Goal: Information Seeking & Learning: Learn about a topic

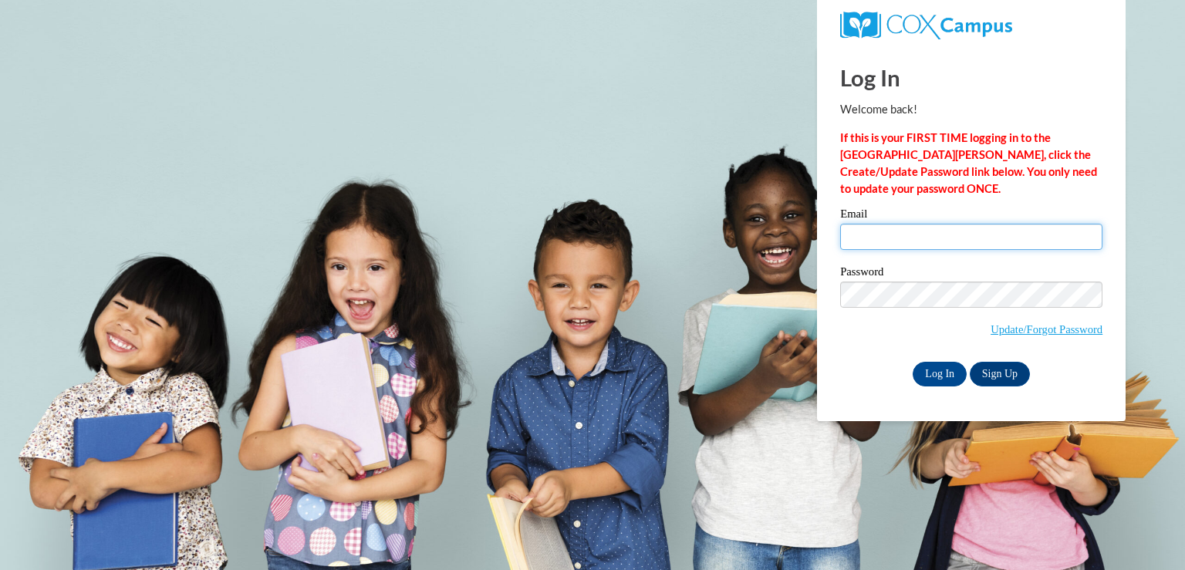
click at [867, 232] on input "Email" at bounding box center [971, 237] width 262 height 26
click at [870, 239] on input "Email" at bounding box center [971, 237] width 262 height 26
type input "jkennedy@holyfamily.dbq.pvt.k12.ia.us"
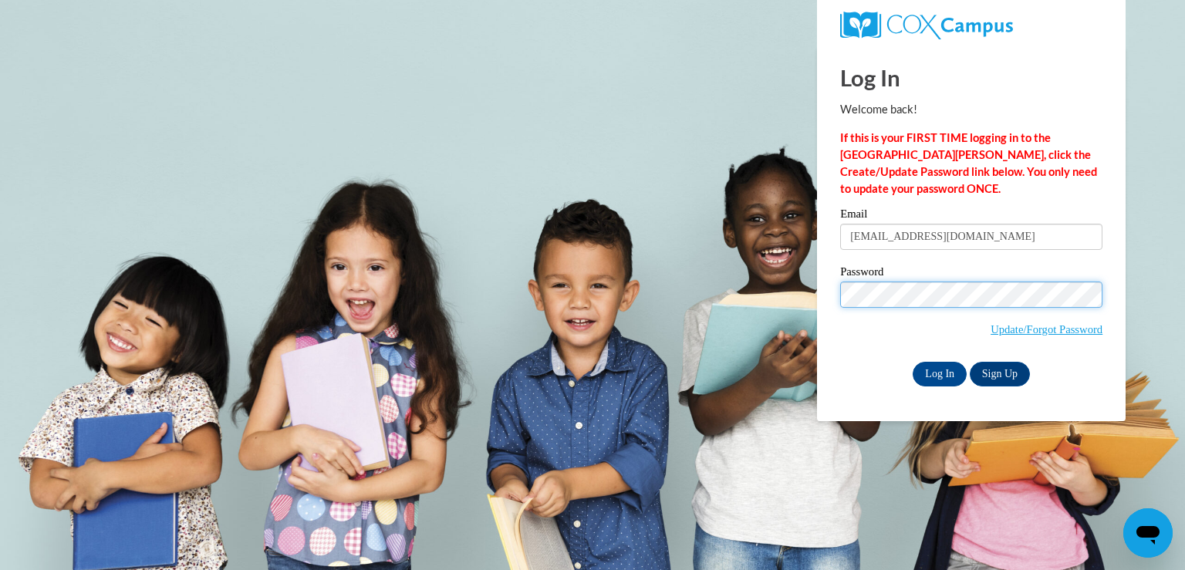
click at [913, 362] on input "Log In" at bounding box center [940, 374] width 54 height 25
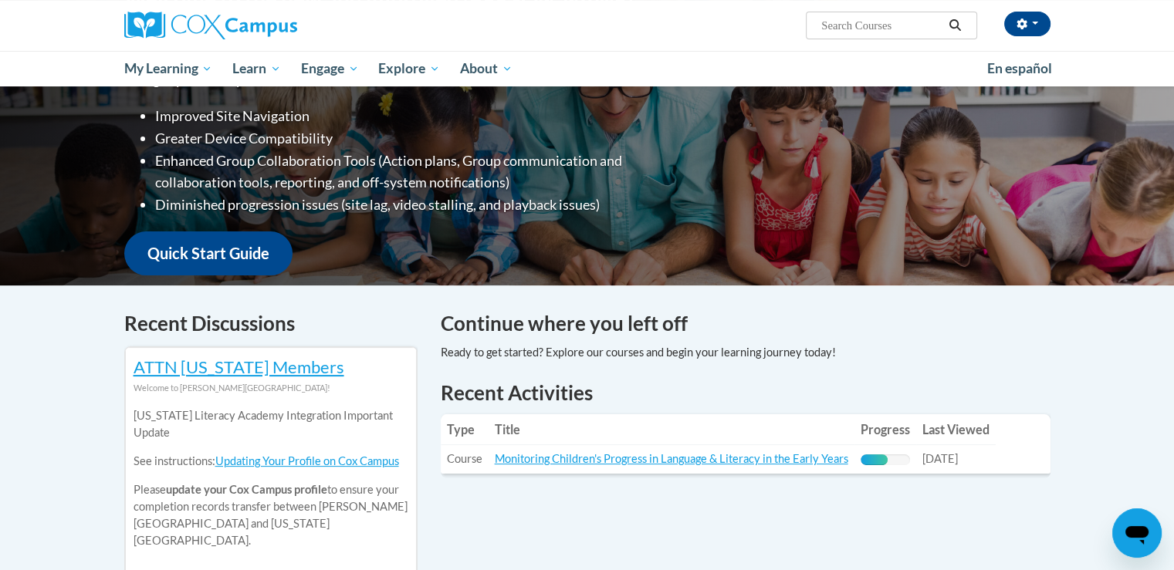
scroll to position [386, 0]
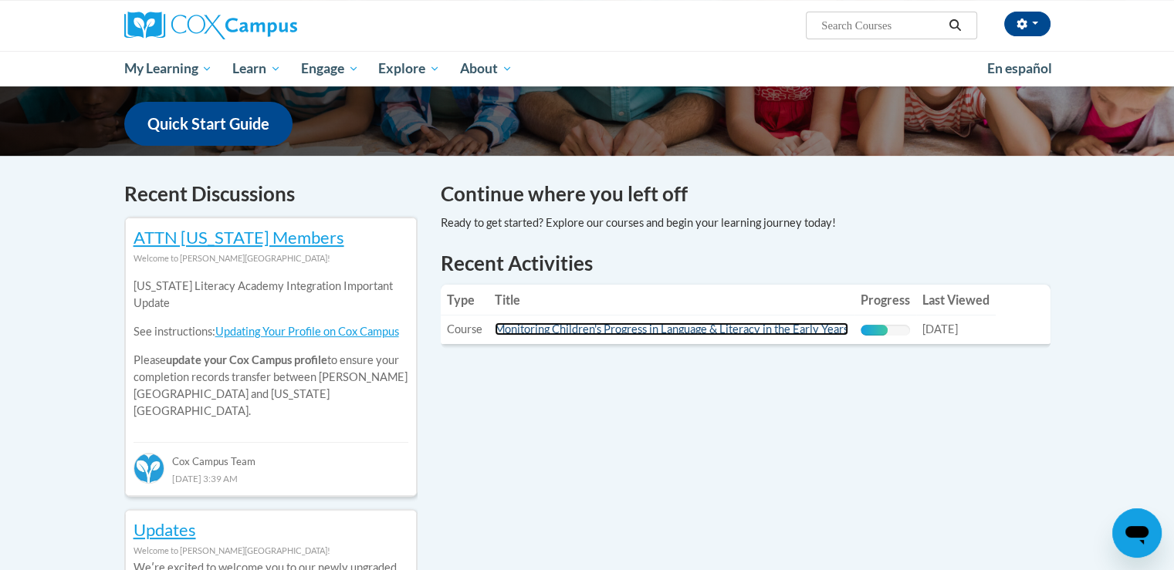
click at [610, 325] on link "Monitoring Children's Progress in Language & Literacy in the Early Years" at bounding box center [671, 329] width 353 height 13
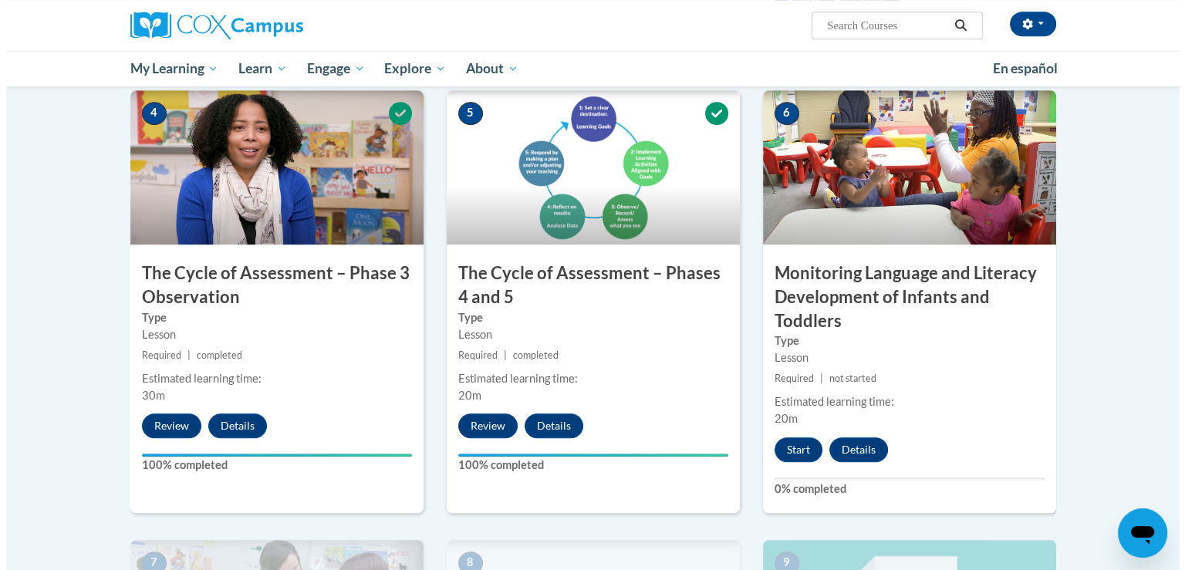
scroll to position [849, 0]
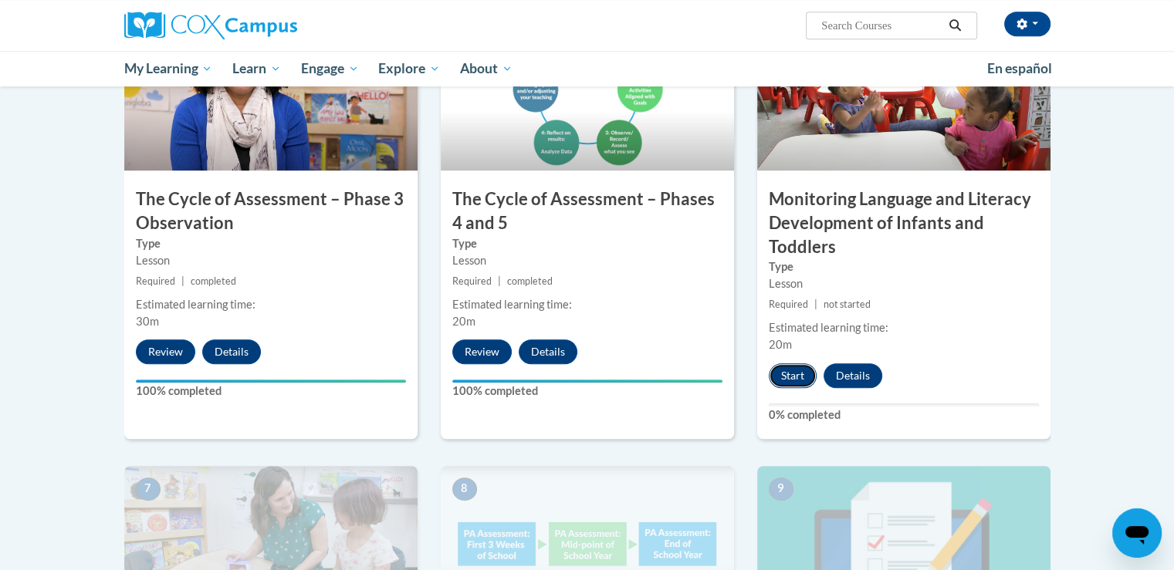
click at [793, 375] on button "Start" at bounding box center [792, 375] width 48 height 25
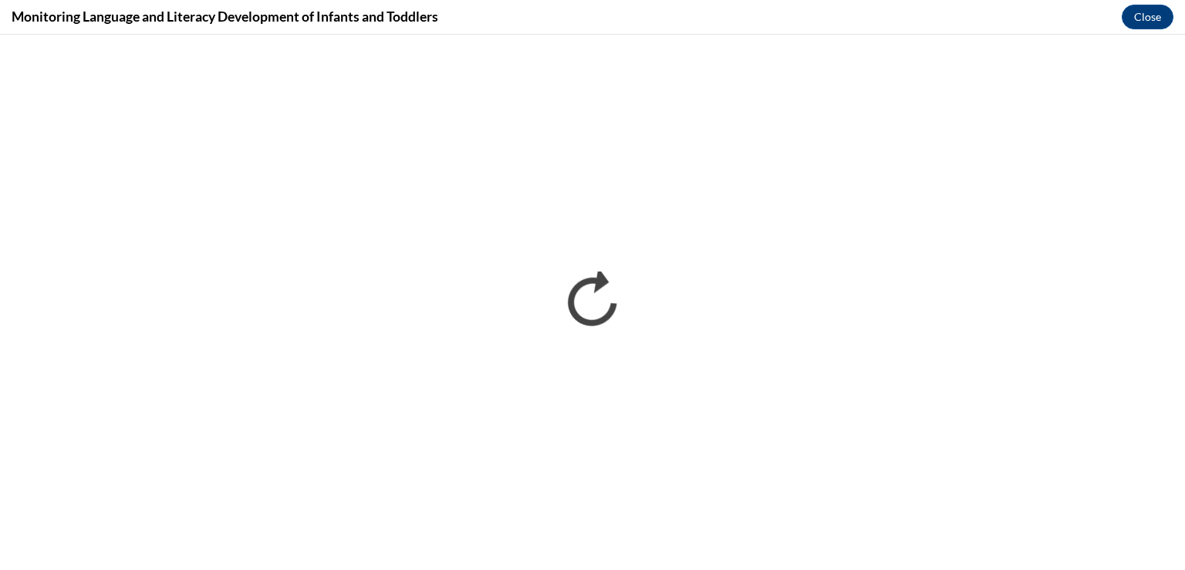
scroll to position [0, 0]
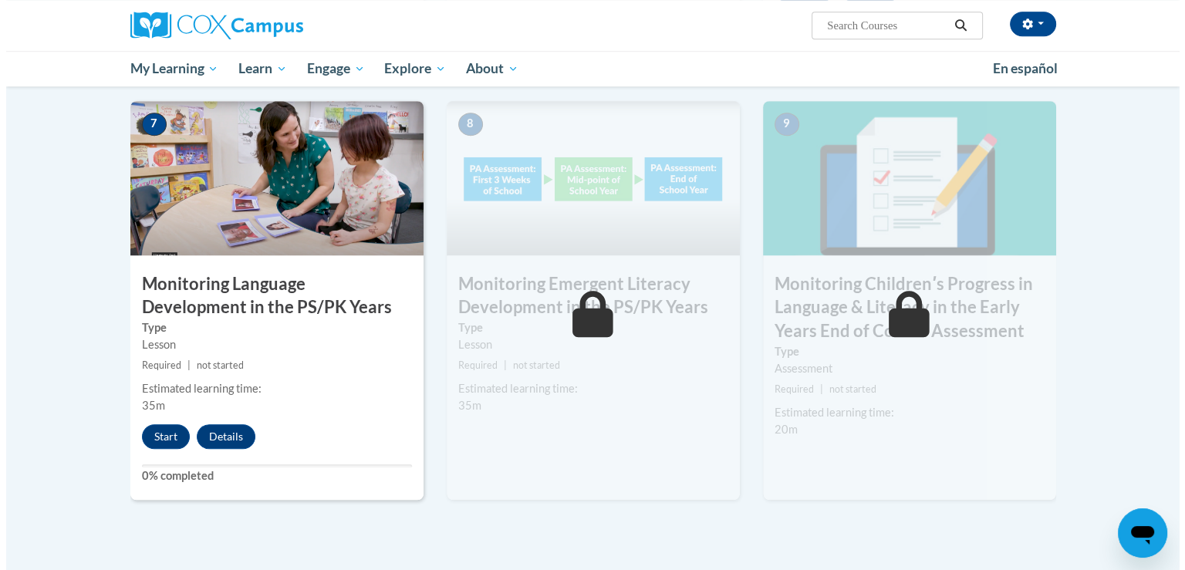
scroll to position [1234, 0]
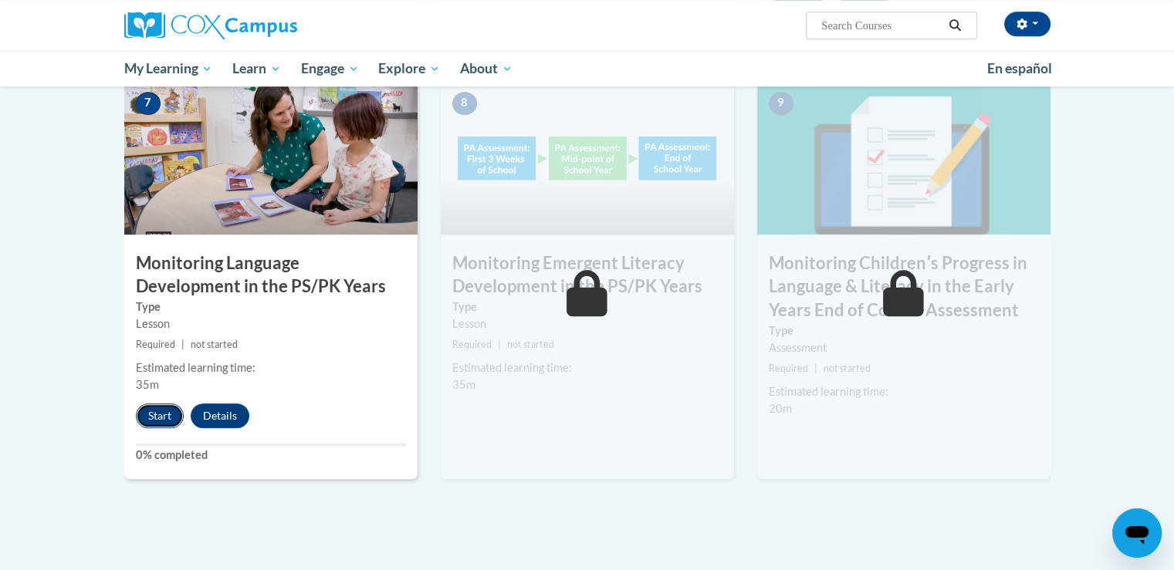
click at [149, 420] on button "Start" at bounding box center [160, 416] width 48 height 25
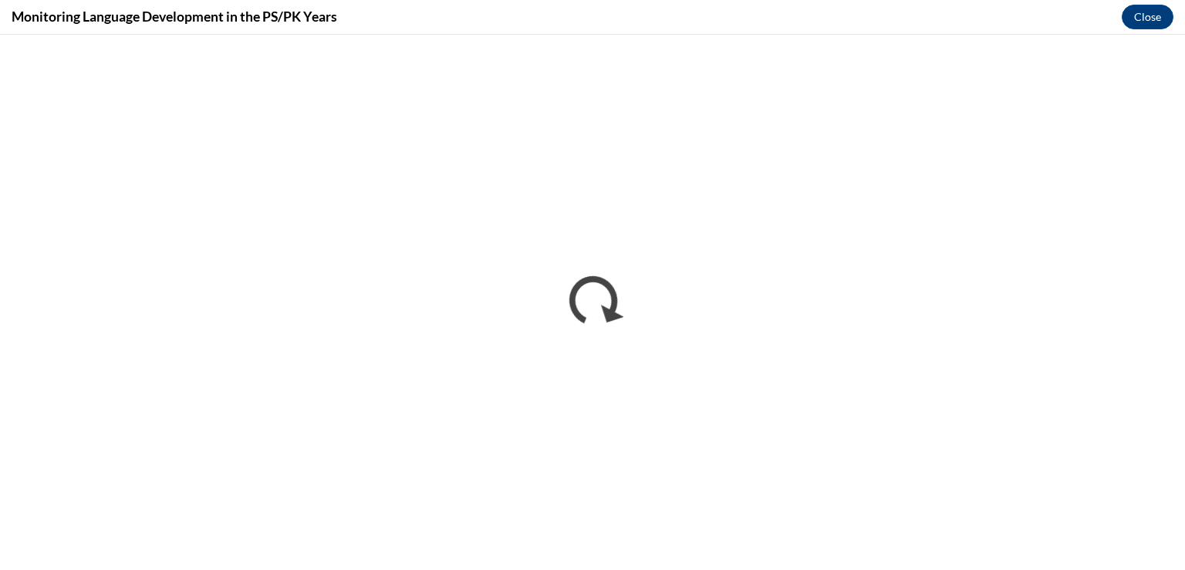
scroll to position [0, 0]
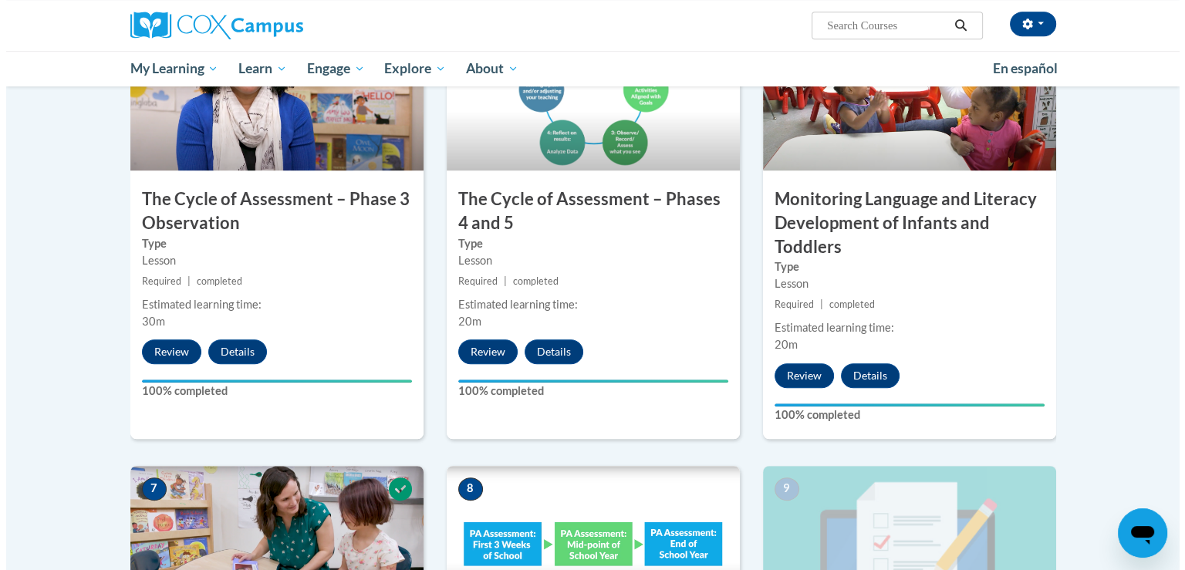
scroll to position [1234, 0]
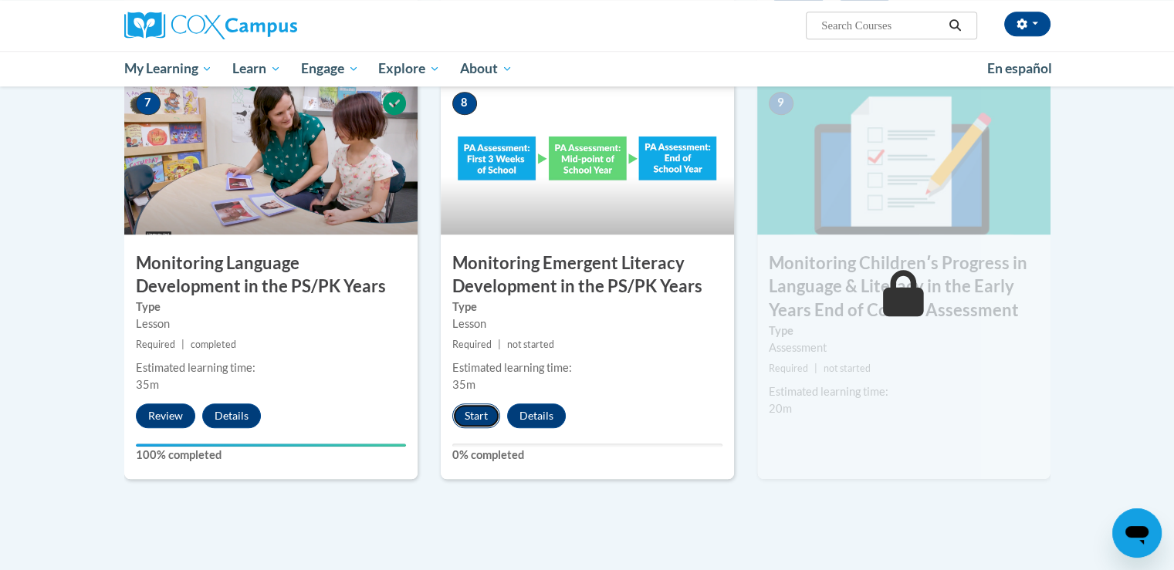
click at [463, 420] on button "Start" at bounding box center [476, 416] width 48 height 25
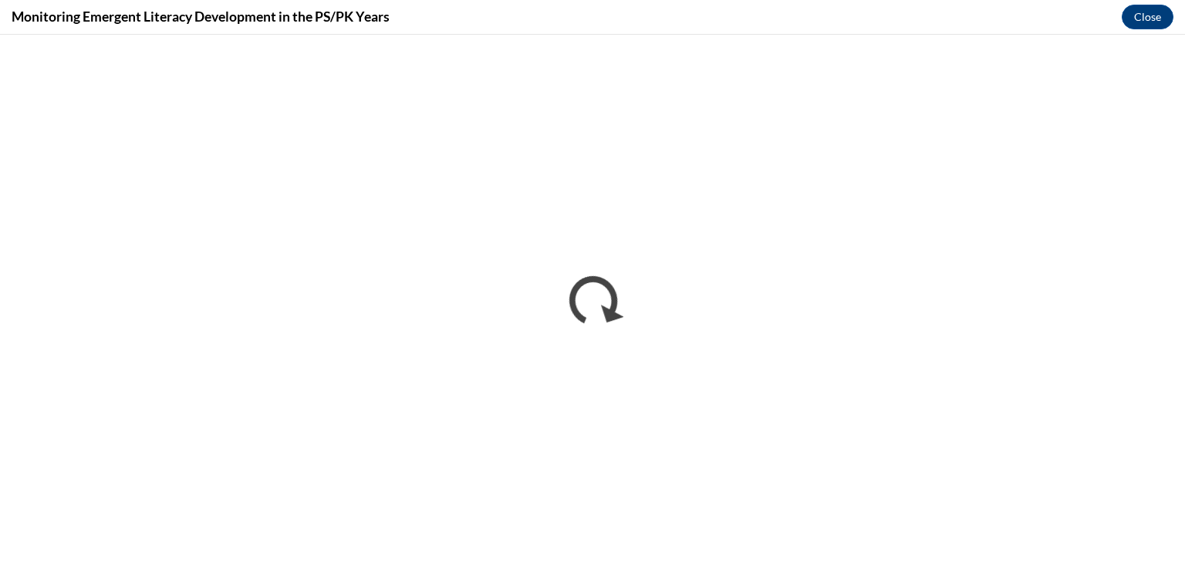
scroll to position [0, 0]
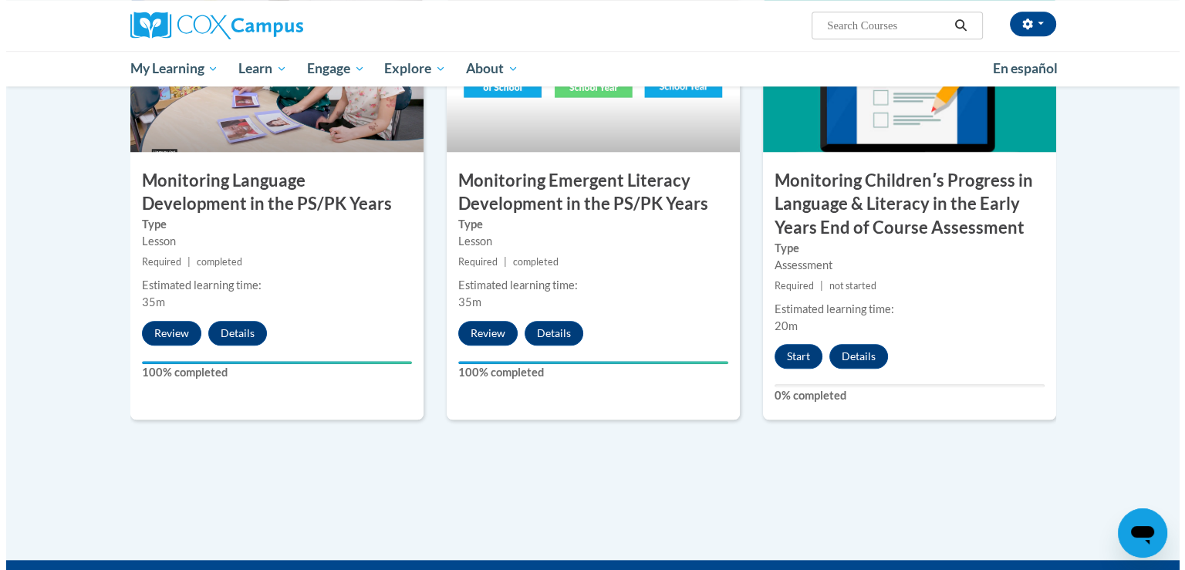
scroll to position [1223, 0]
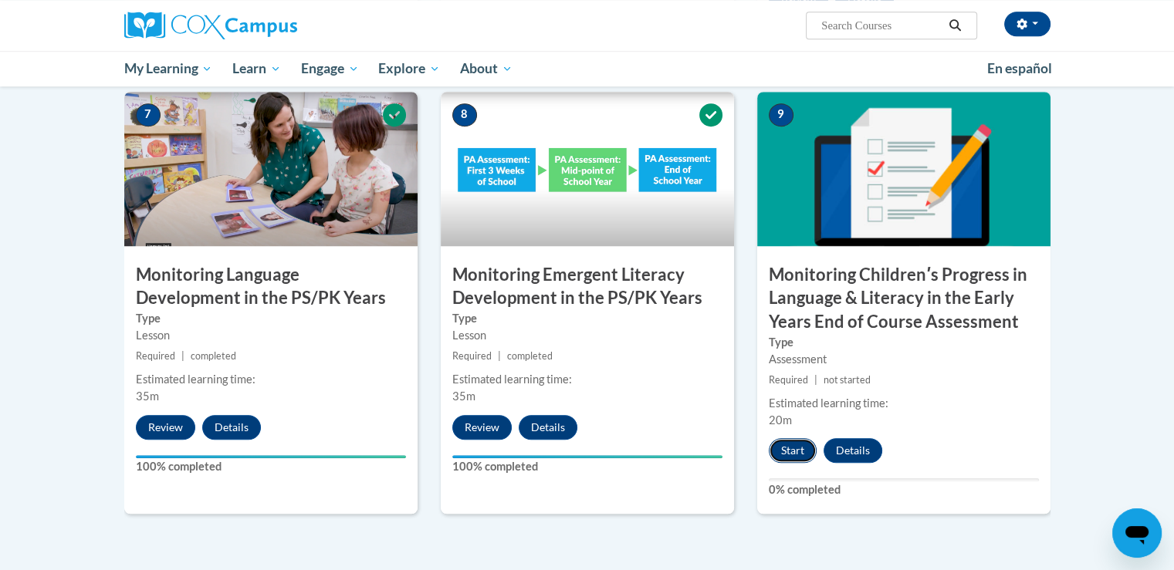
click at [793, 439] on button "Start" at bounding box center [792, 450] width 48 height 25
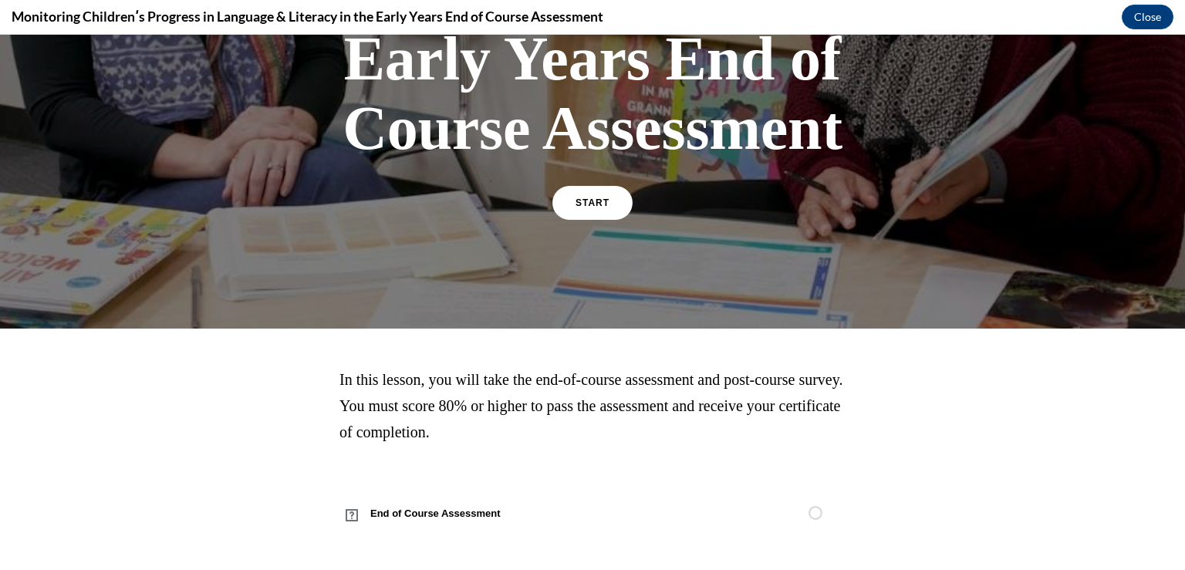
scroll to position [404, 0]
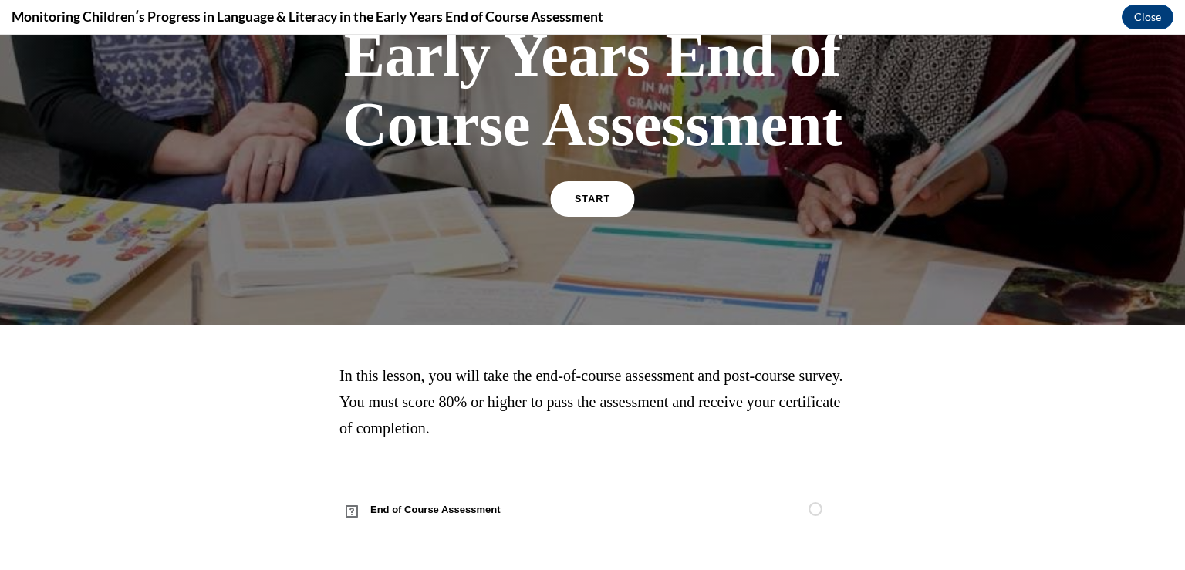
click at [586, 195] on span "START" at bounding box center [592, 200] width 35 height 12
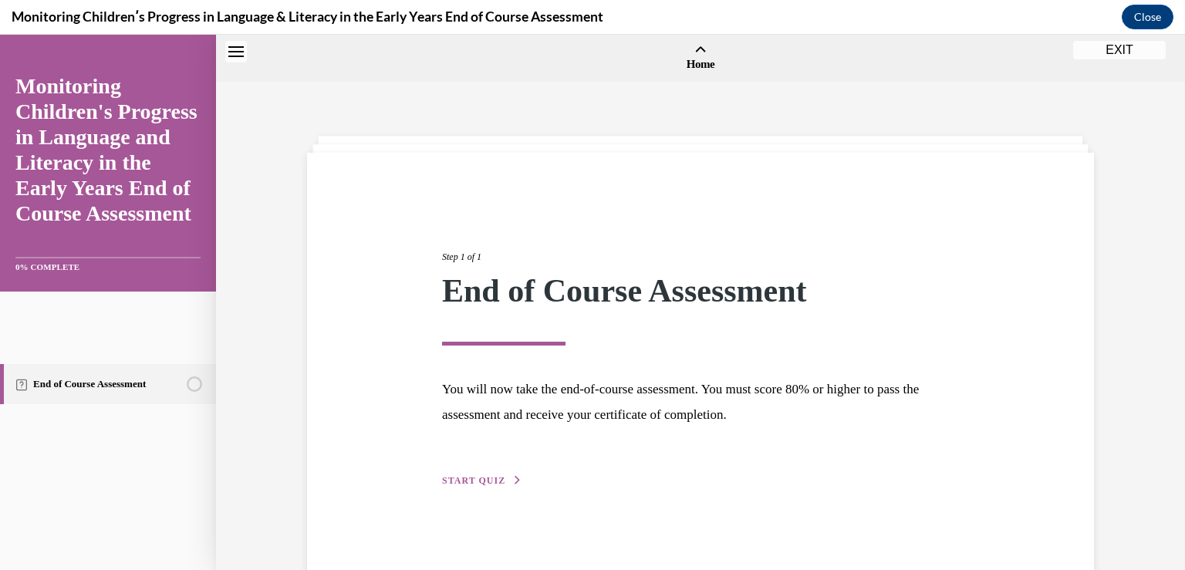
scroll to position [48, 0]
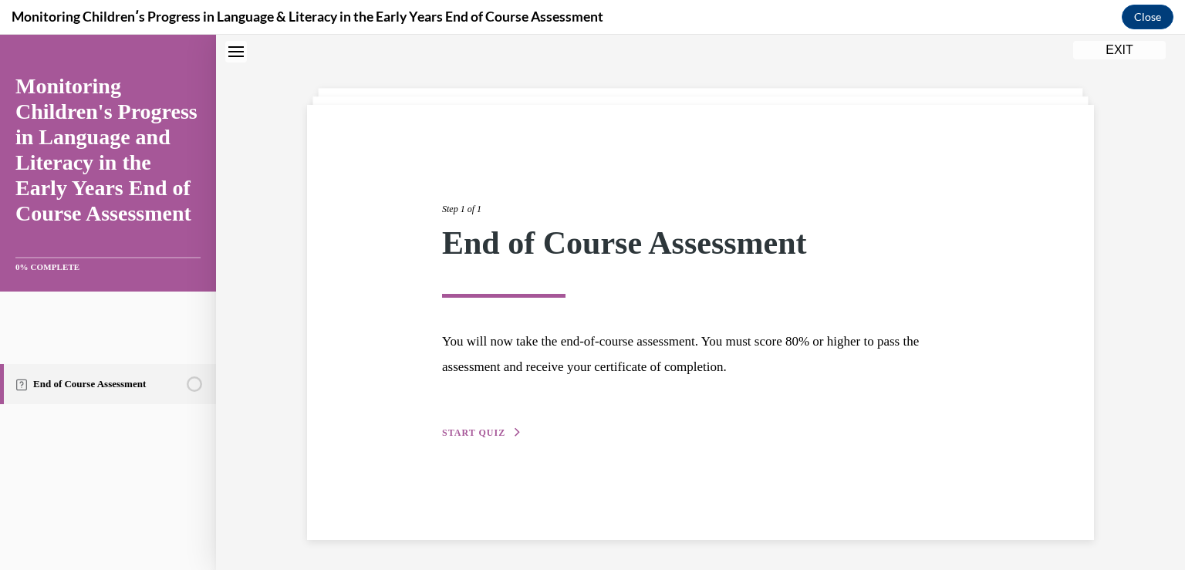
click at [480, 417] on div "Step 1 of 1 End of Course Assessment You will now take the end-of-course assess…" at bounding box center [701, 304] width 540 height 275
click at [471, 431] on span "START QUIZ" at bounding box center [473, 432] width 63 height 11
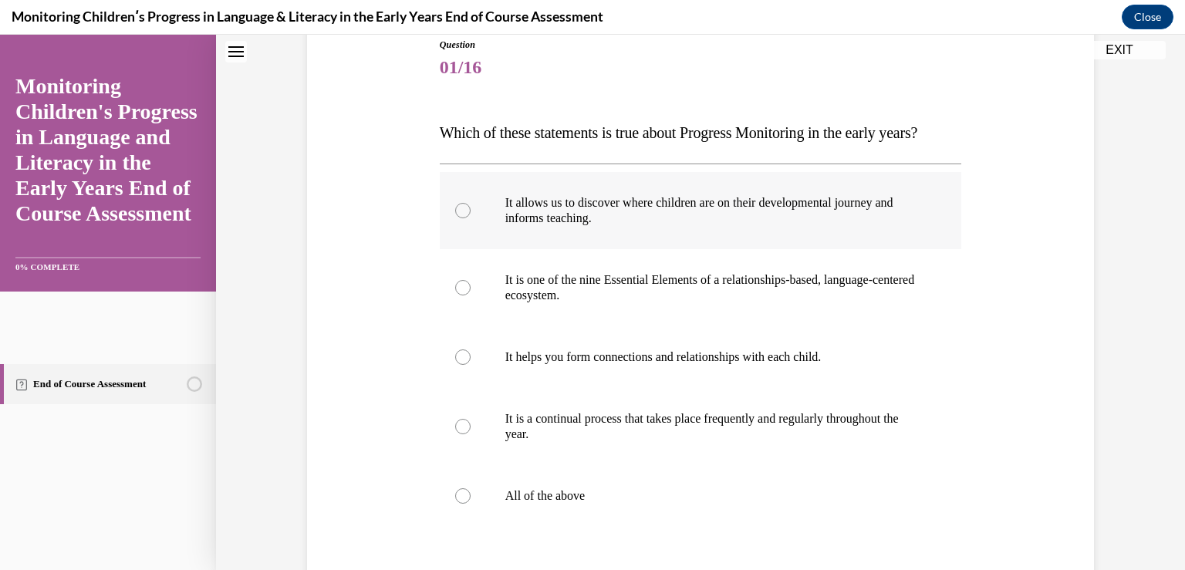
scroll to position [202, 0]
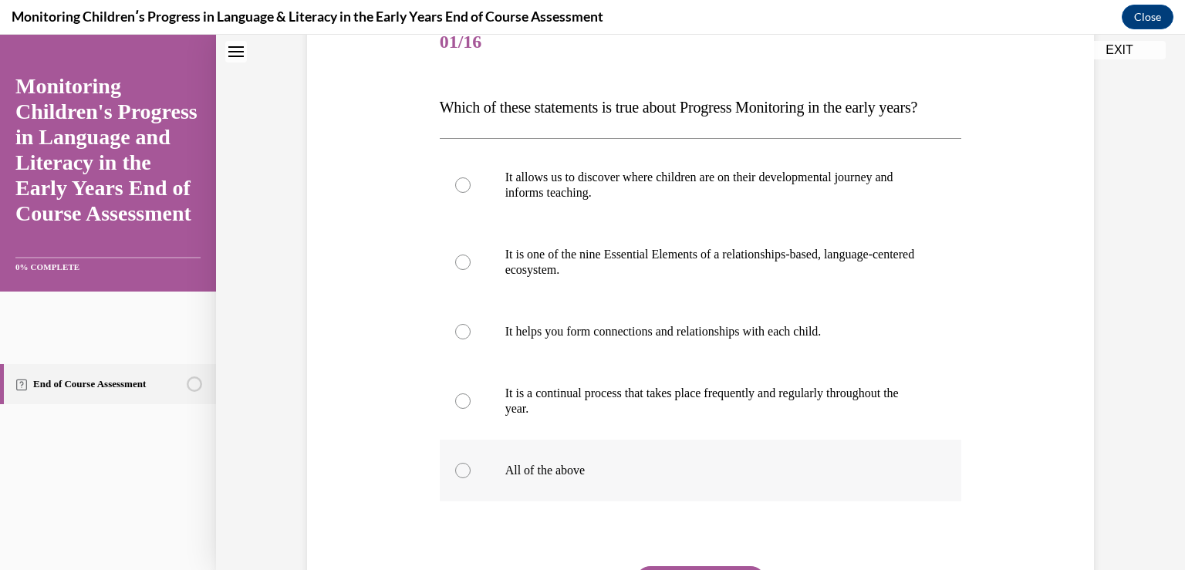
click at [615, 488] on label "All of the above" at bounding box center [701, 471] width 522 height 62
click at [471, 478] on input "All of the above" at bounding box center [462, 470] width 15 height 15
radio input "true"
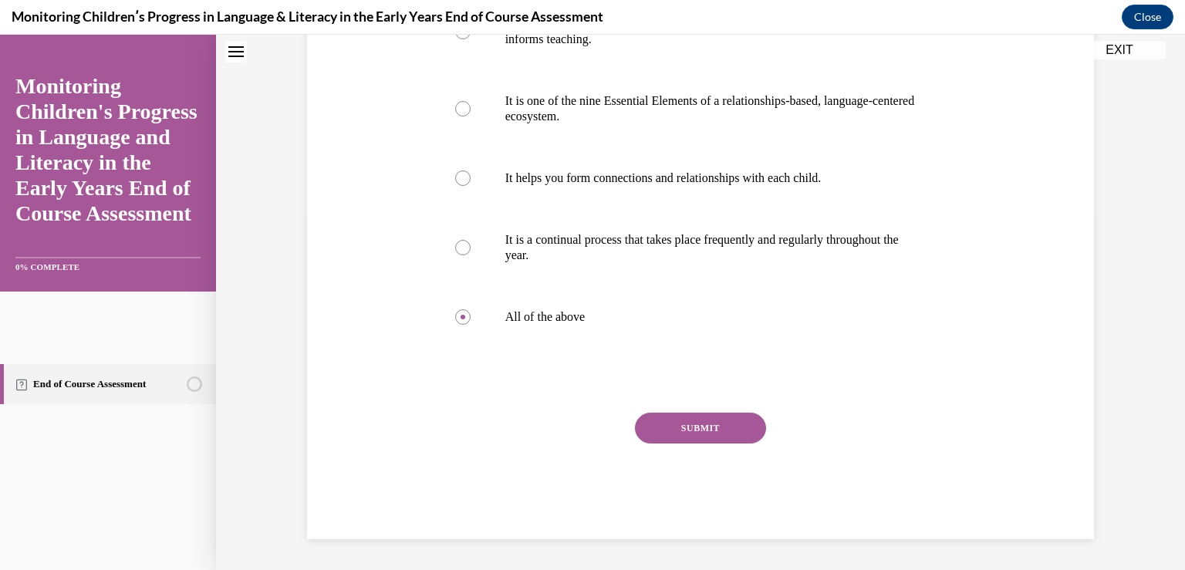
click at [649, 444] on button "SUBMIT" at bounding box center [700, 428] width 131 height 31
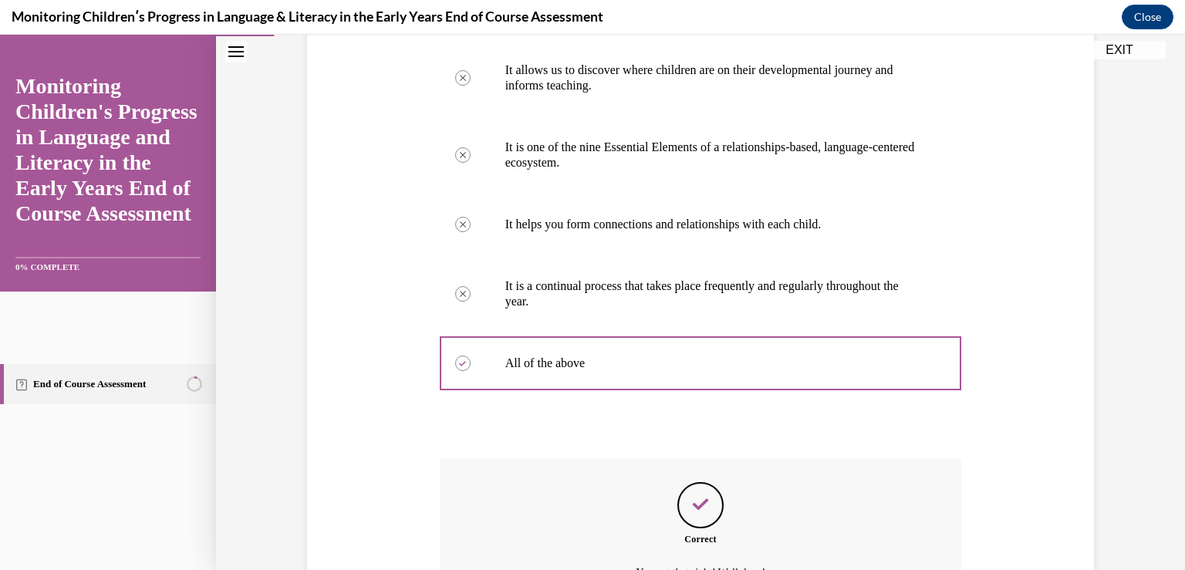
scroll to position [511, 0]
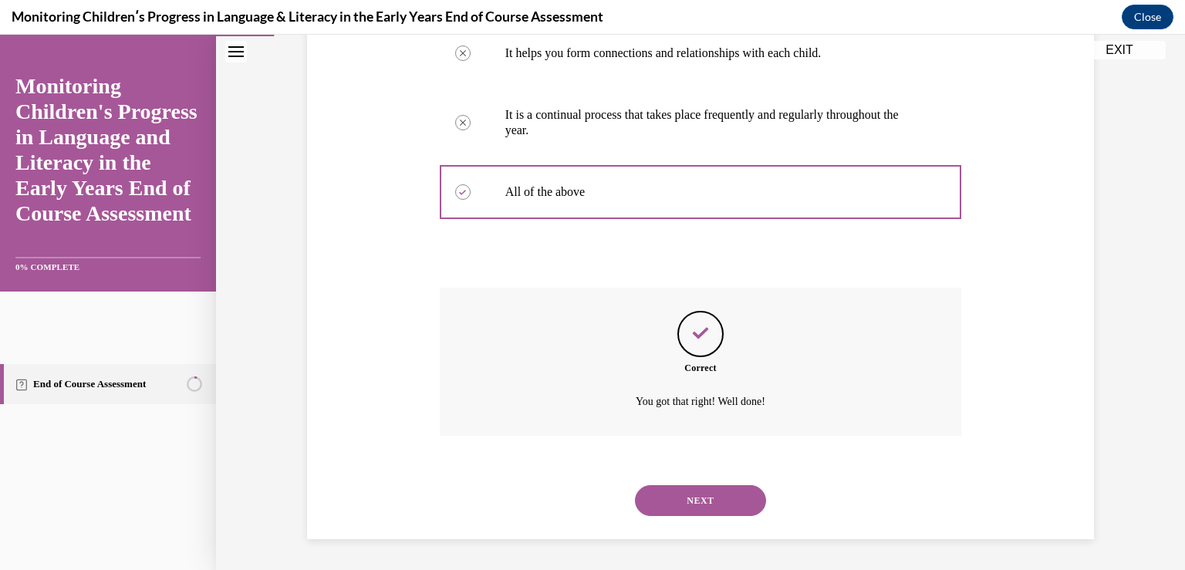
click at [660, 492] on button "NEXT" at bounding box center [700, 500] width 131 height 31
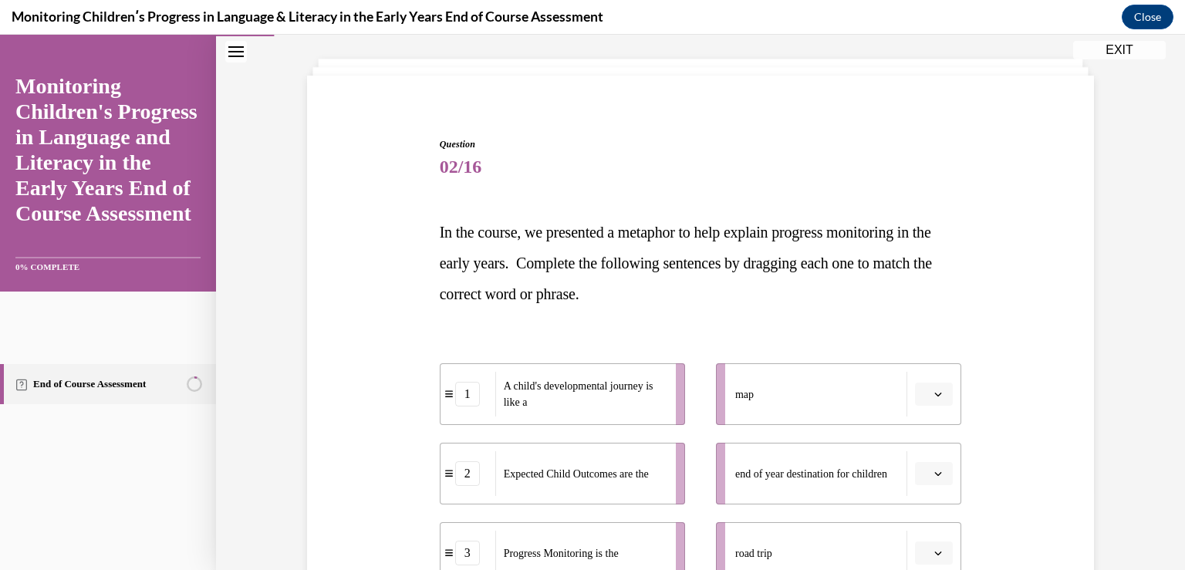
scroll to position [154, 0]
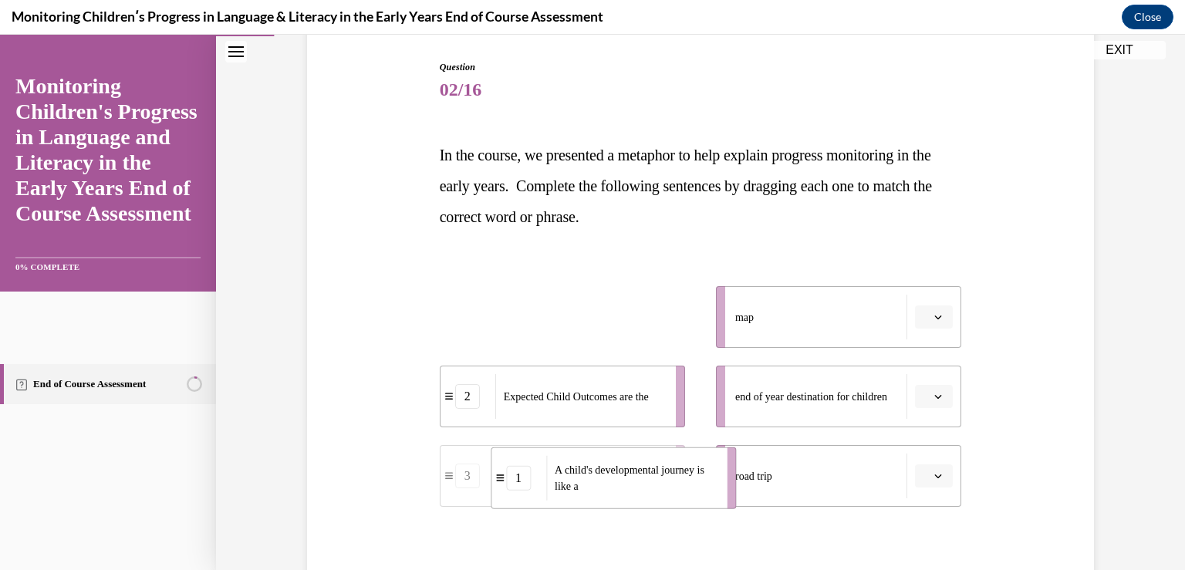
drag, startPoint x: 618, startPoint y: 318, endPoint x: 670, endPoint y: 479, distance: 169.3
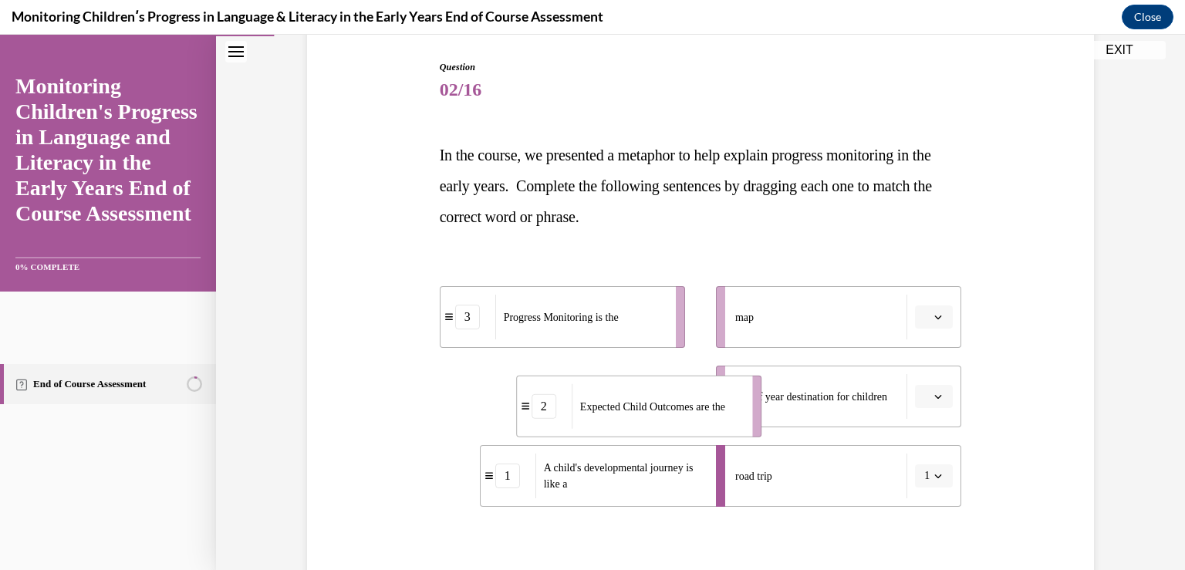
drag, startPoint x: 626, startPoint y: 397, endPoint x: 704, endPoint y: 406, distance: 78.5
click at [703, 406] on span "Expected Child Outcomes are the" at bounding box center [652, 406] width 145 height 12
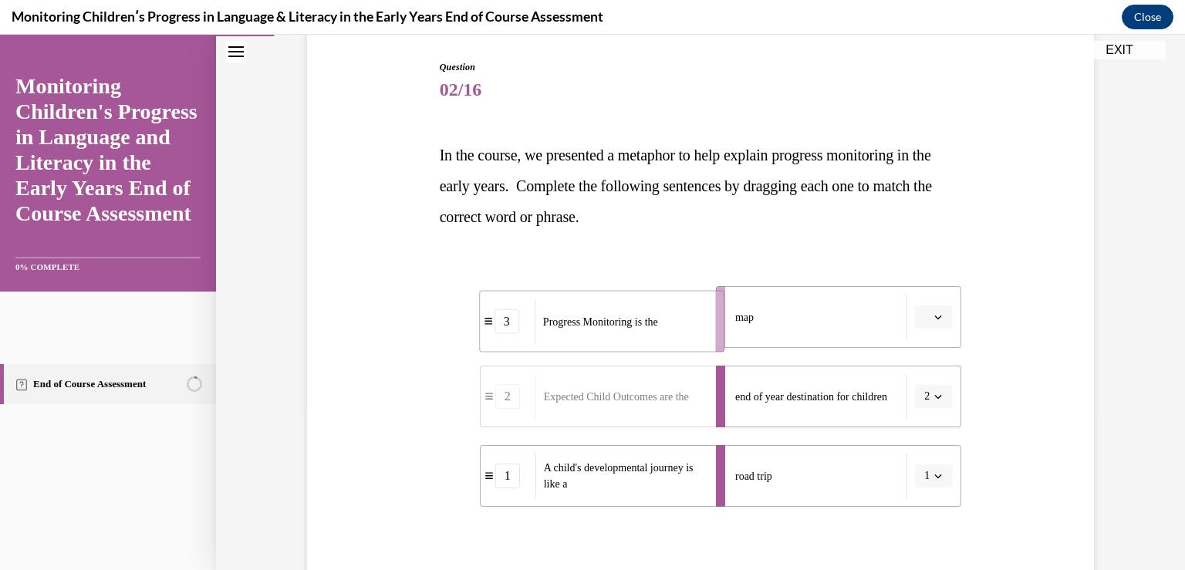
drag, startPoint x: 619, startPoint y: 335, endPoint x: 687, endPoint y: 338, distance: 68.0
click at [687, 338] on div "Progress Monitoring is the" at bounding box center [620, 321] width 171 height 45
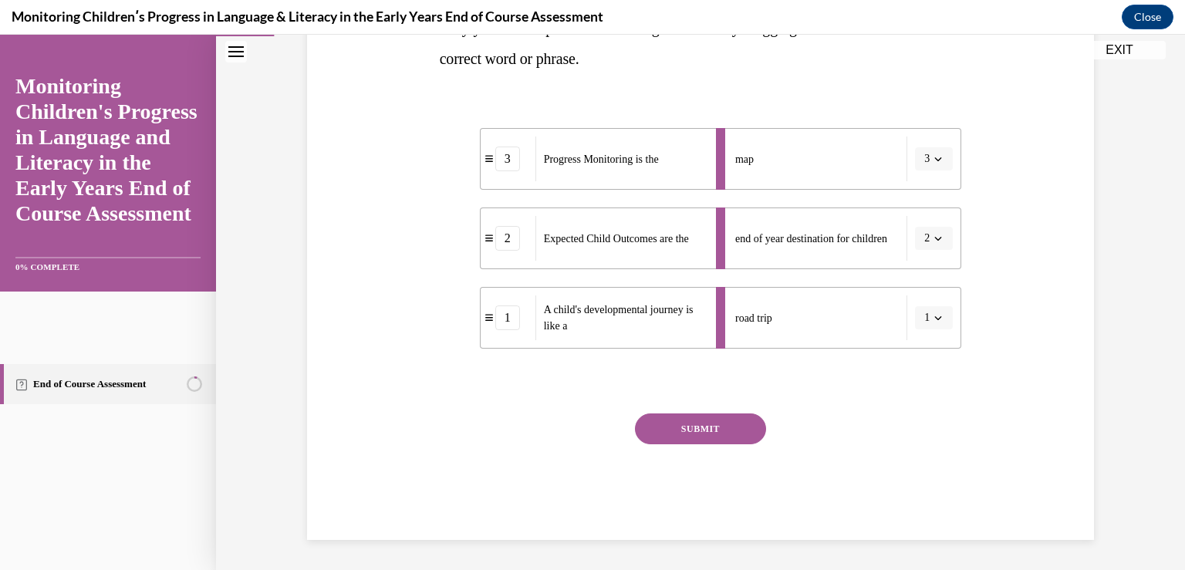
click at [725, 431] on button "SUBMIT" at bounding box center [700, 429] width 131 height 31
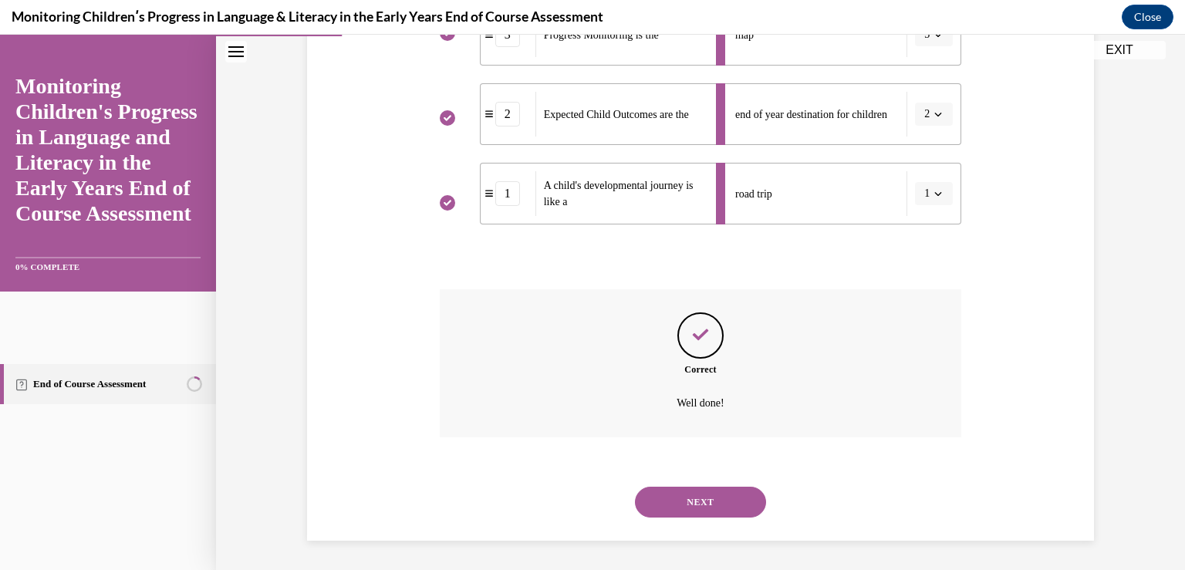
scroll to position [437, 0]
click at [704, 494] on button "NEXT" at bounding box center [700, 501] width 131 height 31
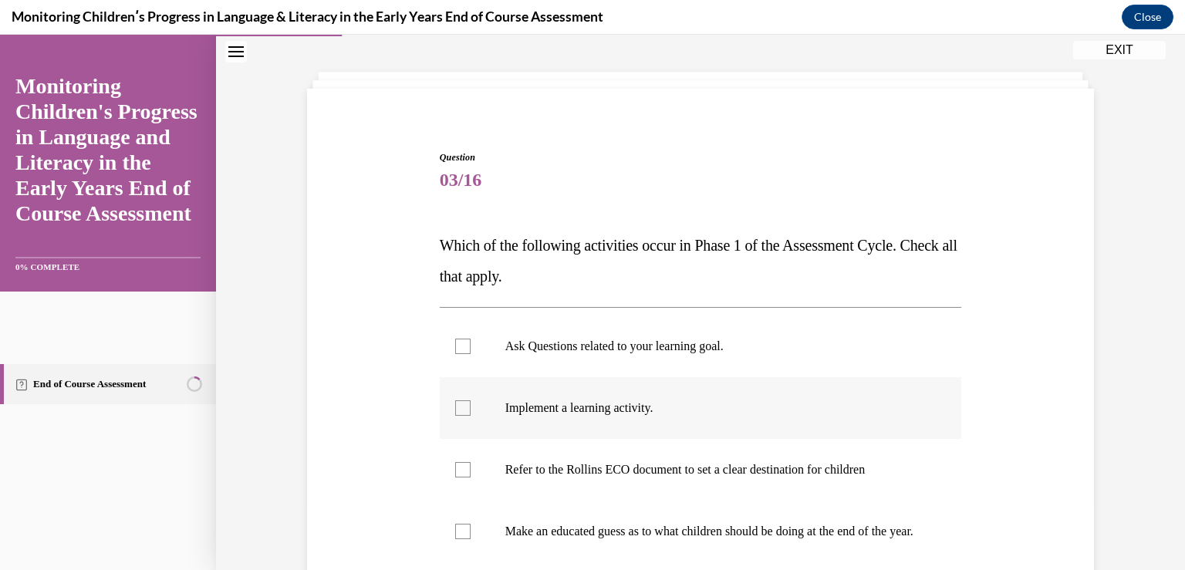
scroll to position [154, 0]
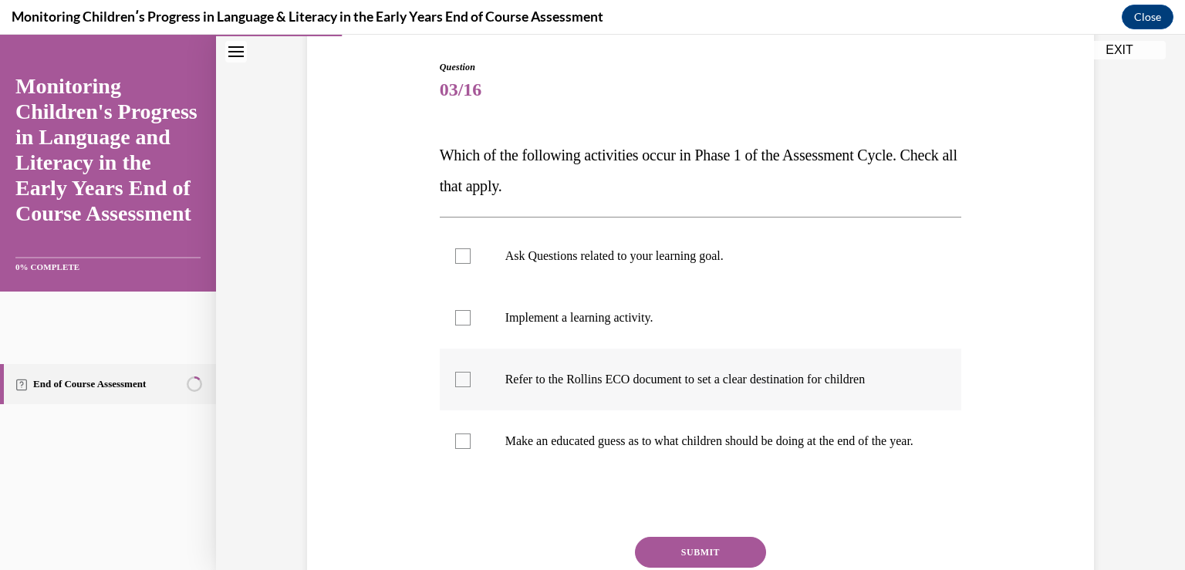
click at [637, 377] on p "Refer to the Rollins ECO document to set a clear destination for children" at bounding box center [714, 379] width 418 height 15
click at [471, 377] on input "Refer to the Rollins ECO document to set a clear destination for children" at bounding box center [462, 379] width 15 height 15
checkbox input "true"
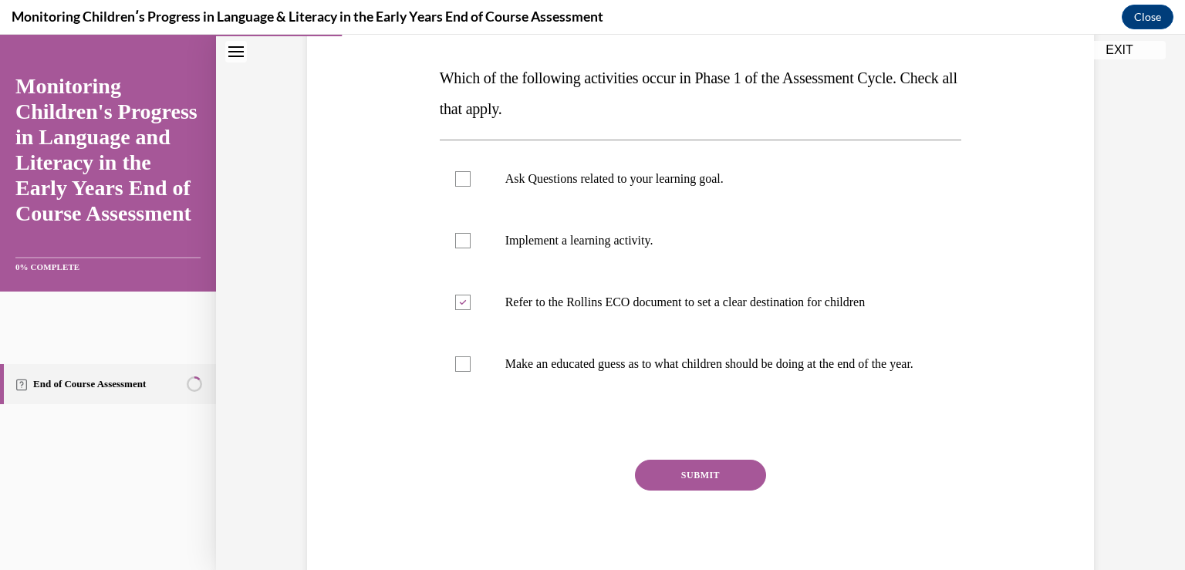
click at [681, 484] on button "SUBMIT" at bounding box center [700, 475] width 131 height 31
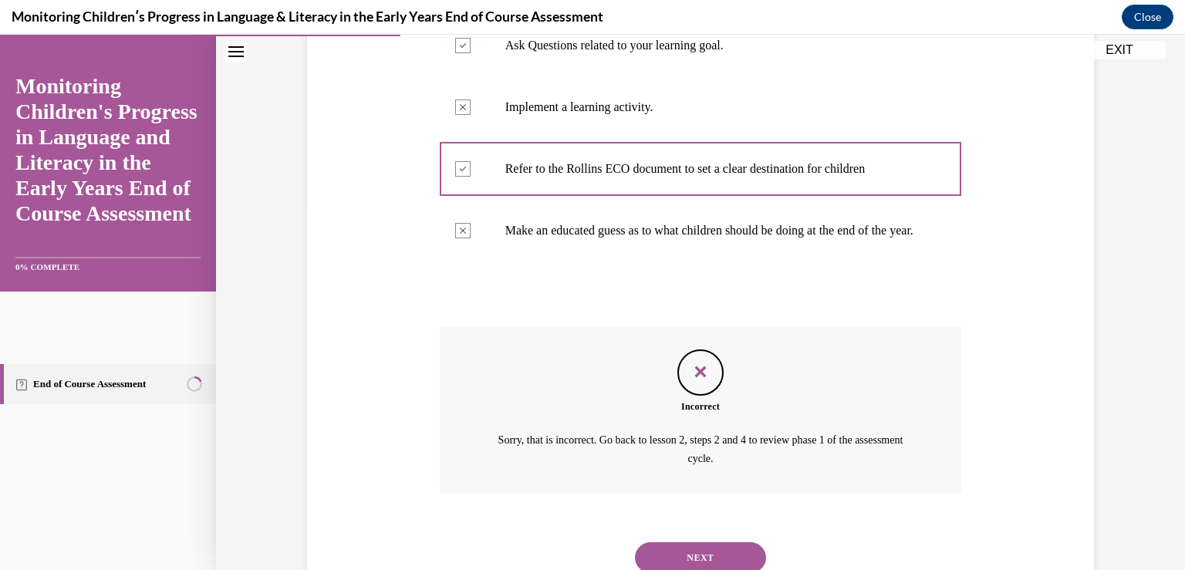
scroll to position [282, 0]
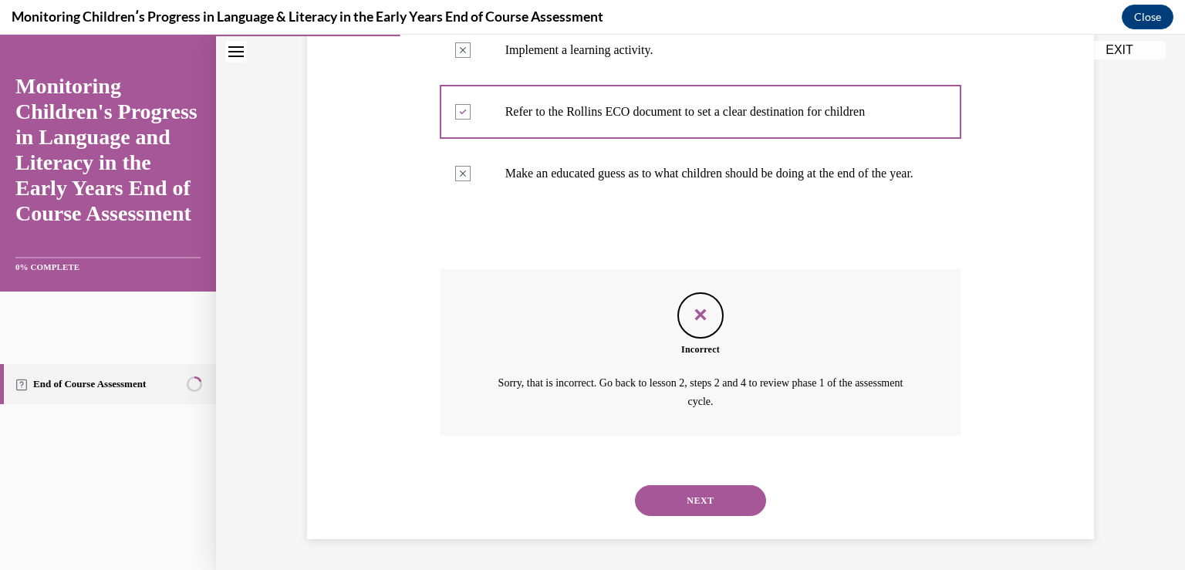
click at [701, 495] on button "NEXT" at bounding box center [700, 500] width 131 height 31
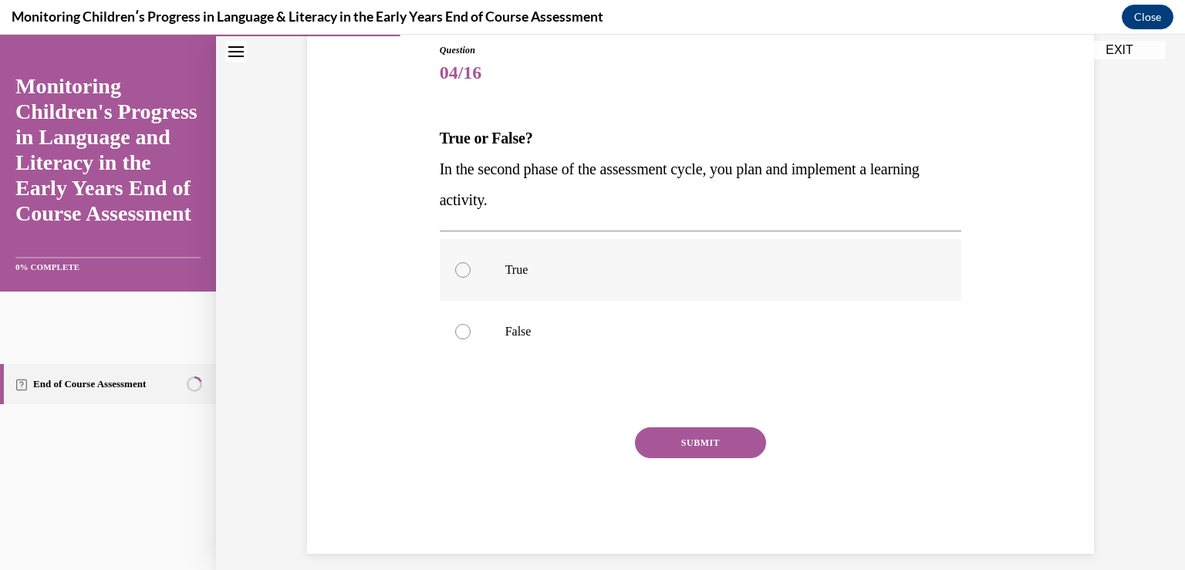
click at [573, 275] on p "True" at bounding box center [714, 269] width 418 height 15
click at [471, 275] on input "True" at bounding box center [462, 269] width 15 height 15
radio input "true"
click at [701, 448] on button "SUBMIT" at bounding box center [700, 442] width 131 height 31
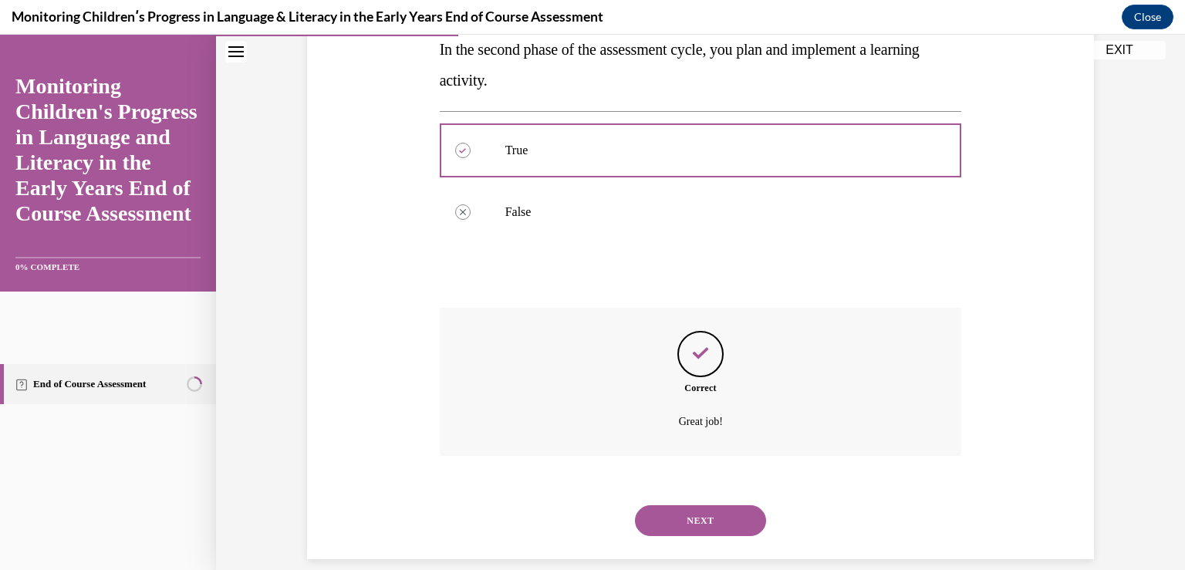
scroll to position [310, 0]
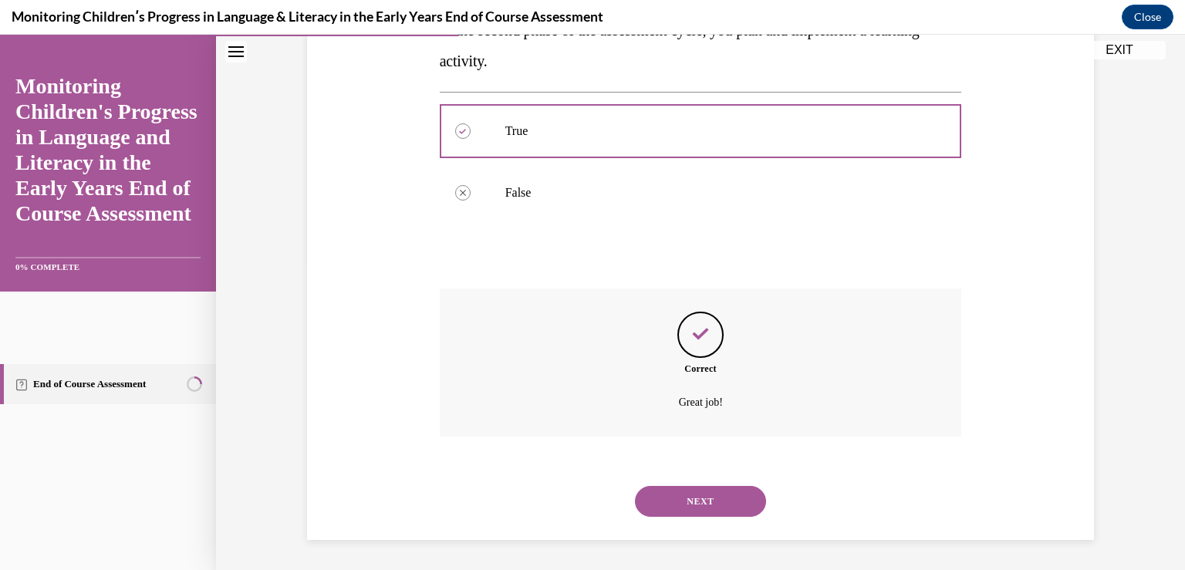
click at [693, 503] on button "NEXT" at bounding box center [700, 501] width 131 height 31
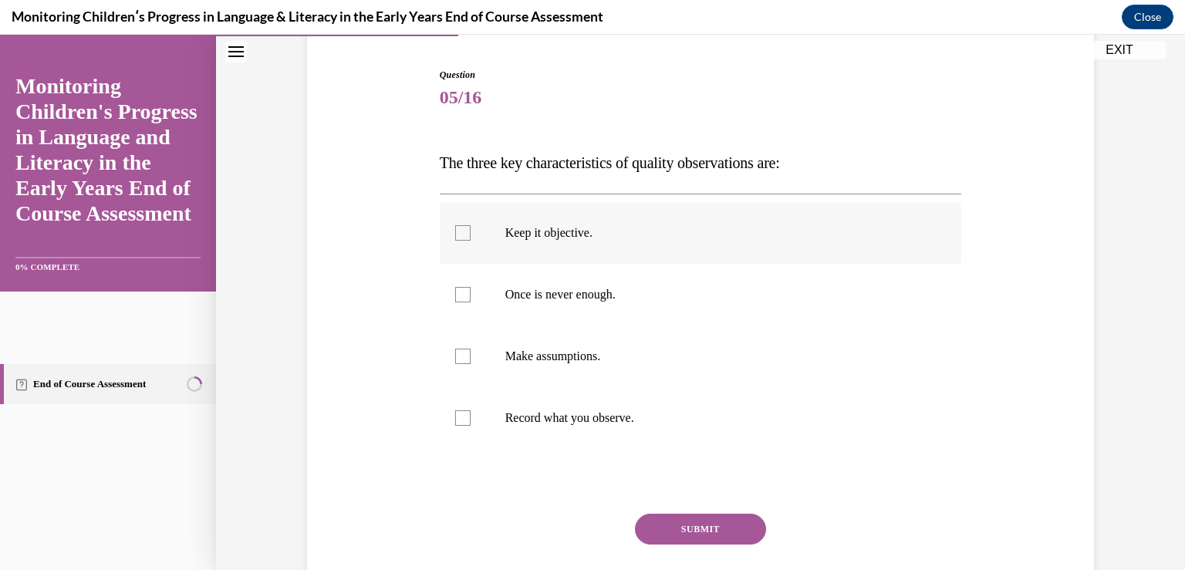
scroll to position [154, 0]
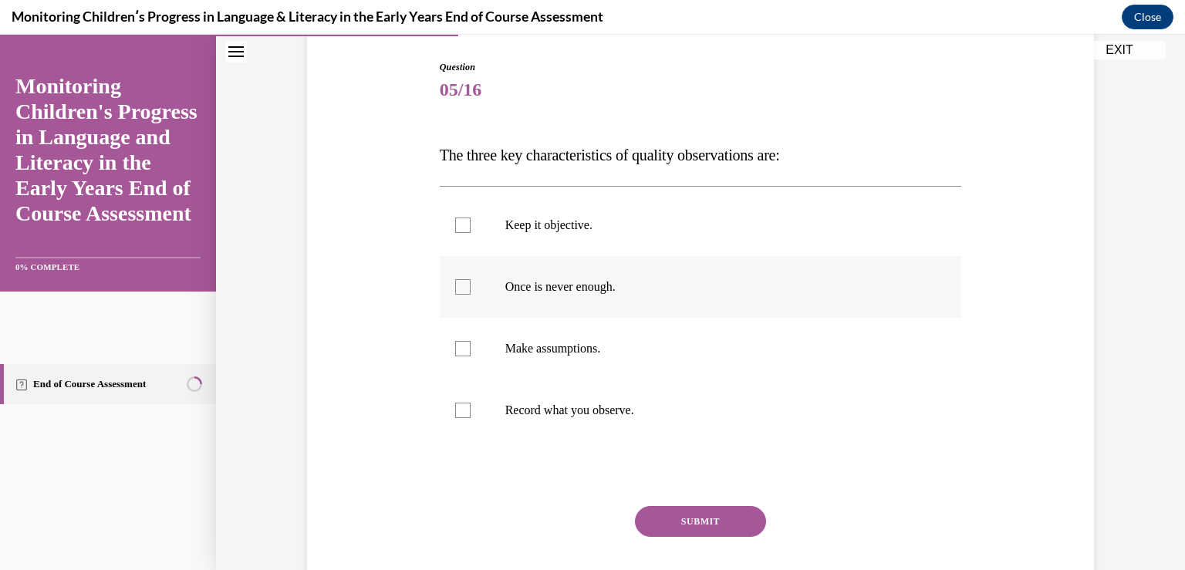
click at [573, 288] on p "Once is never enough." at bounding box center [714, 286] width 418 height 15
click at [471, 288] on input "Once is never enough." at bounding box center [462, 286] width 15 height 15
checkbox input "true"
click at [562, 406] on p "Record what you observe." at bounding box center [714, 410] width 418 height 15
click at [471, 406] on input "Record what you observe." at bounding box center [462, 410] width 15 height 15
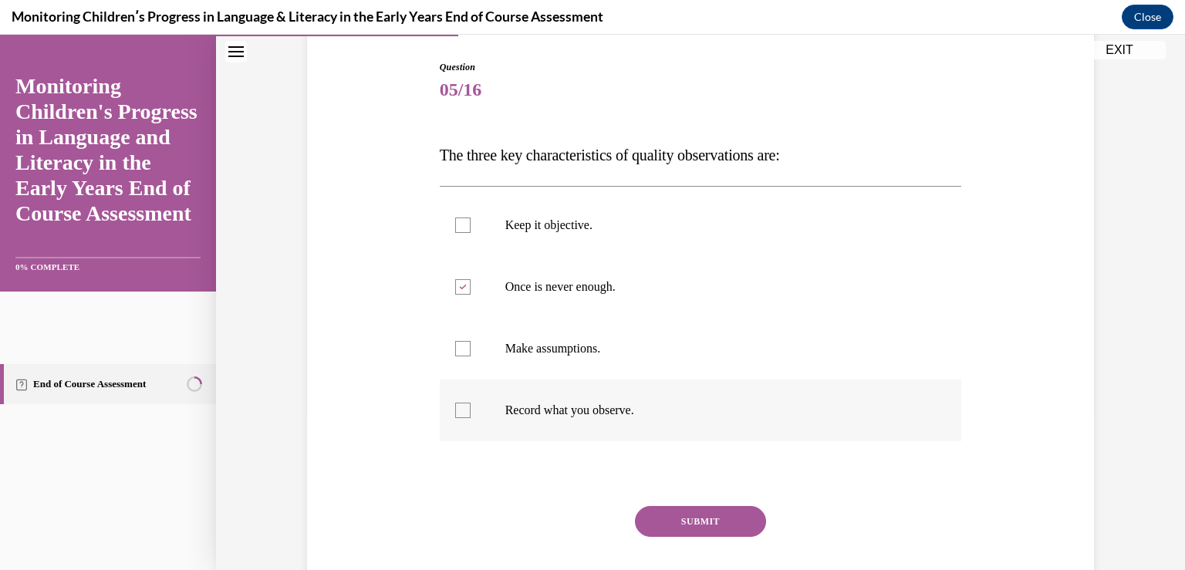
checkbox input "true"
click at [567, 228] on p "Keep it objective." at bounding box center [714, 225] width 418 height 15
click at [471, 228] on input "Keep it objective." at bounding box center [462, 225] width 15 height 15
checkbox input "true"
click at [672, 515] on button "SUBMIT" at bounding box center [700, 521] width 131 height 31
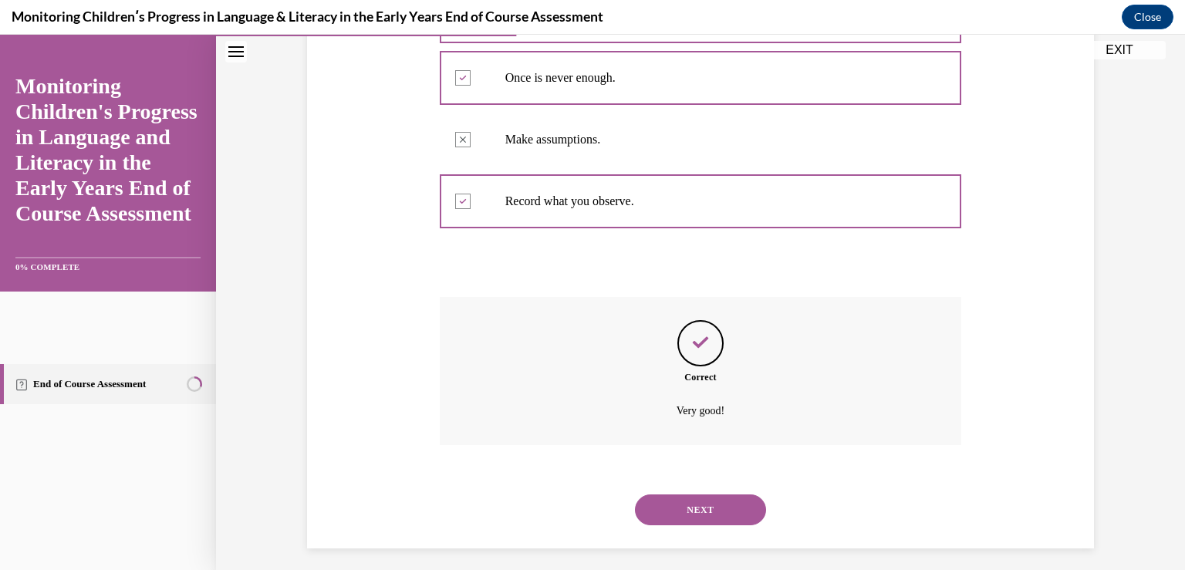
scroll to position [372, 0]
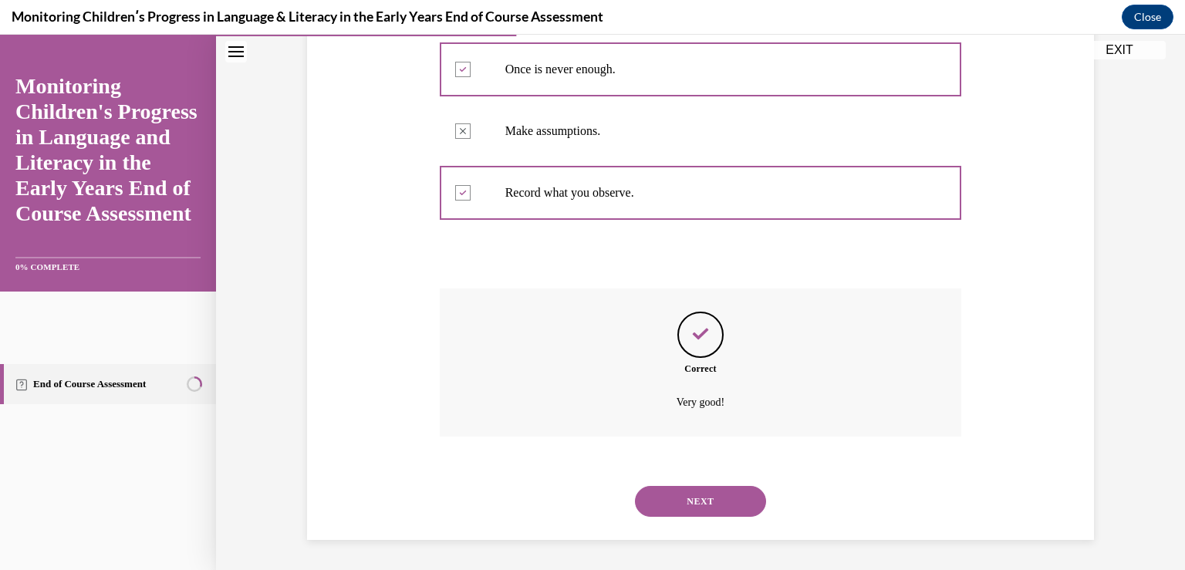
click at [650, 498] on button "NEXT" at bounding box center [700, 501] width 131 height 31
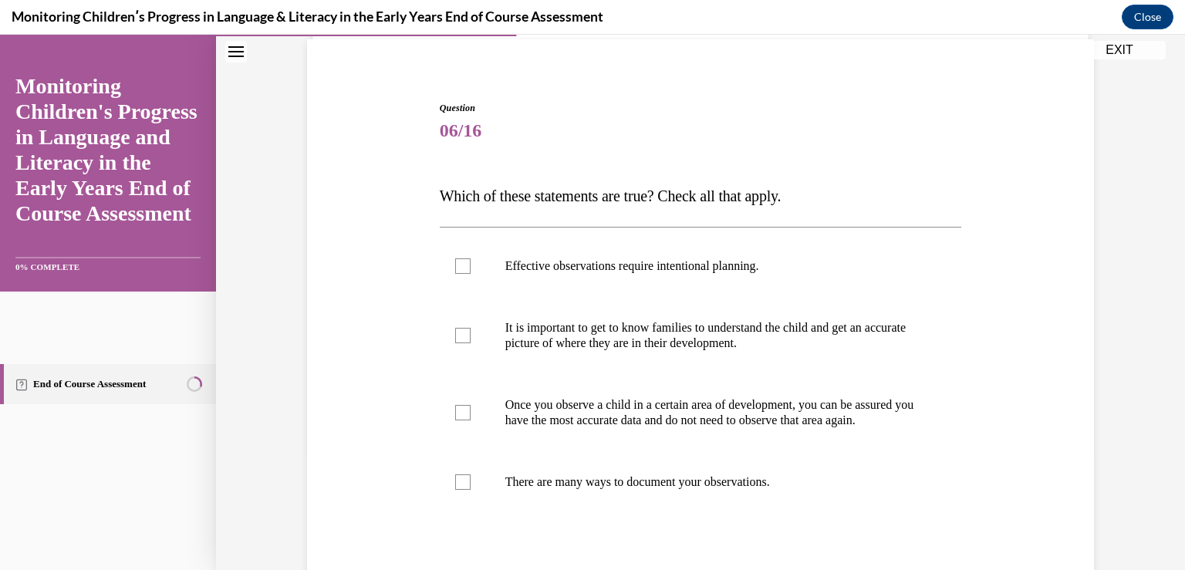
scroll to position [154, 0]
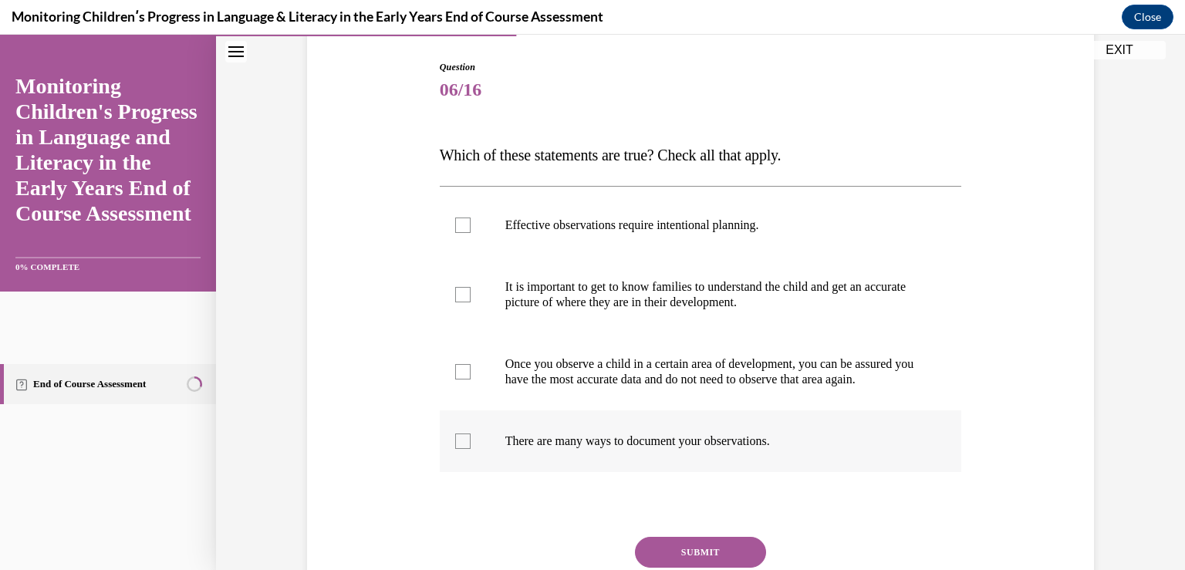
click at [657, 435] on label "There are many ways to document your observations." at bounding box center [701, 441] width 522 height 62
click at [471, 435] on input "There are many ways to document your observations." at bounding box center [462, 441] width 15 height 15
checkbox input "true"
click at [595, 239] on label "Effective observations require intentional planning." at bounding box center [701, 225] width 522 height 62
click at [471, 233] on input "Effective observations require intentional planning." at bounding box center [462, 225] width 15 height 15
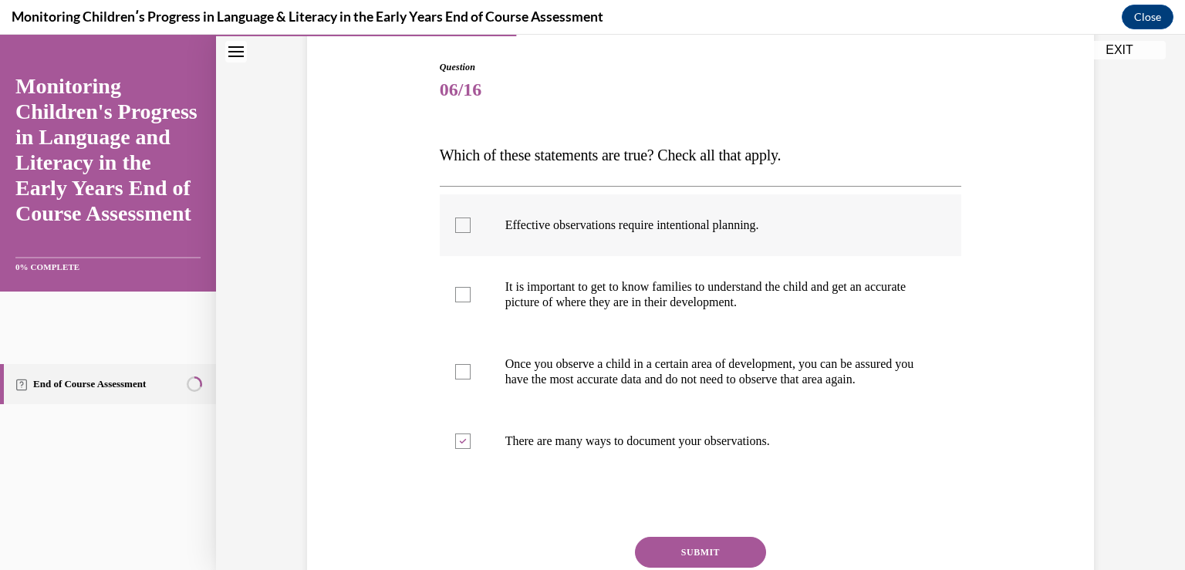
checkbox input "true"
click at [680, 554] on button "SUBMIT" at bounding box center [700, 552] width 131 height 31
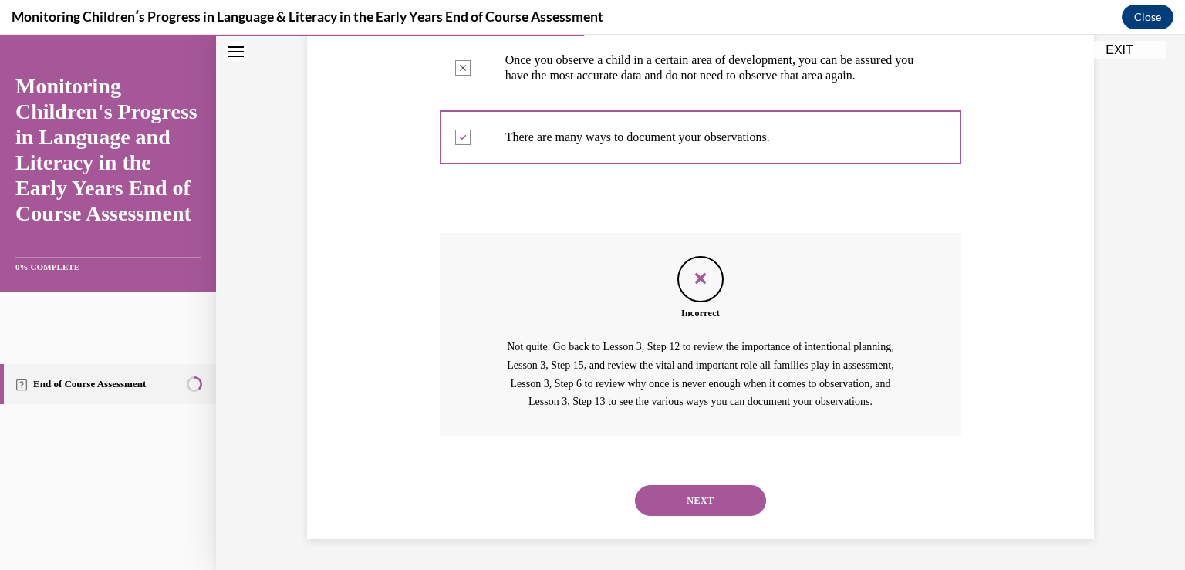
scroll to position [491, 0]
click at [678, 506] on button "NEXT" at bounding box center [700, 500] width 131 height 31
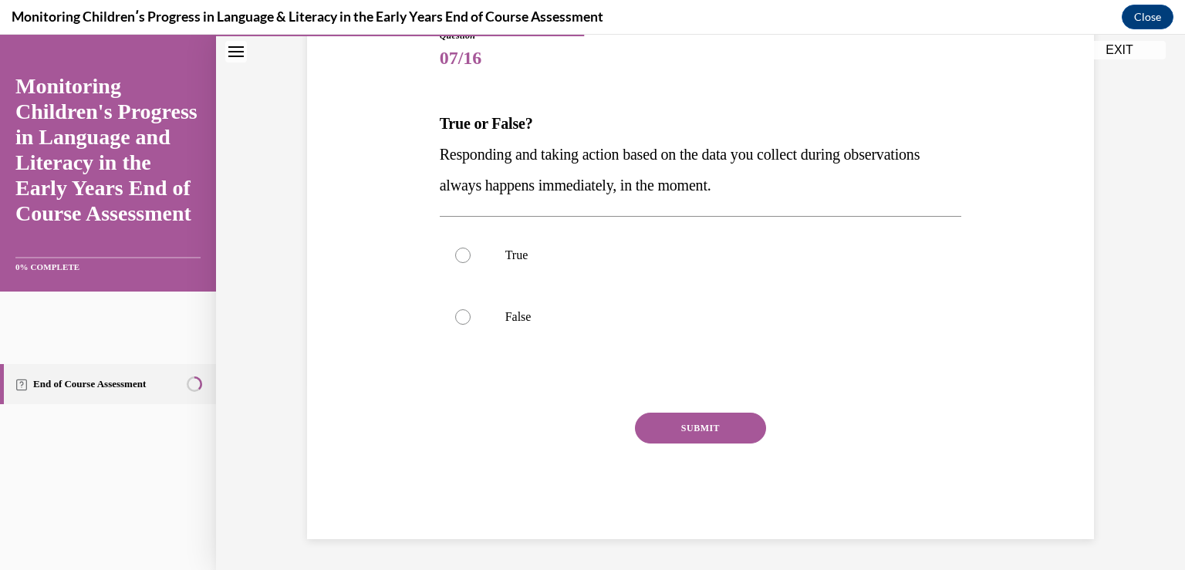
scroll to position [171, 0]
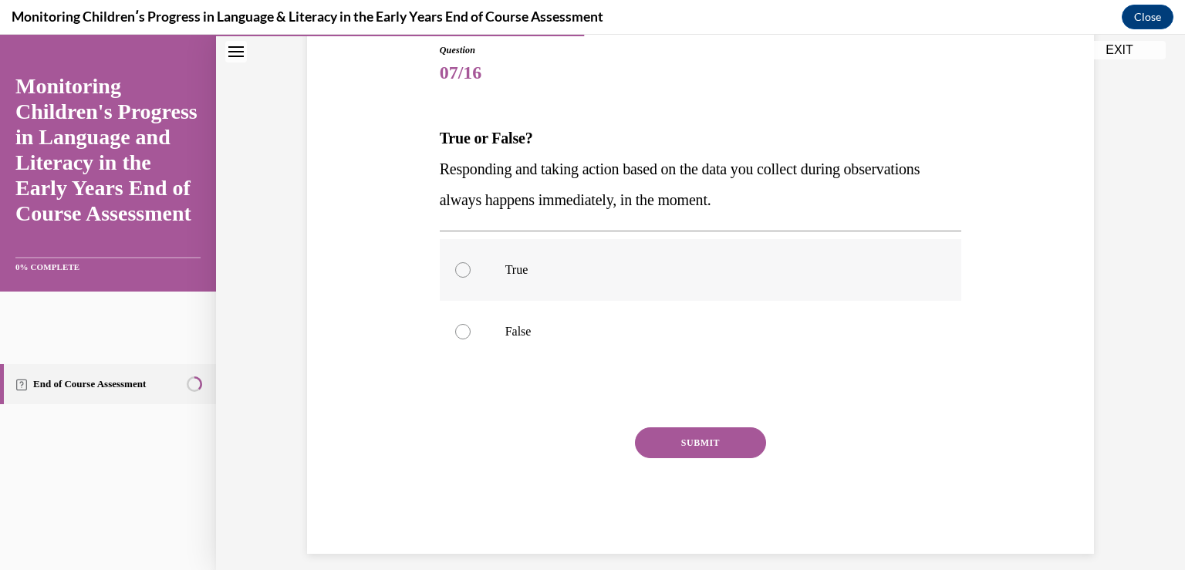
click at [556, 272] on p "True" at bounding box center [714, 269] width 418 height 15
click at [471, 272] on input "True" at bounding box center [462, 269] width 15 height 15
radio input "true"
click at [680, 441] on button "SUBMIT" at bounding box center [700, 442] width 131 height 31
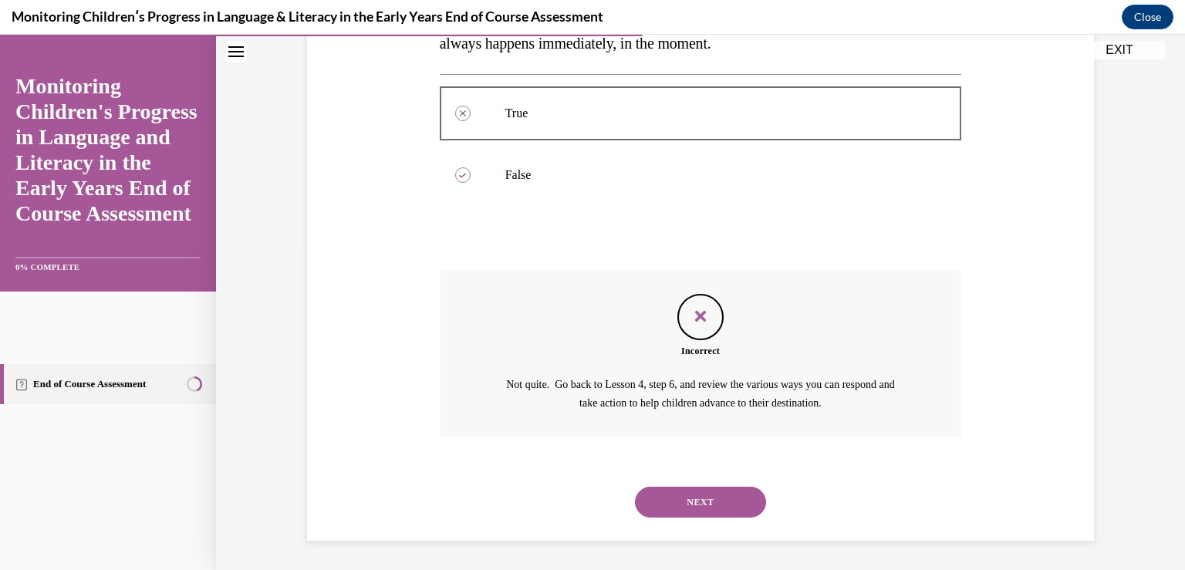
scroll to position [329, 0]
click at [673, 495] on button "NEXT" at bounding box center [700, 501] width 131 height 31
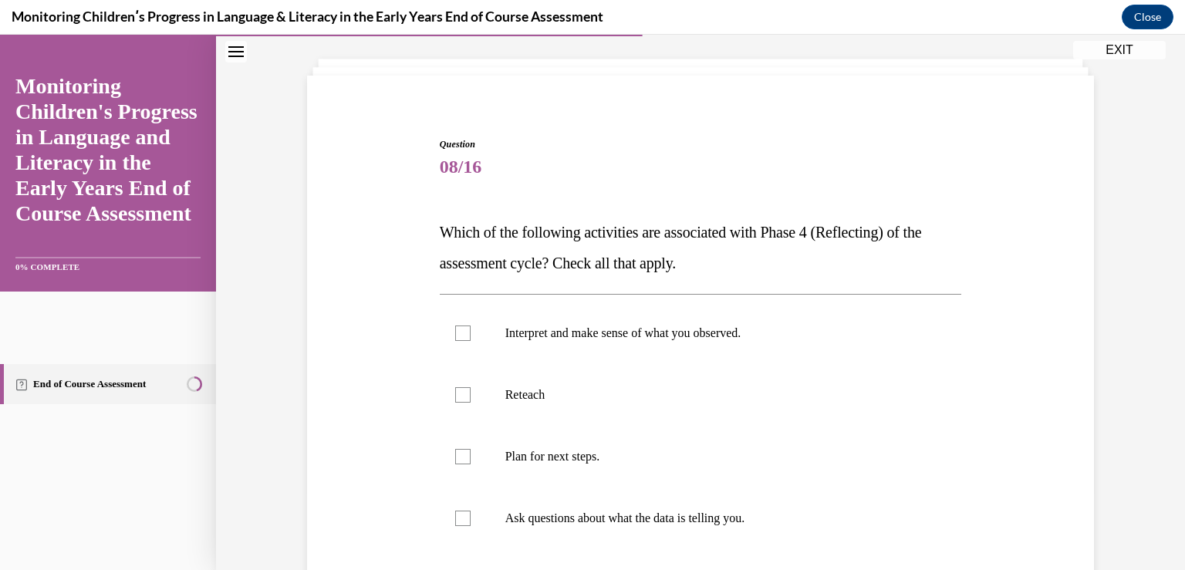
scroll to position [154, 0]
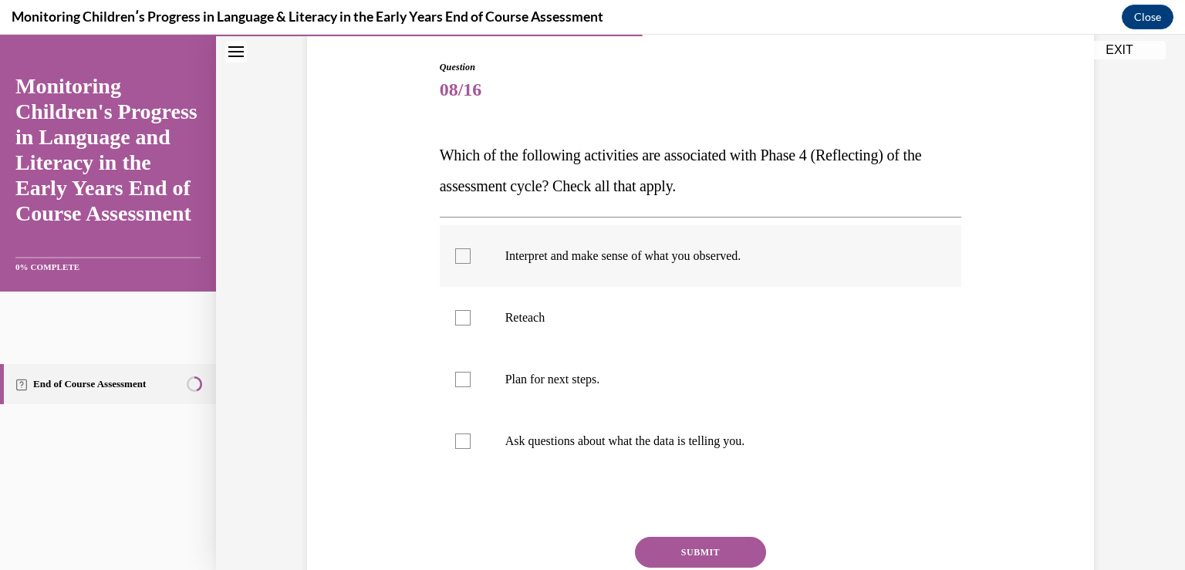
click at [774, 258] on p "Interpret and make sense of what you observed." at bounding box center [714, 255] width 418 height 15
click at [471, 258] on input "Interpret and make sense of what you observed." at bounding box center [462, 255] width 15 height 15
checkbox input "true"
click at [745, 377] on p "Plan for next steps." at bounding box center [714, 379] width 418 height 15
click at [471, 377] on input "Plan for next steps." at bounding box center [462, 379] width 15 height 15
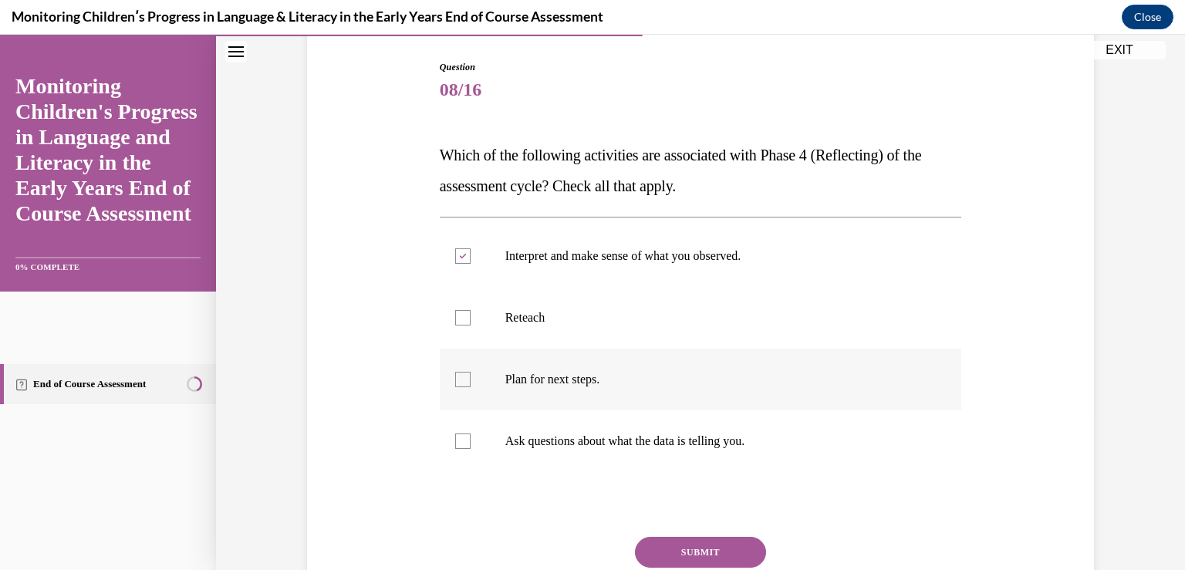
checkbox input "true"
click at [711, 547] on button "SUBMIT" at bounding box center [700, 552] width 131 height 31
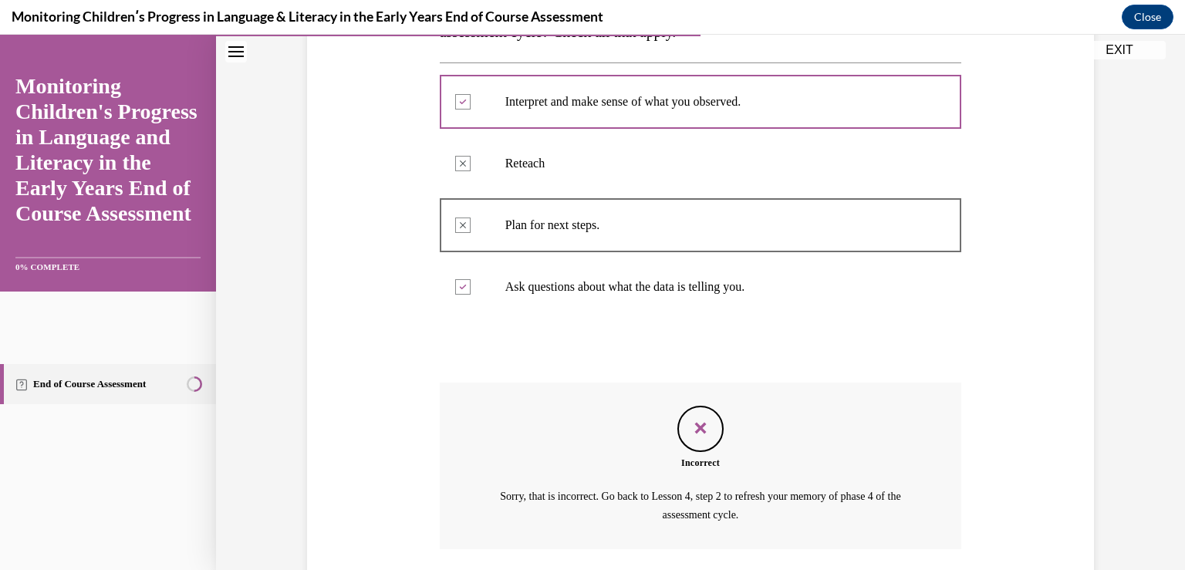
scroll to position [421, 0]
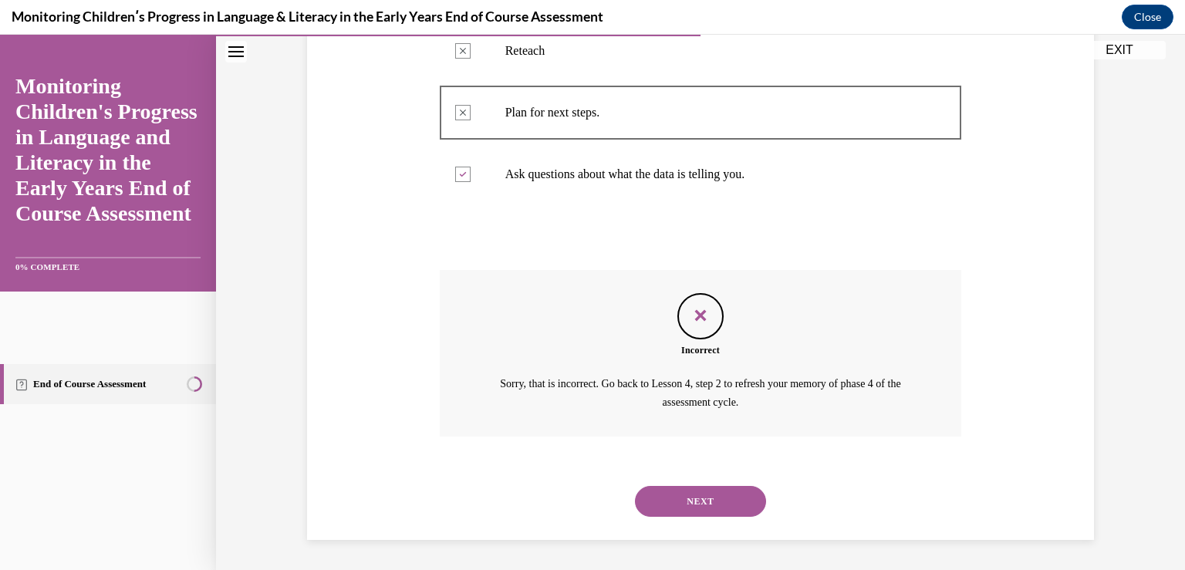
click at [695, 494] on button "NEXT" at bounding box center [700, 501] width 131 height 31
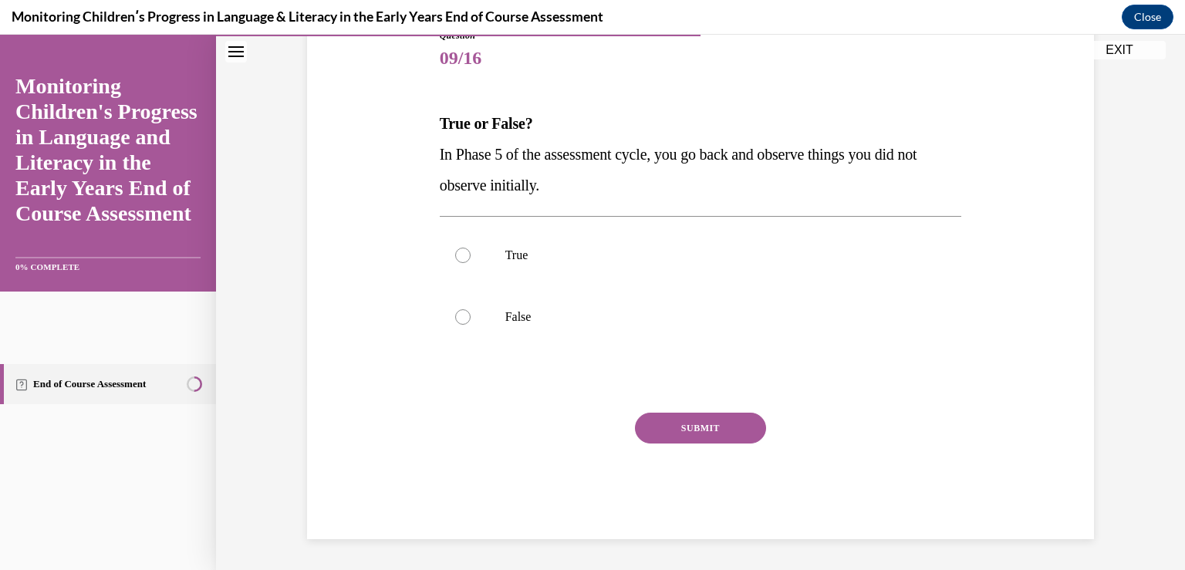
scroll to position [171, 0]
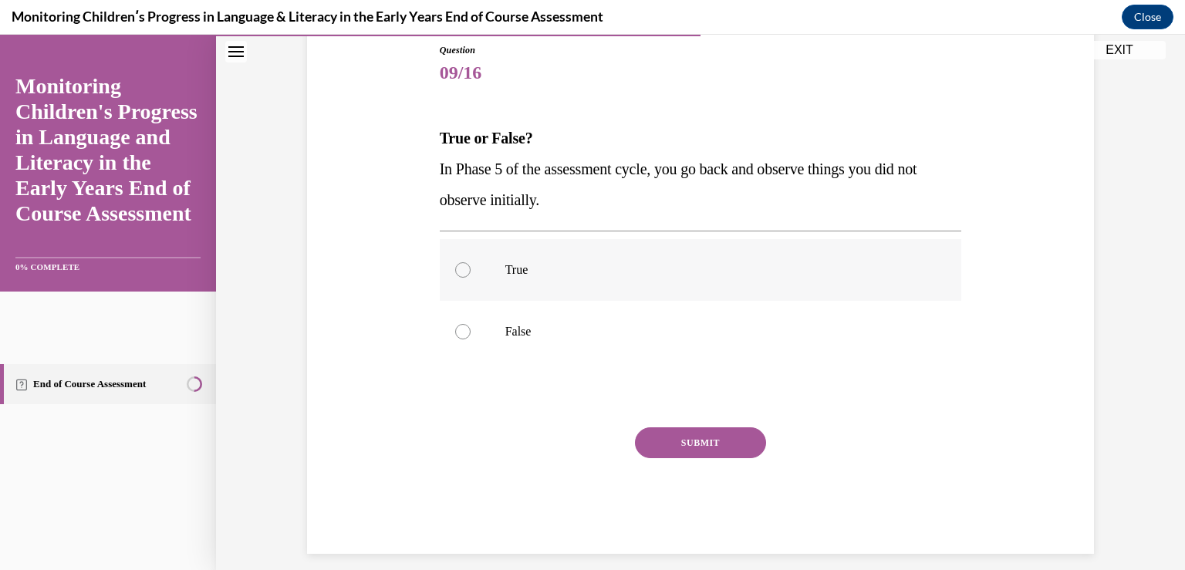
click at [587, 273] on p "True" at bounding box center [714, 269] width 418 height 15
click at [471, 273] on input "True" at bounding box center [462, 269] width 15 height 15
radio input "true"
click at [688, 454] on button "SUBMIT" at bounding box center [700, 442] width 131 height 31
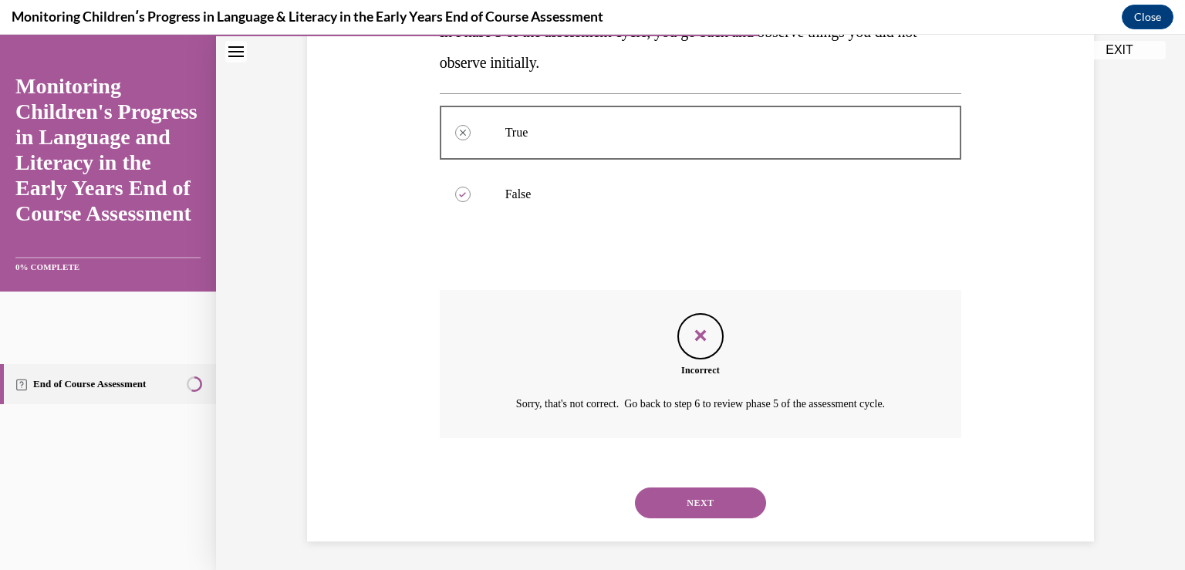
scroll to position [310, 0]
click at [694, 516] on button "NEXT" at bounding box center [700, 501] width 131 height 31
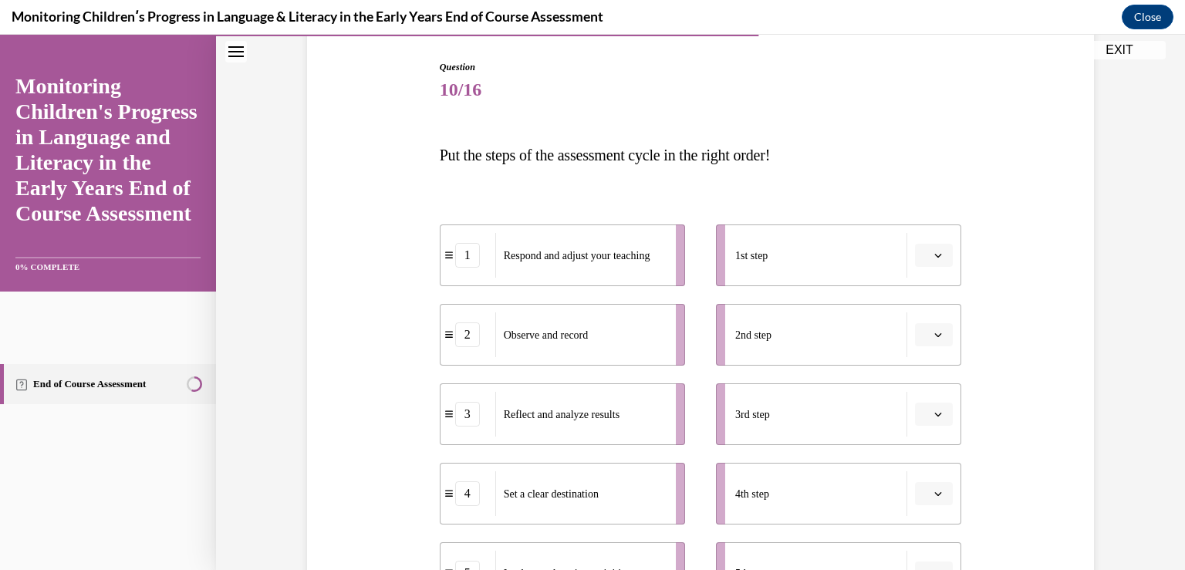
scroll to position [231, 0]
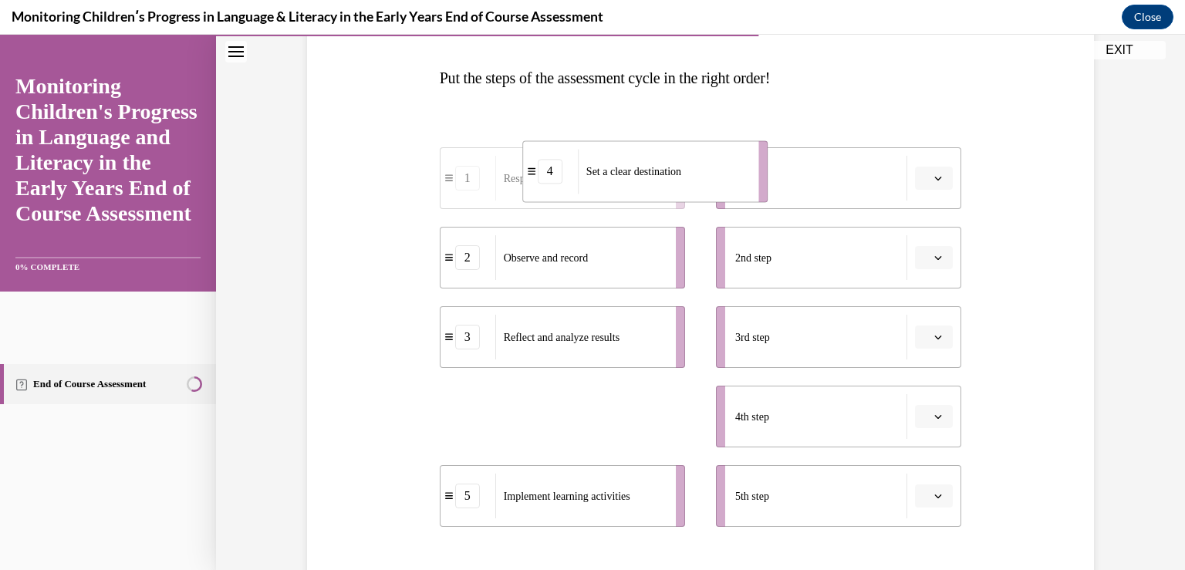
drag, startPoint x: 642, startPoint y: 420, endPoint x: 705, endPoint y: 173, distance: 254.9
click at [706, 173] on div "Set a clear destination" at bounding box center [663, 171] width 171 height 45
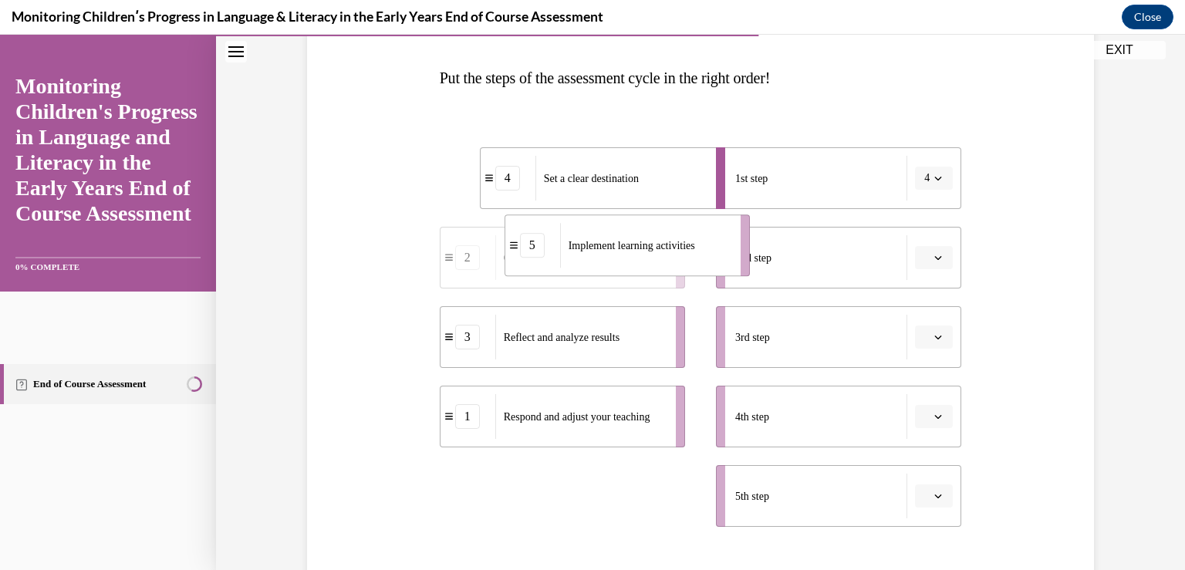
drag, startPoint x: 588, startPoint y: 506, endPoint x: 653, endPoint y: 255, distance: 259.0
click at [653, 255] on div "Implement learning activities" at bounding box center [645, 245] width 171 height 45
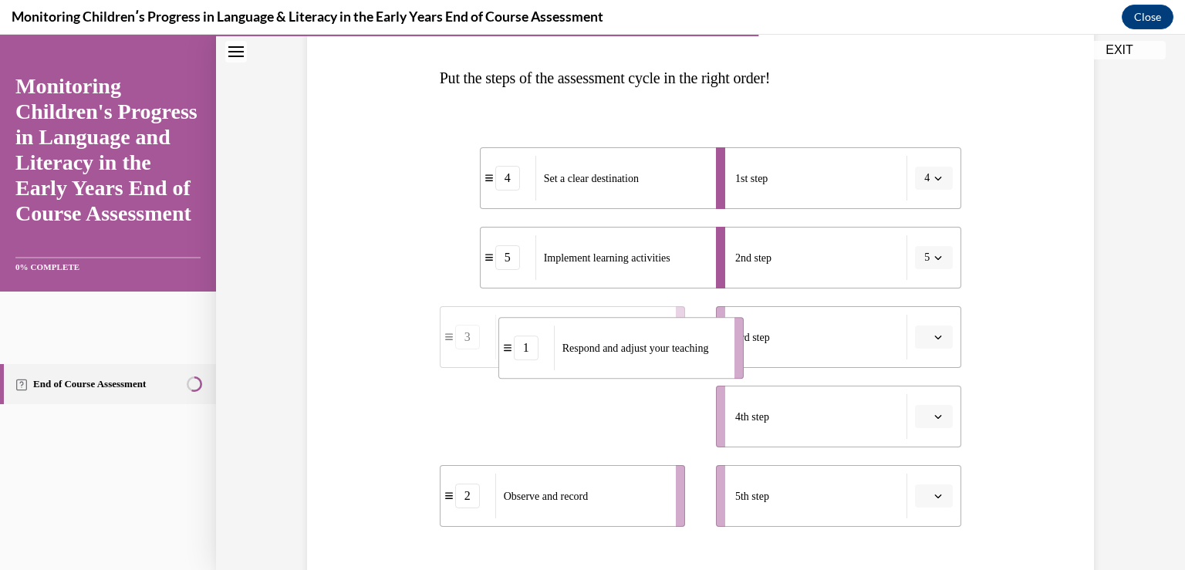
drag, startPoint x: 586, startPoint y: 427, endPoint x: 646, endPoint y: 359, distance: 90.8
click at [646, 359] on div "Respond and adjust your teaching" at bounding box center [639, 348] width 171 height 45
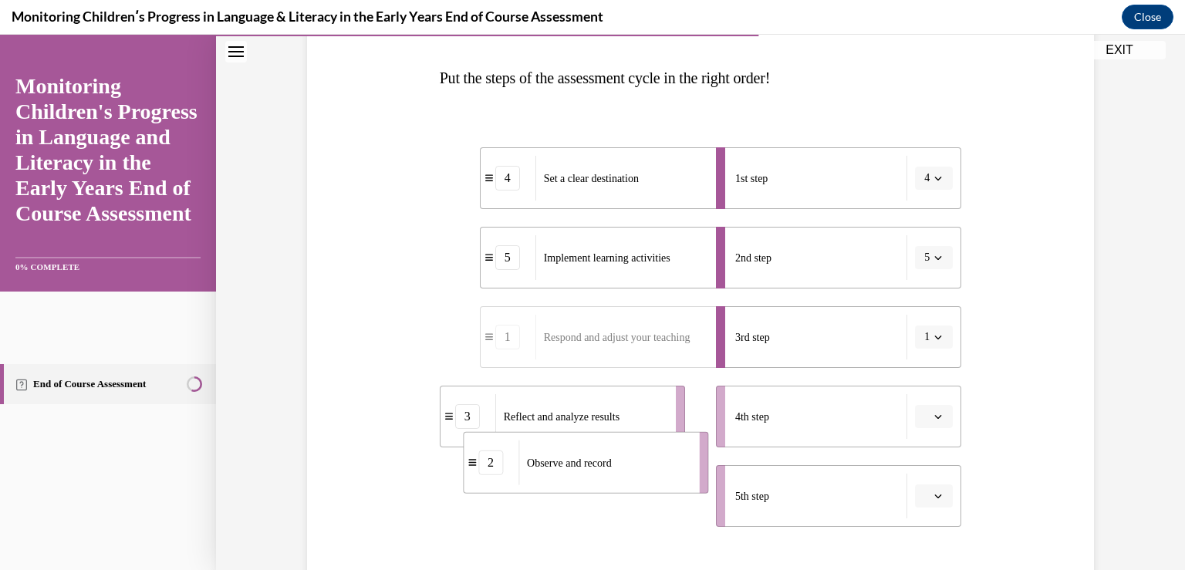
drag, startPoint x: 602, startPoint y: 508, endPoint x: 652, endPoint y: 430, distance: 92.7
click at [652, 441] on div "Observe and record" at bounding box center [603, 463] width 171 height 45
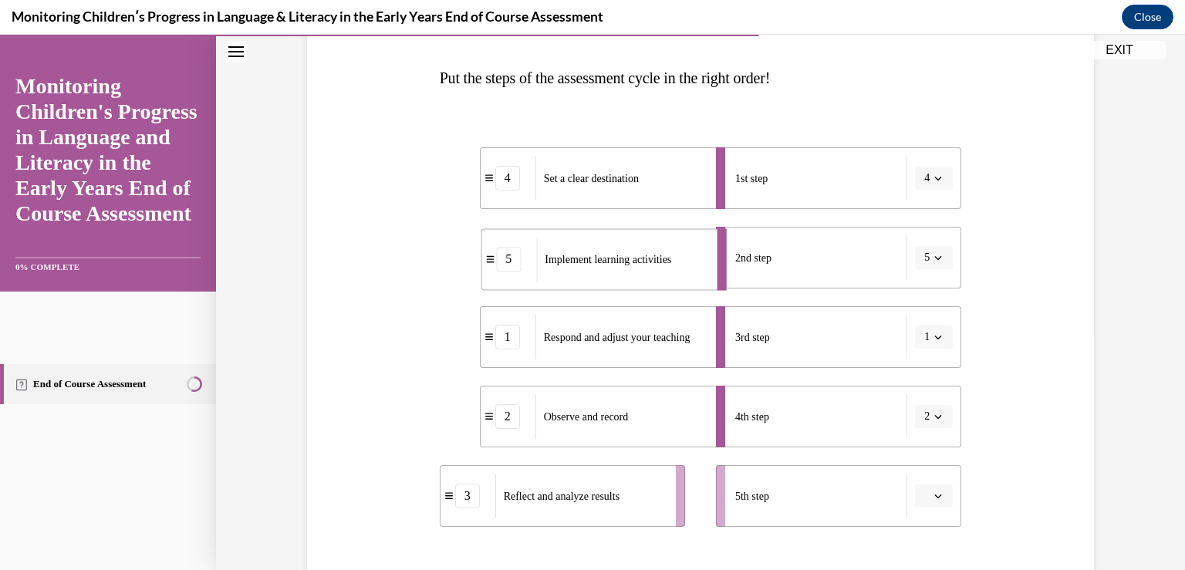
drag, startPoint x: 610, startPoint y: 266, endPoint x: 563, endPoint y: 322, distance: 72.3
click at [566, 282] on div "Implement learning activities" at bounding box center [621, 259] width 171 height 45
drag, startPoint x: 585, startPoint y: 344, endPoint x: 546, endPoint y: 345, distance: 38.6
click at [547, 345] on span "Respond and adjust your teaching" at bounding box center [581, 338] width 147 height 16
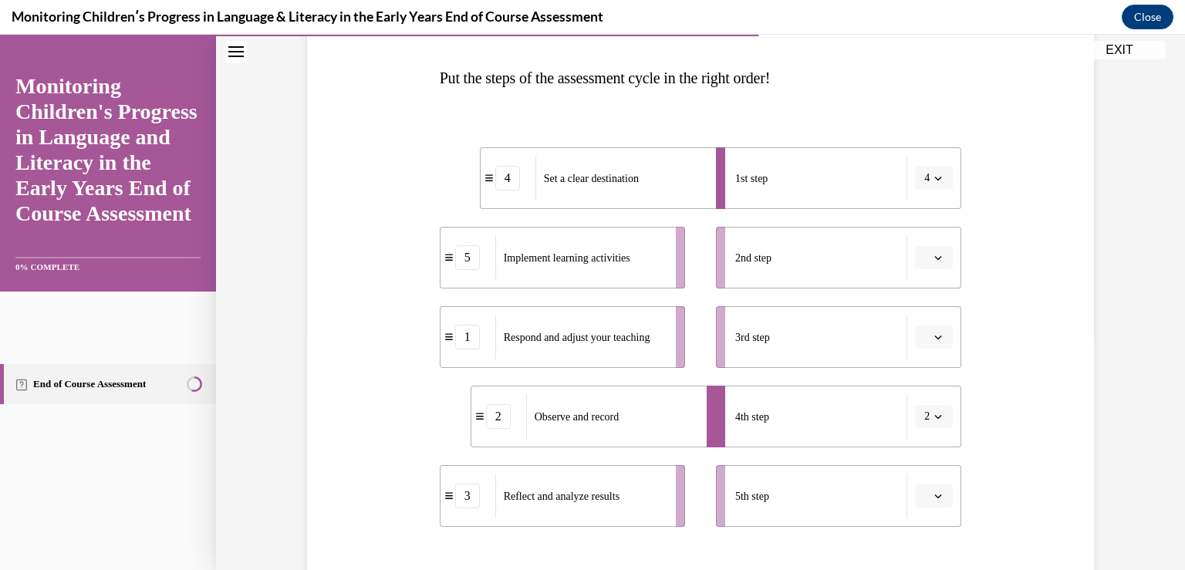
drag, startPoint x: 573, startPoint y: 416, endPoint x: 552, endPoint y: 413, distance: 21.1
click at [552, 412] on span "Observe and record" at bounding box center [577, 417] width 85 height 12
drag, startPoint x: 577, startPoint y: 340, endPoint x: 608, endPoint y: 268, distance: 78.8
click at [608, 268] on div "Observe and record" at bounding box center [623, 254] width 171 height 45
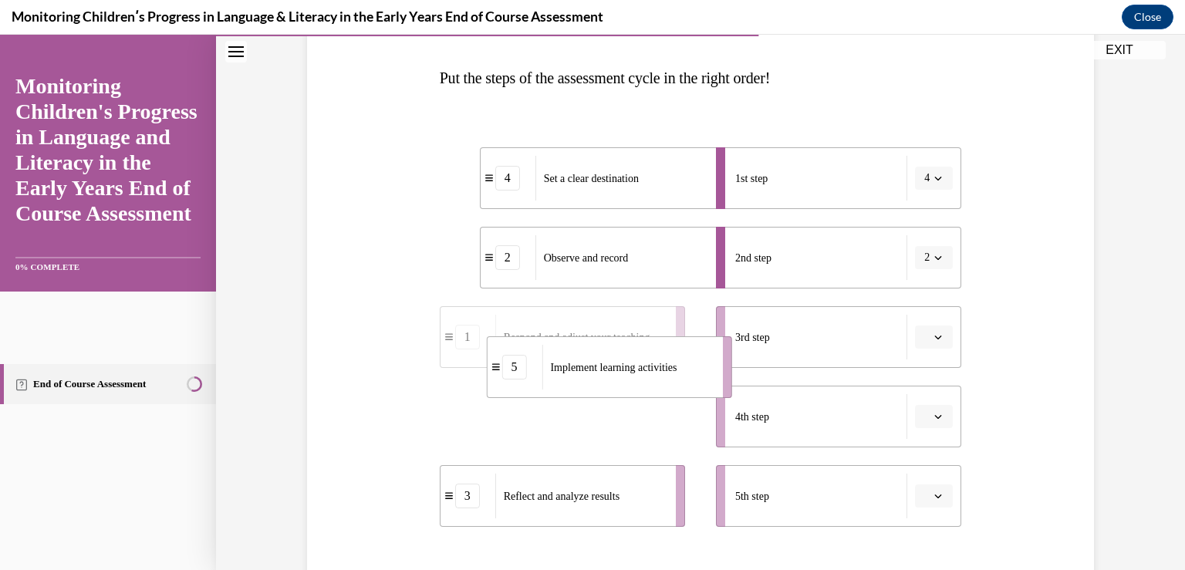
drag, startPoint x: 569, startPoint y: 427, endPoint x: 637, endPoint y: 362, distance: 93.9
click at [637, 362] on div "Implement learning activities" at bounding box center [627, 367] width 171 height 45
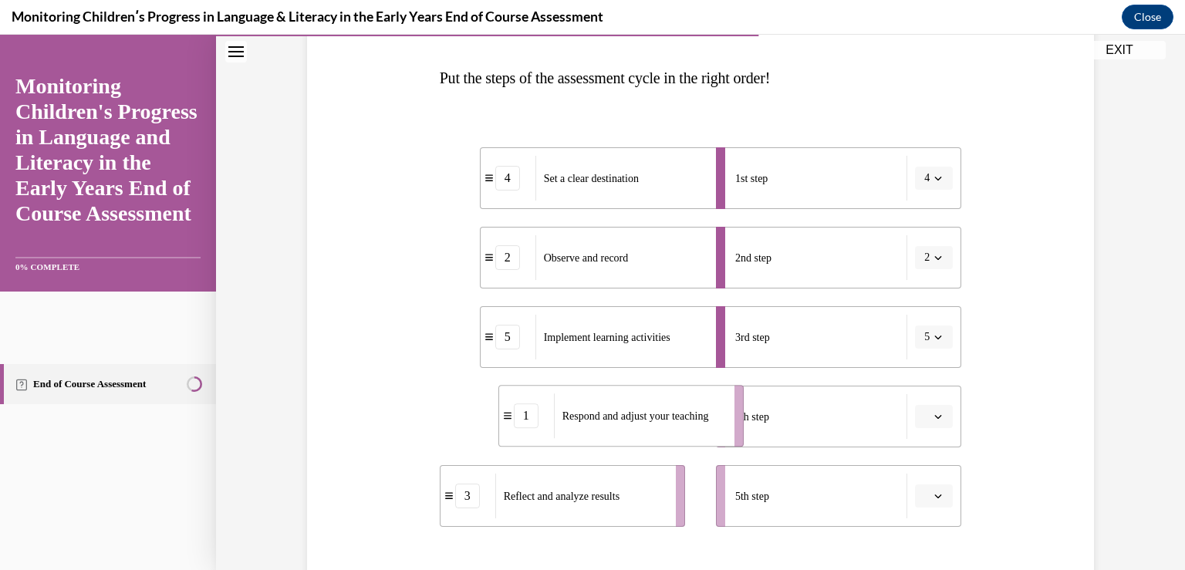
drag, startPoint x: 575, startPoint y: 409, endPoint x: 646, endPoint y: 405, distance: 71.1
click at [646, 408] on span "Respond and adjust your teaching" at bounding box center [635, 416] width 147 height 16
drag, startPoint x: 604, startPoint y: 498, endPoint x: 676, endPoint y: 476, distance: 74.9
click at [620, 491] on span "Reflect and analyze results" at bounding box center [562, 497] width 116 height 12
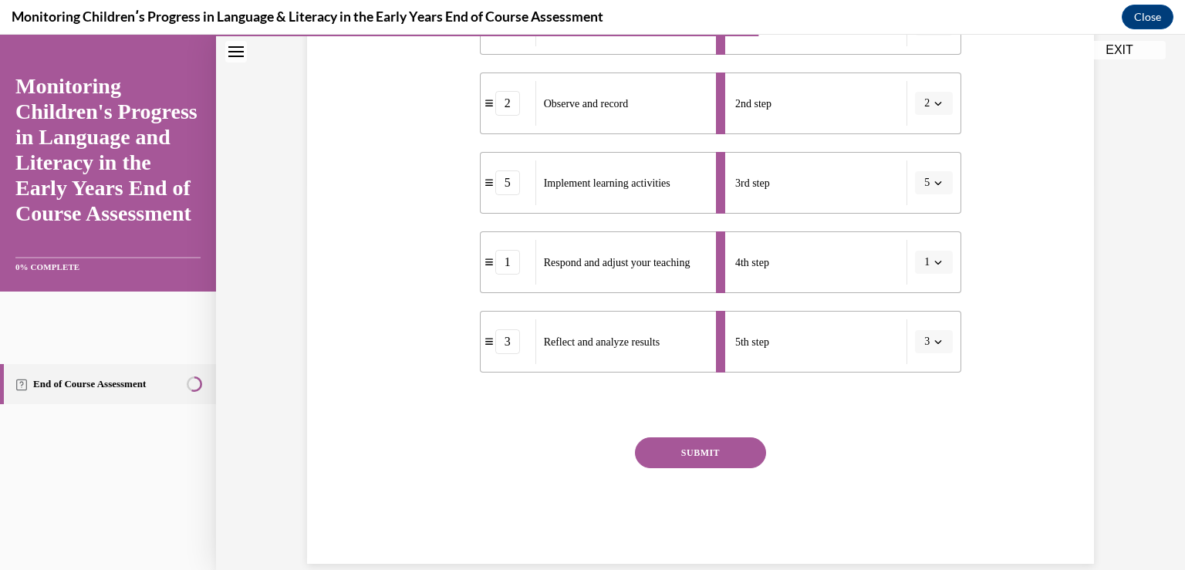
click at [670, 459] on button "SUBMIT" at bounding box center [700, 452] width 131 height 31
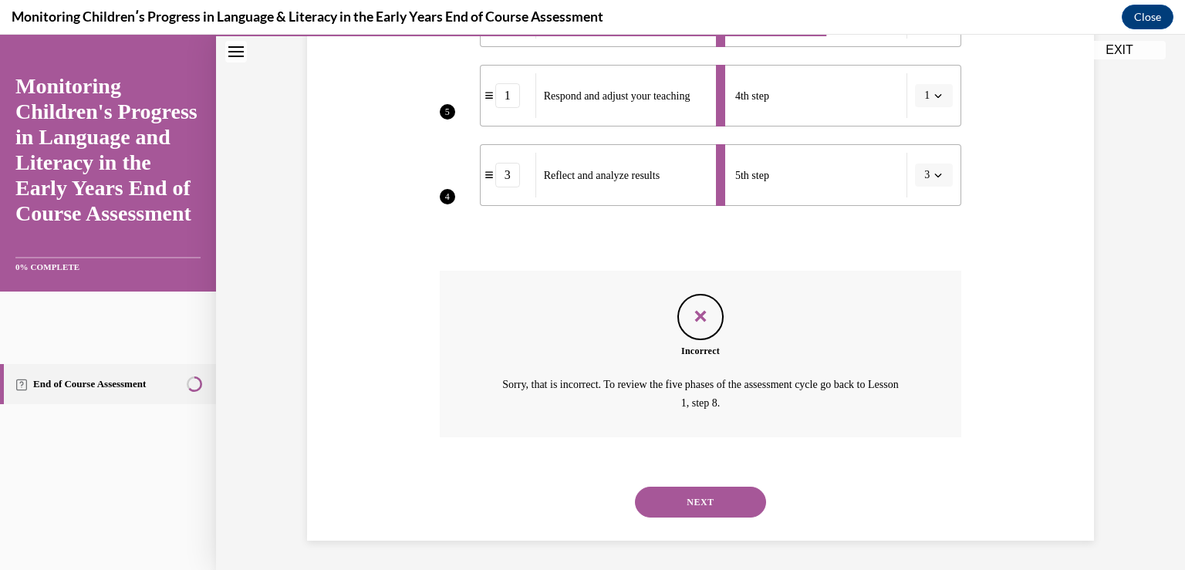
scroll to position [553, 0]
click at [669, 498] on button "NEXT" at bounding box center [700, 501] width 131 height 31
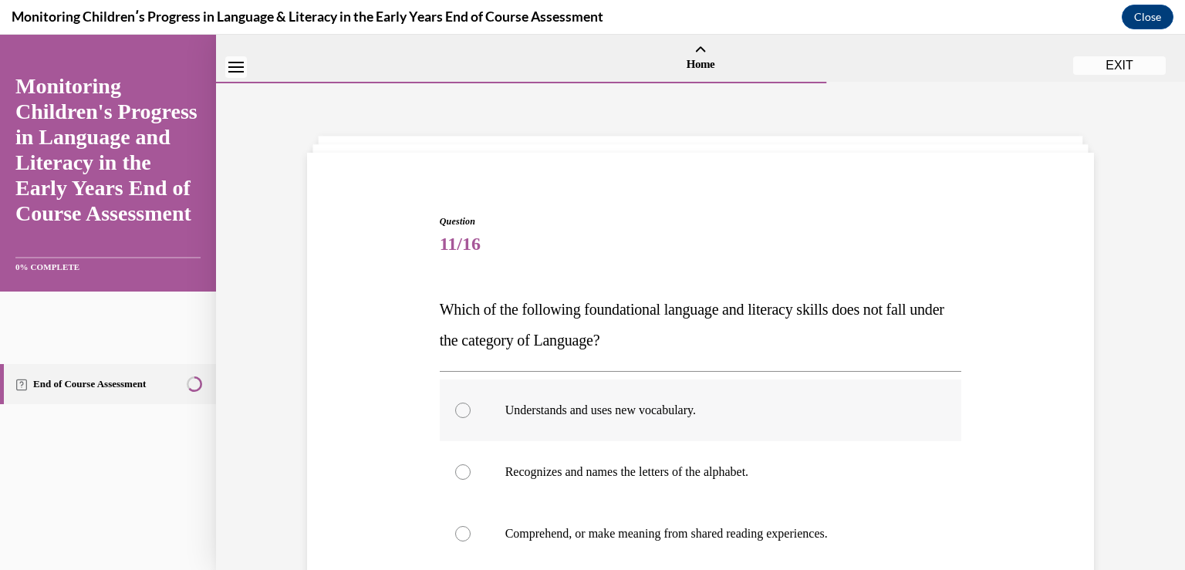
scroll to position [154, 0]
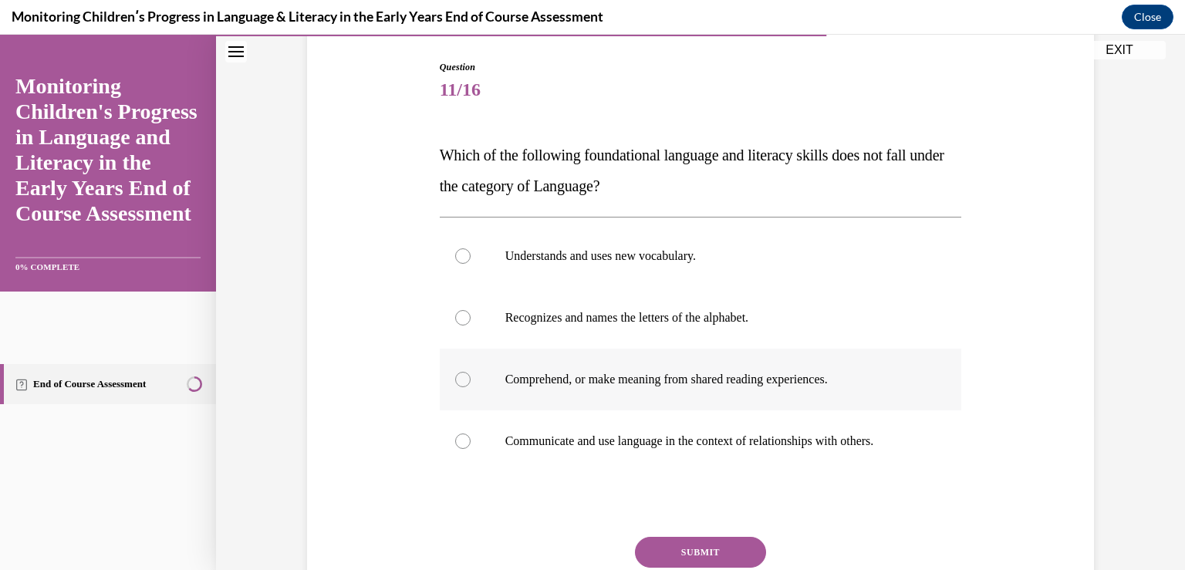
click at [532, 367] on label "Comprehend, or make meaning from shared reading experiences." at bounding box center [701, 380] width 522 height 62
click at [471, 372] on input "Comprehend, or make meaning from shared reading experiences." at bounding box center [462, 379] width 15 height 15
radio input "true"
click at [675, 552] on button "SUBMIT" at bounding box center [700, 552] width 131 height 31
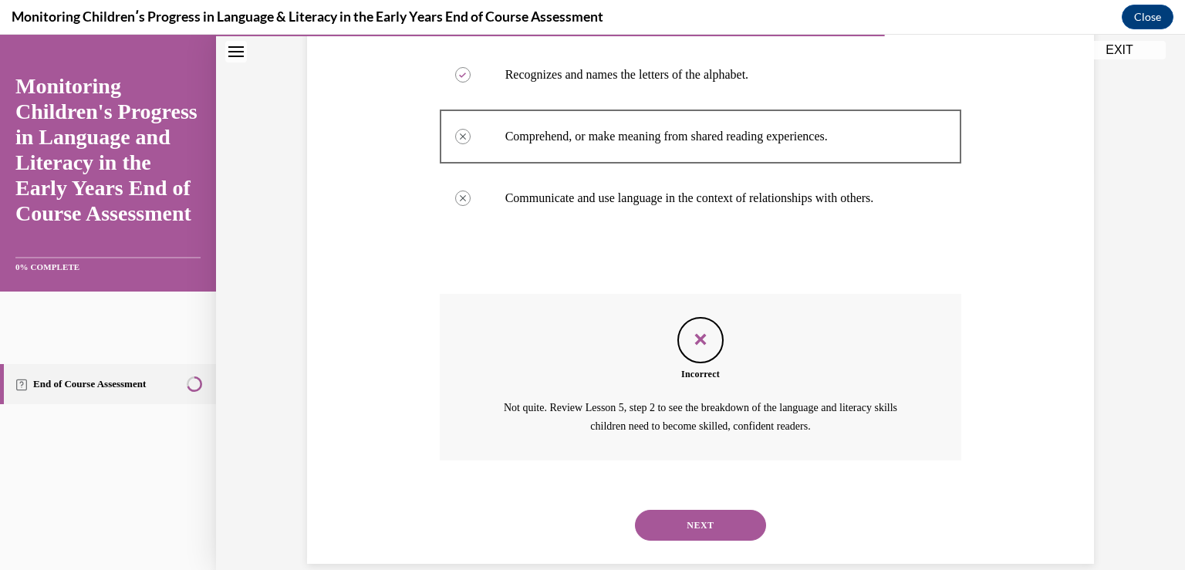
scroll to position [421, 0]
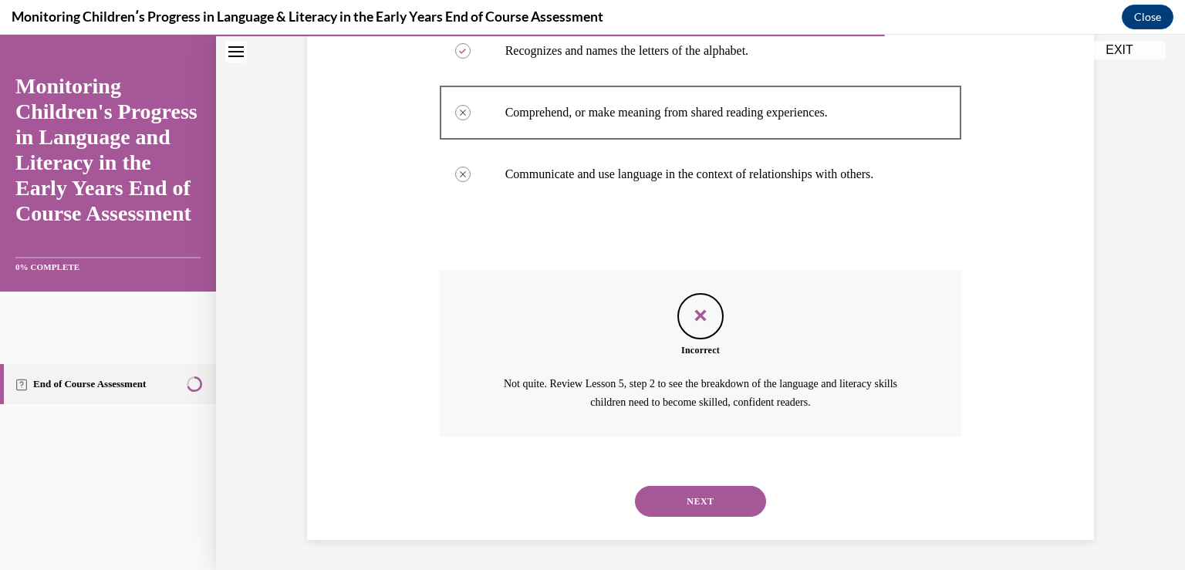
click at [720, 507] on button "NEXT" at bounding box center [700, 501] width 131 height 31
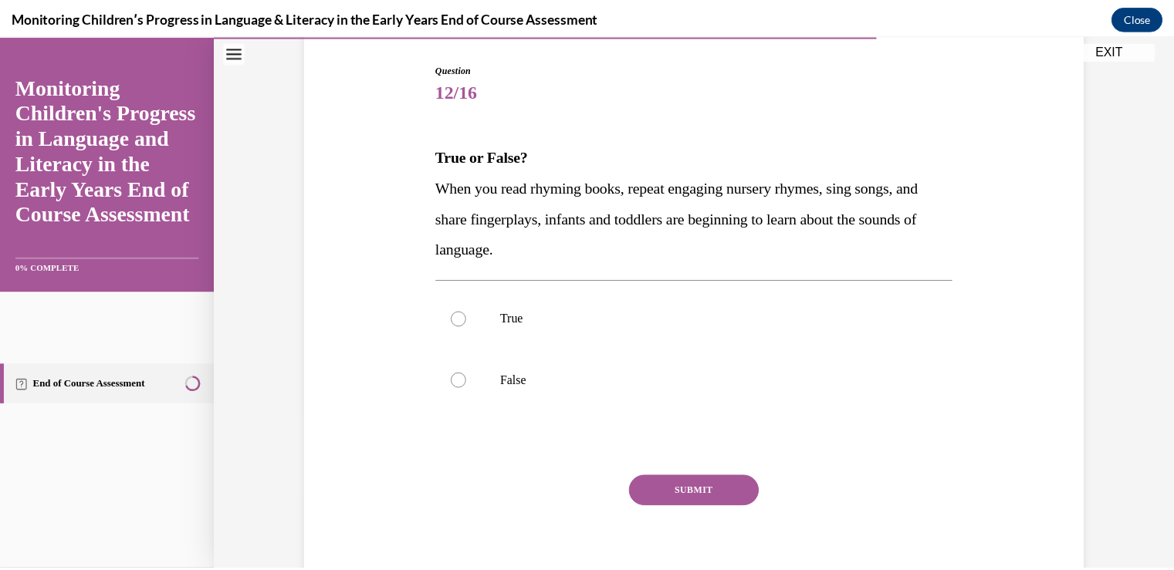
scroll to position [0, 0]
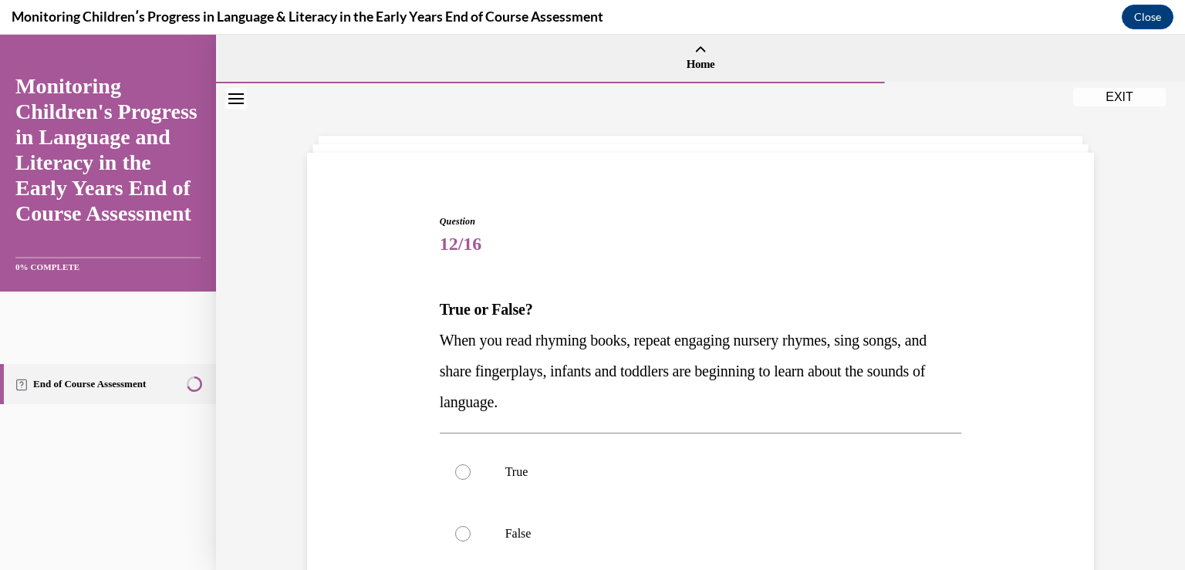
click at [1126, 100] on button "EXIT" at bounding box center [1119, 97] width 93 height 19
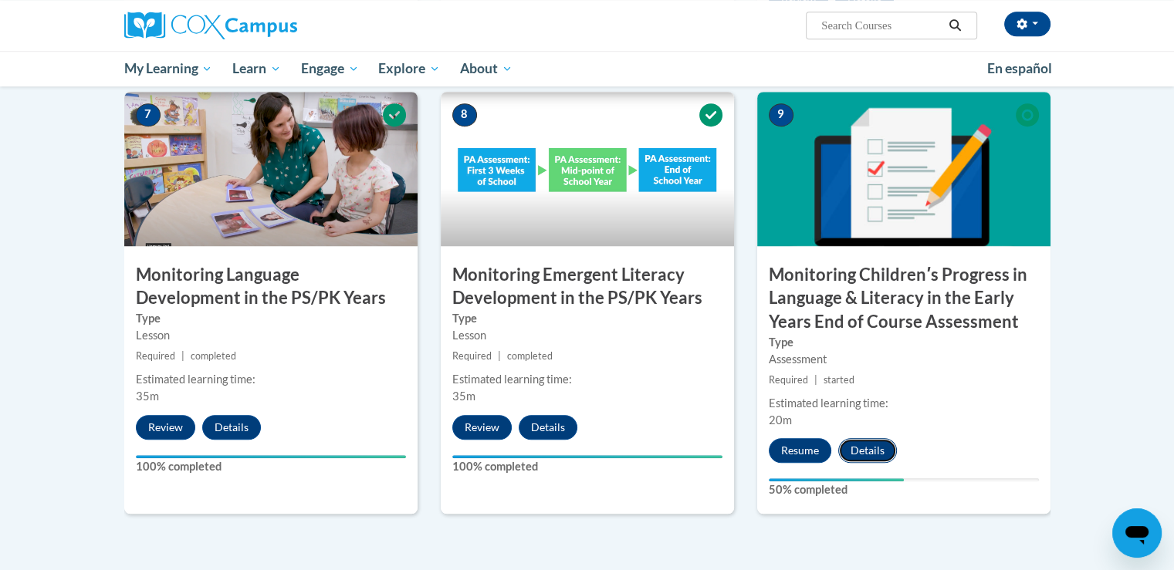
click at [860, 448] on button "Details" at bounding box center [867, 450] width 59 height 25
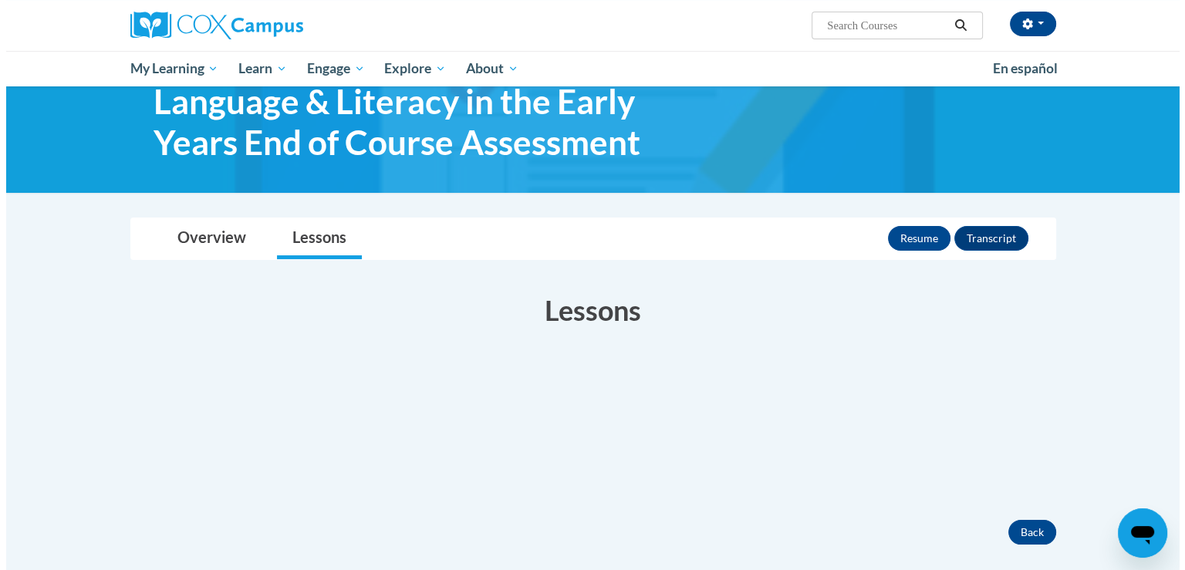
scroll to position [77, 0]
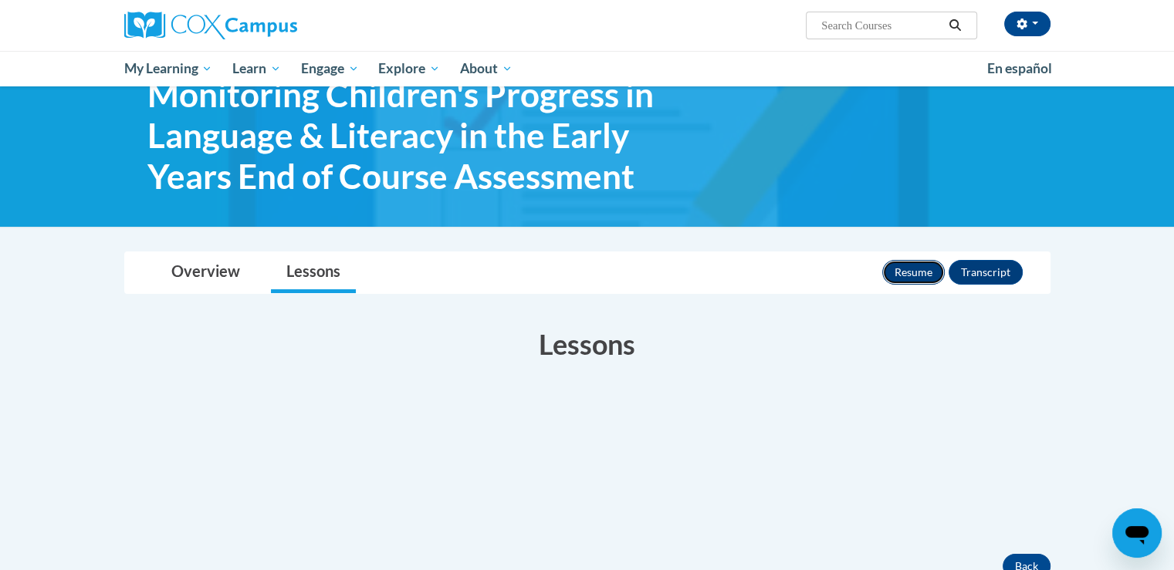
click at [931, 275] on button "Resume" at bounding box center [913, 272] width 62 height 25
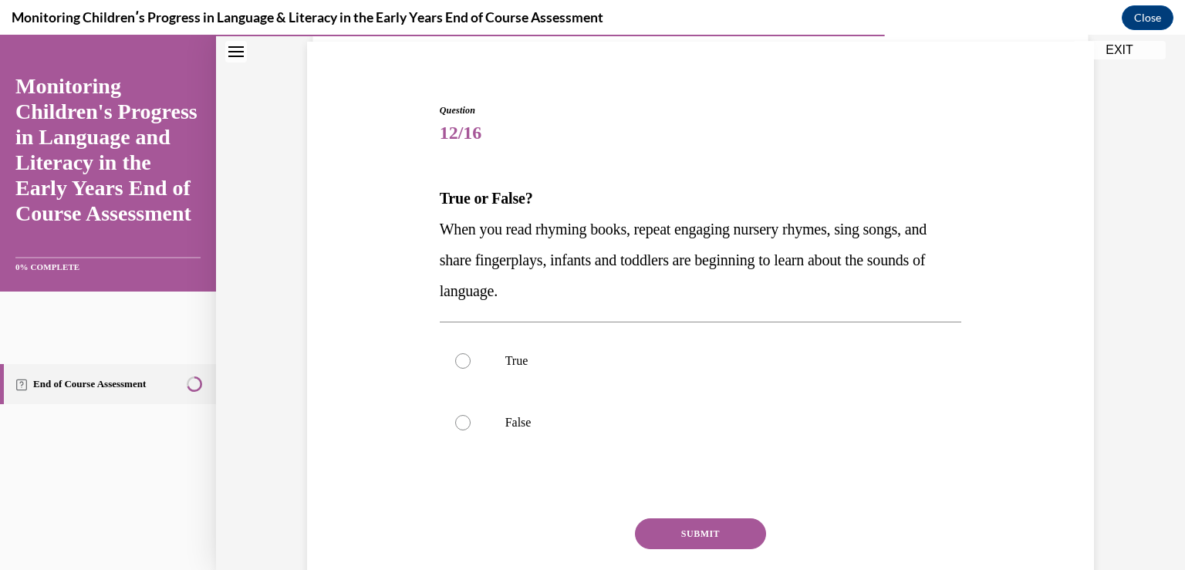
scroll to position [202, 0]
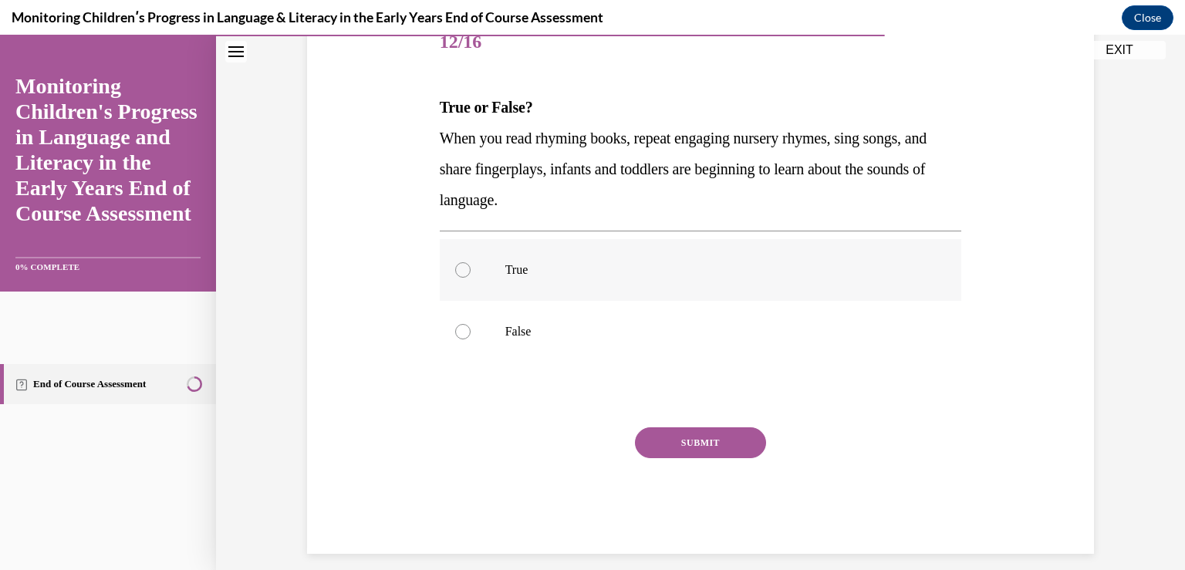
click at [737, 260] on label "True" at bounding box center [701, 270] width 522 height 62
click at [471, 262] on input "True" at bounding box center [462, 269] width 15 height 15
radio input "true"
click at [748, 441] on button "SUBMIT" at bounding box center [700, 442] width 131 height 31
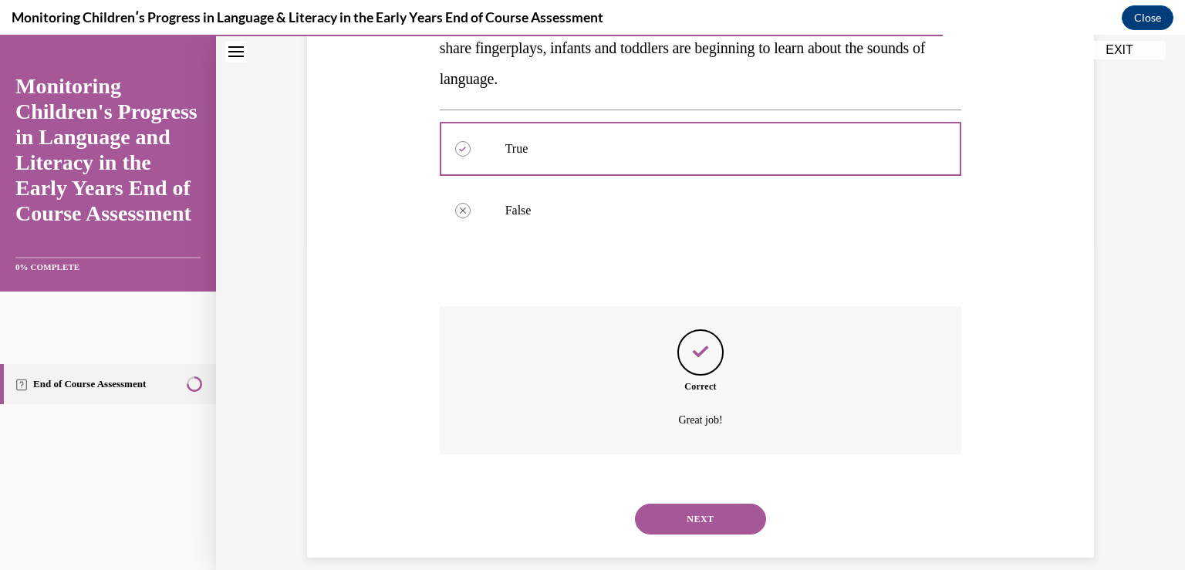
scroll to position [341, 0]
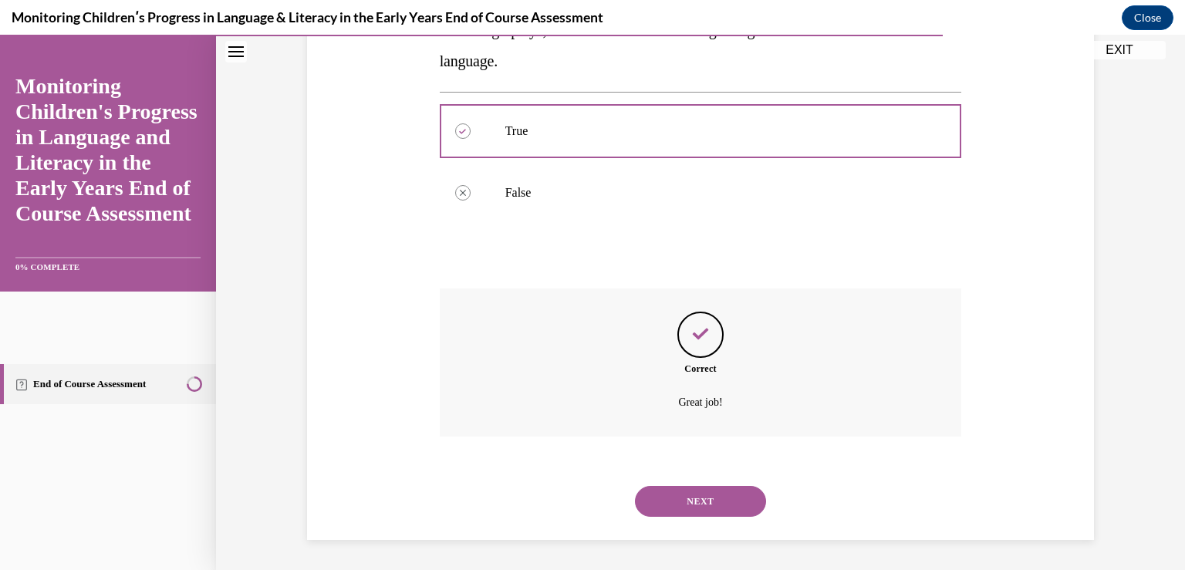
click at [687, 495] on button "NEXT" at bounding box center [700, 501] width 131 height 31
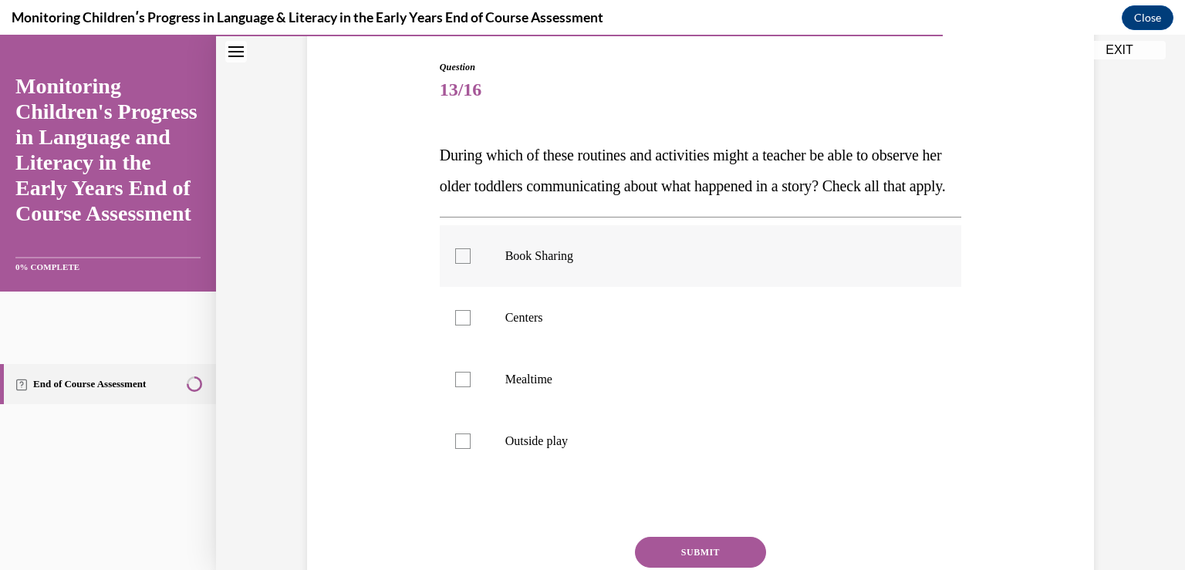
scroll to position [231, 0]
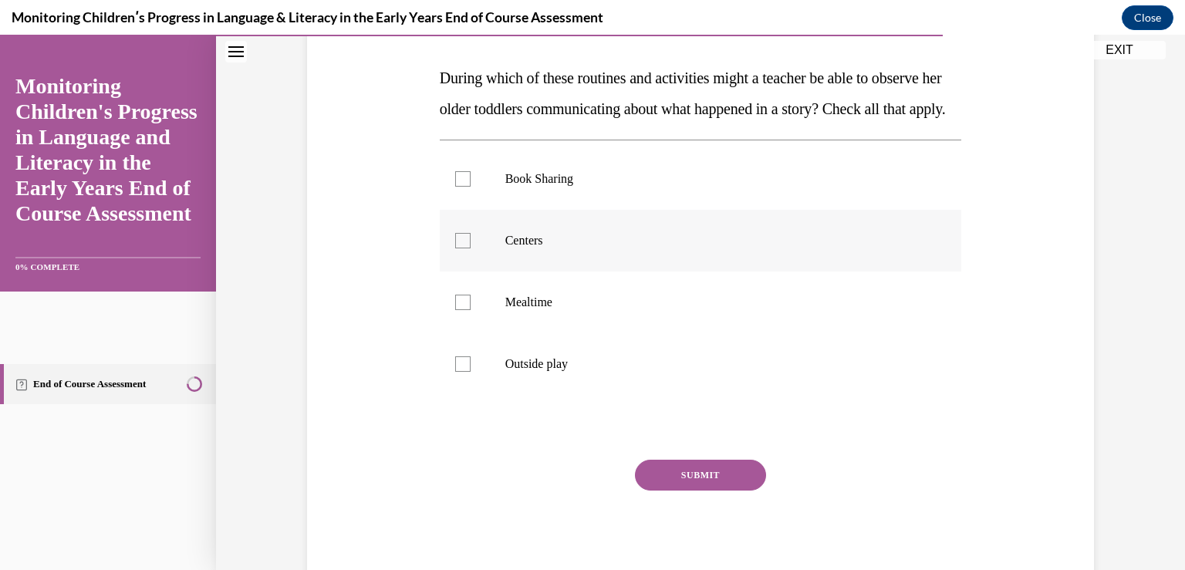
click at [662, 248] on p "Centers" at bounding box center [714, 240] width 418 height 15
click at [471, 248] on input "Centers" at bounding box center [462, 240] width 15 height 15
checkbox input "true"
click at [660, 310] on p "Mealtime" at bounding box center [714, 302] width 418 height 15
click at [471, 310] on input "Mealtime" at bounding box center [462, 302] width 15 height 15
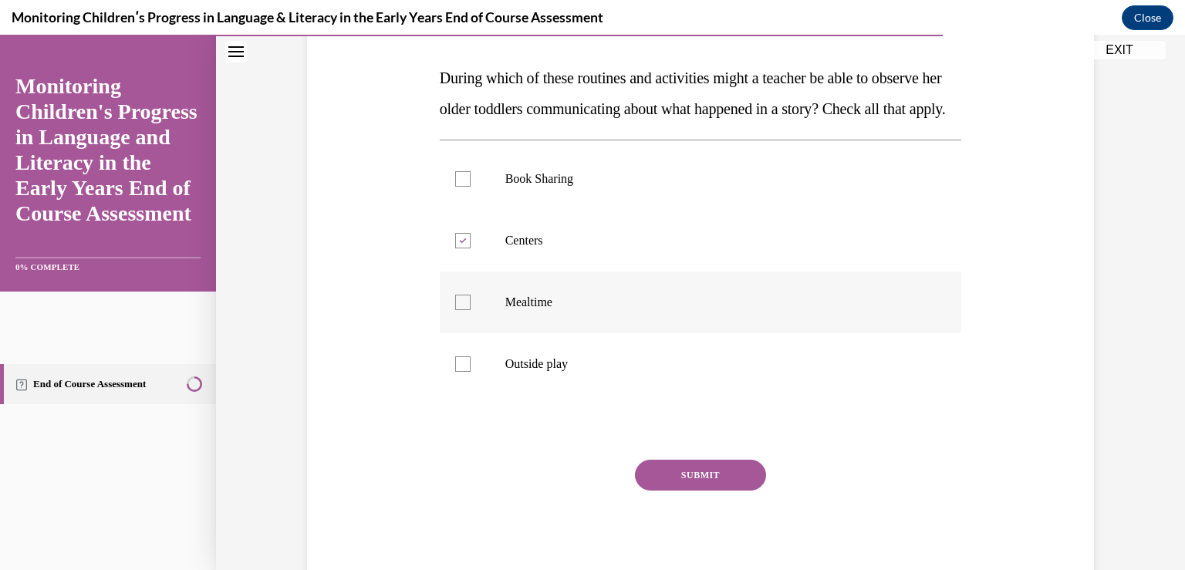
checkbox input "true"
click at [660, 372] on p "Outside play" at bounding box center [714, 363] width 418 height 15
click at [471, 372] on input "Outside play" at bounding box center [462, 363] width 15 height 15
checkbox input "true"
click at [653, 491] on button "SUBMIT" at bounding box center [700, 475] width 131 height 31
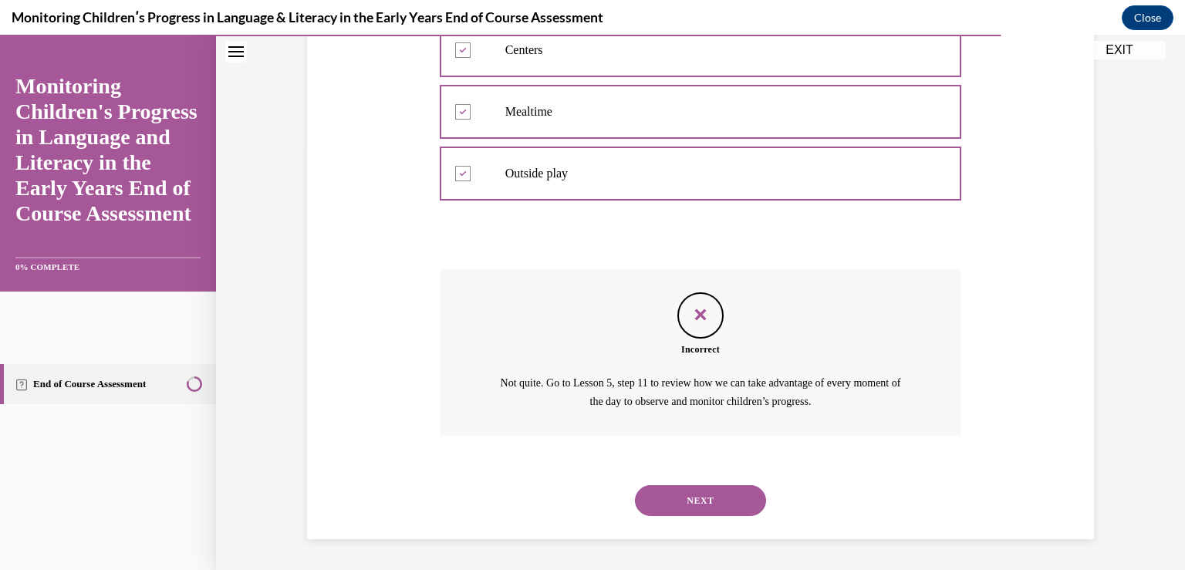
scroll to position [452, 0]
click at [693, 489] on button "NEXT" at bounding box center [700, 500] width 131 height 31
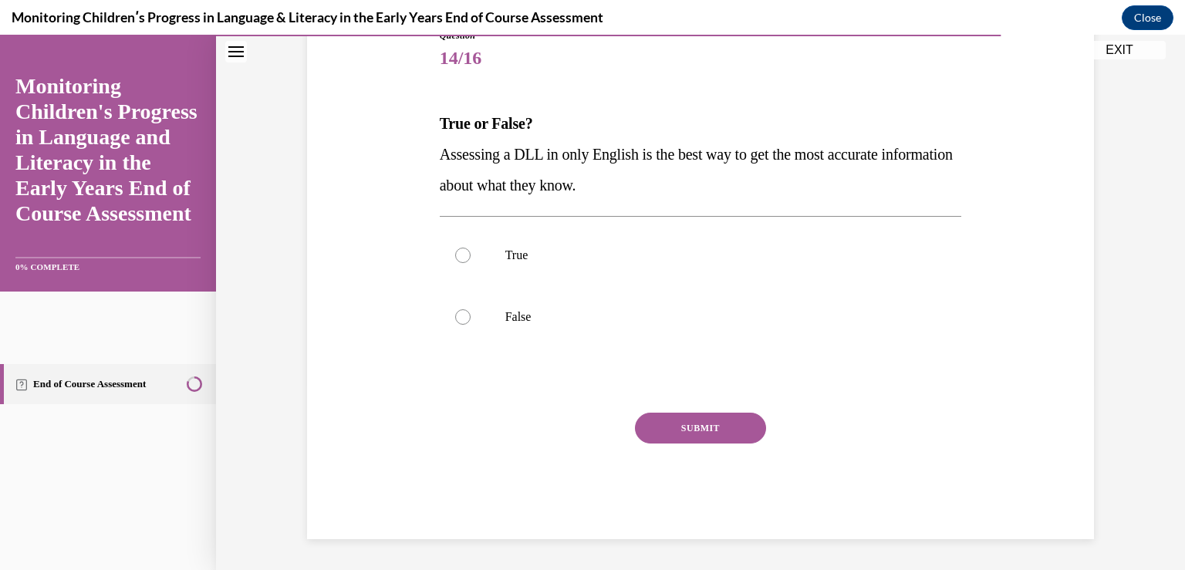
scroll to position [171, 0]
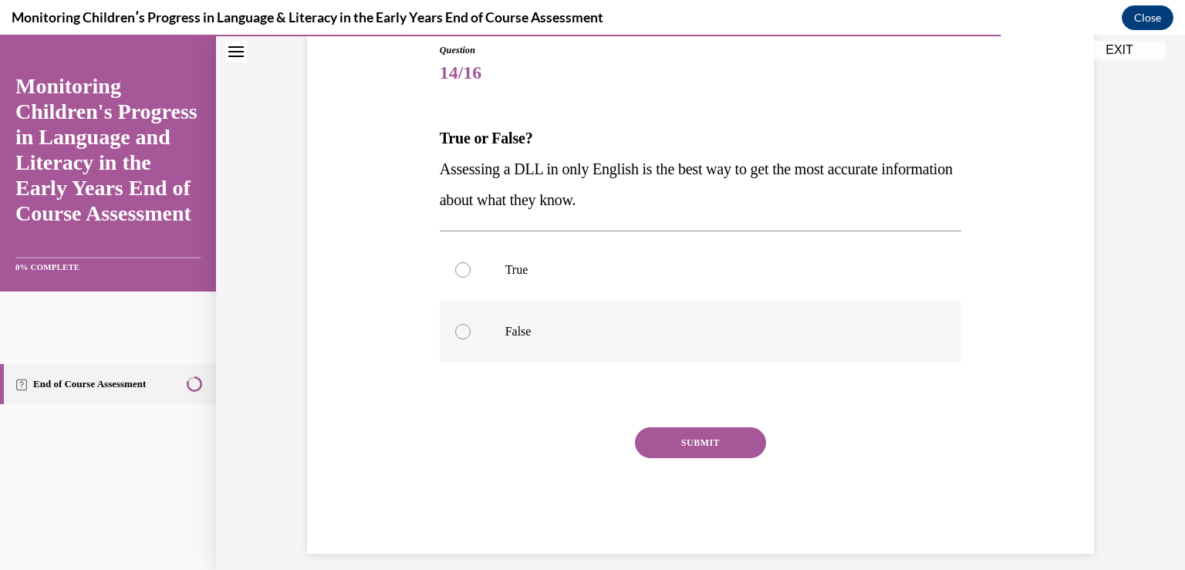
click at [642, 333] on p "False" at bounding box center [714, 331] width 418 height 15
click at [471, 333] on input "False" at bounding box center [462, 331] width 15 height 15
radio input "true"
click at [688, 452] on button "SUBMIT" at bounding box center [700, 442] width 131 height 31
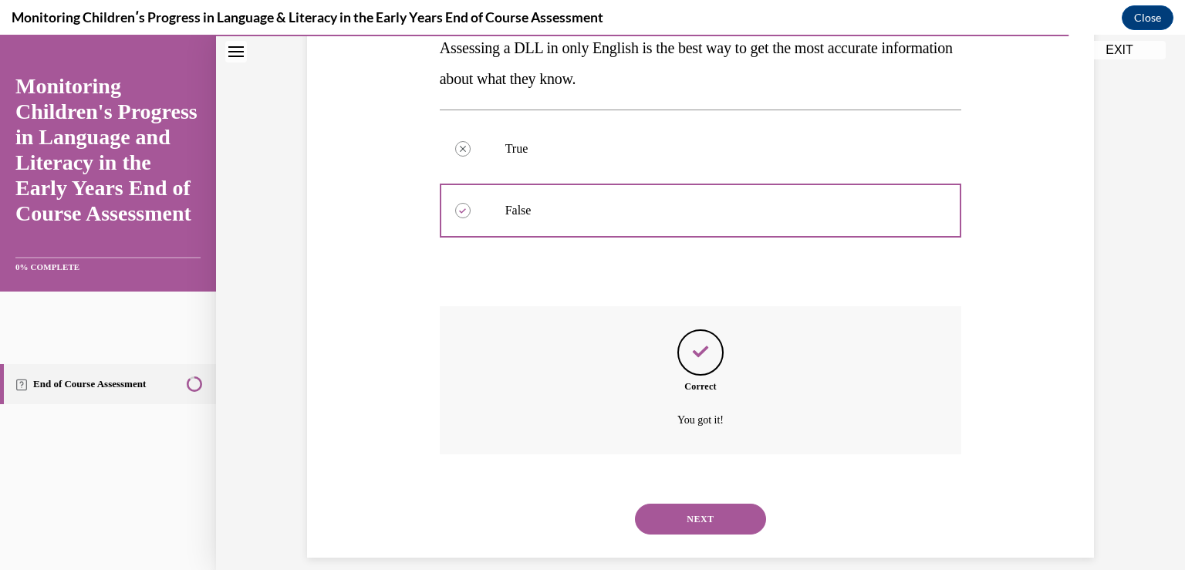
scroll to position [310, 0]
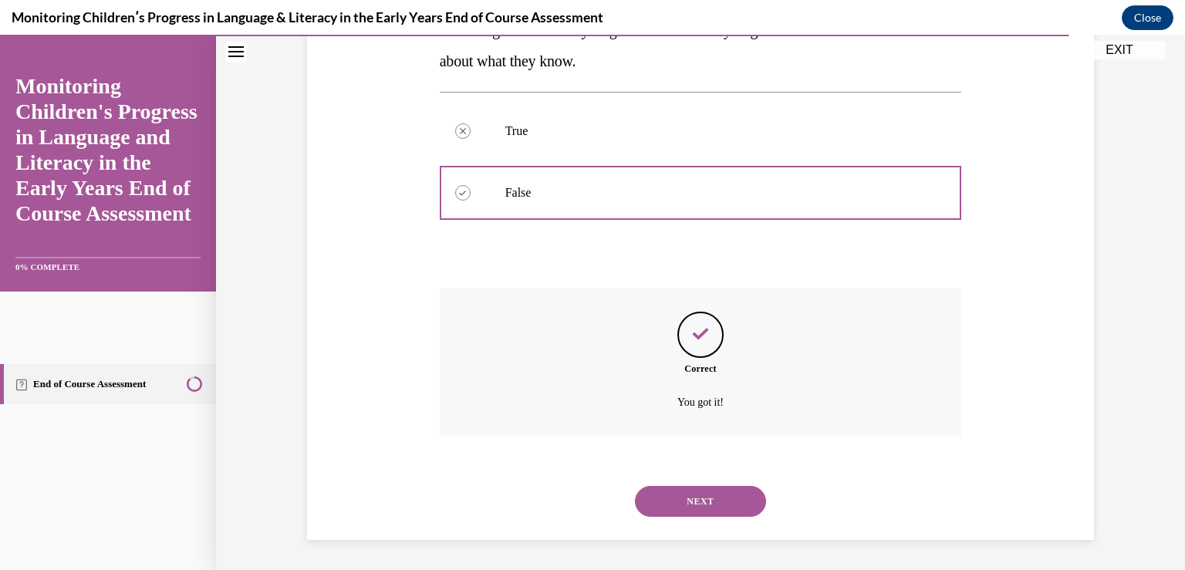
click at [697, 500] on button "NEXT" at bounding box center [700, 501] width 131 height 31
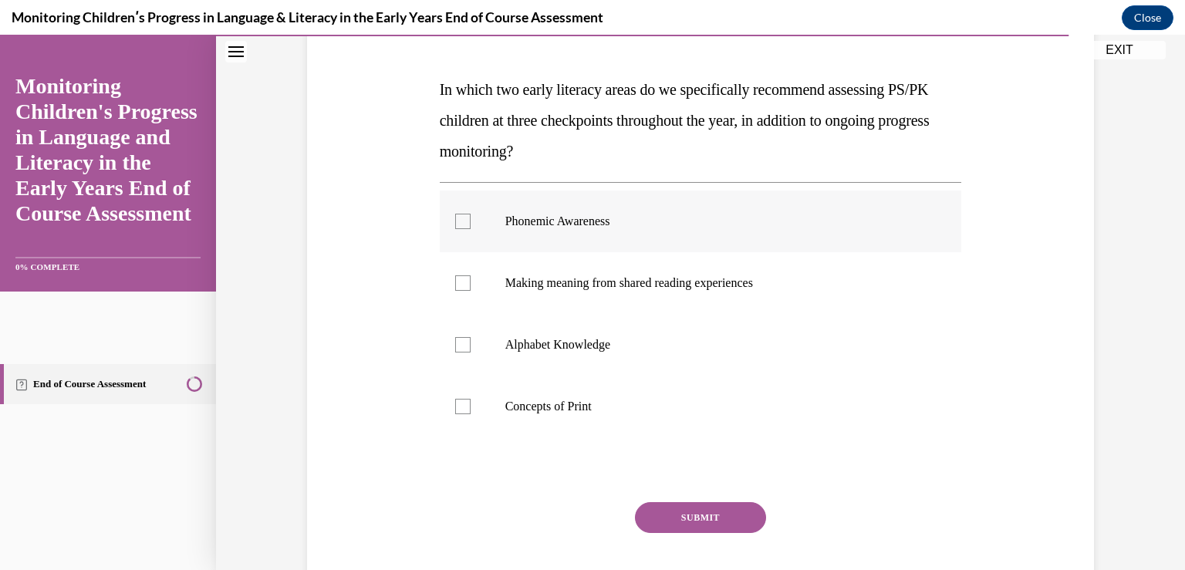
scroll to position [231, 0]
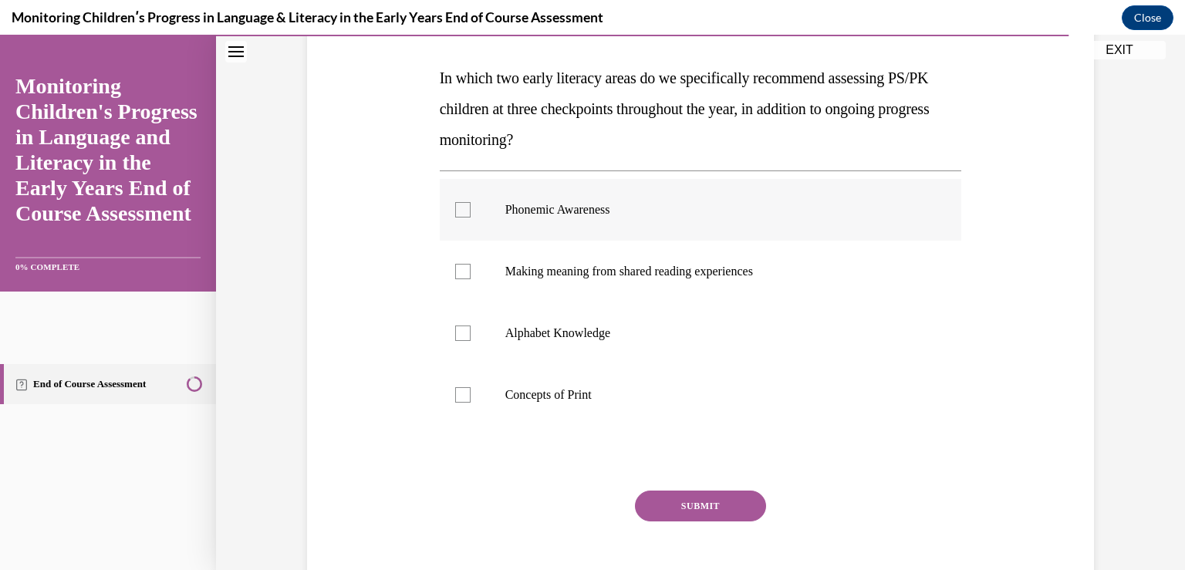
click at [725, 235] on label "Phonemic Awareness" at bounding box center [701, 210] width 522 height 62
click at [471, 218] on input "Phonemic Awareness" at bounding box center [462, 209] width 15 height 15
checkbox input "true"
click at [694, 353] on label "Alphabet Knowledge" at bounding box center [701, 333] width 522 height 62
click at [471, 341] on input "Alphabet Knowledge" at bounding box center [462, 333] width 15 height 15
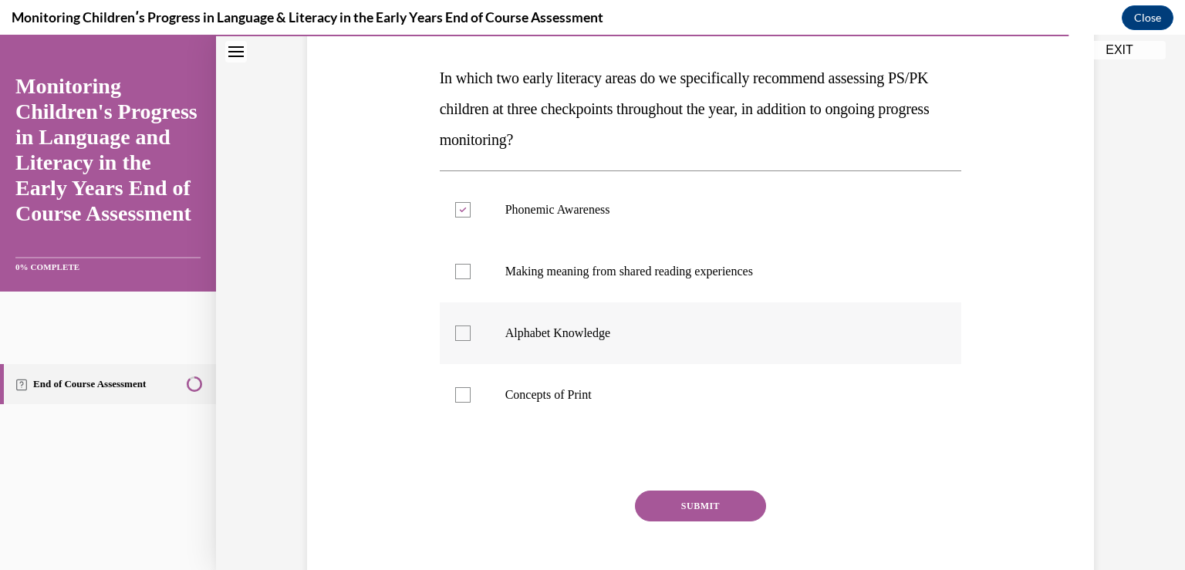
checkbox input "true"
click at [689, 395] on p "Concepts of Print" at bounding box center [714, 394] width 418 height 15
click at [471, 395] on input "Concepts of Print" at bounding box center [462, 394] width 15 height 15
checkbox input "true"
click at [687, 508] on button "SUBMIT" at bounding box center [700, 506] width 131 height 31
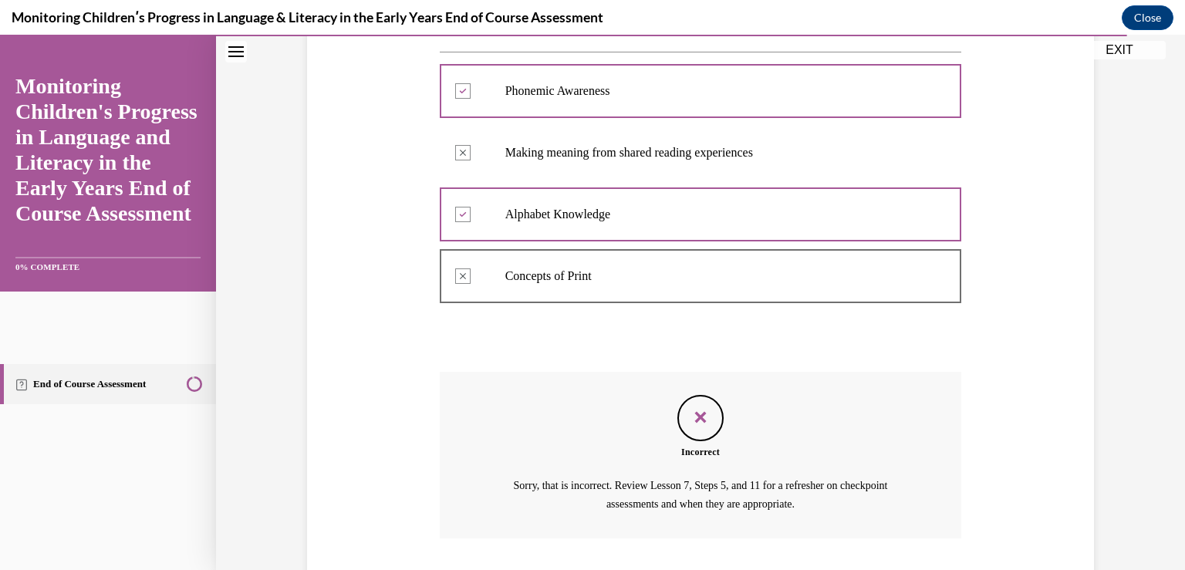
scroll to position [375, 0]
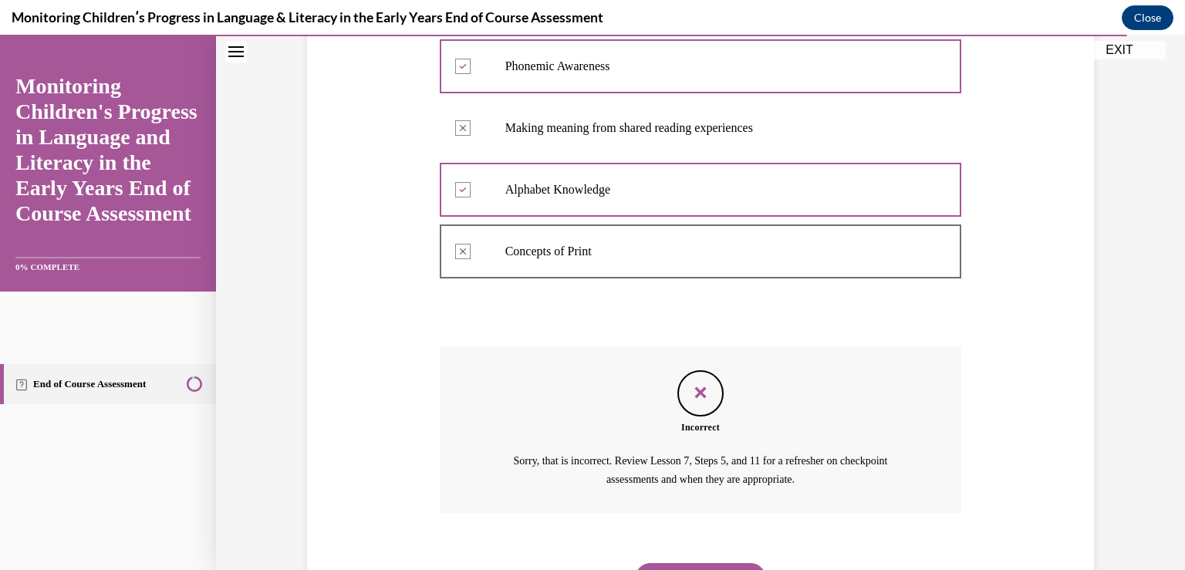
click at [673, 566] on button "NEXT" at bounding box center [700, 578] width 131 height 31
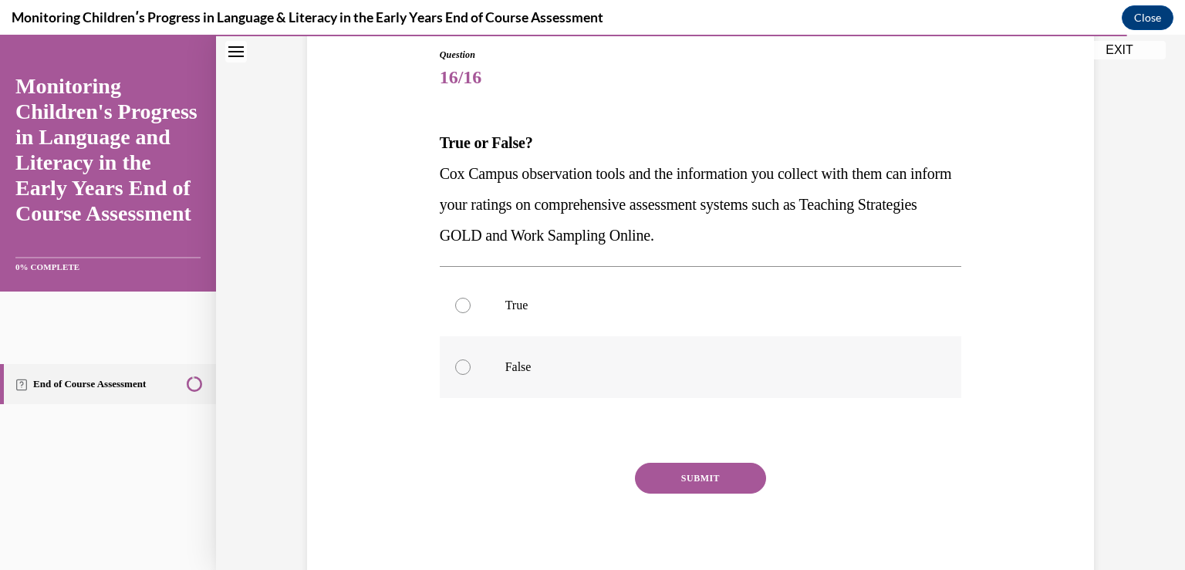
scroll to position [139, 0]
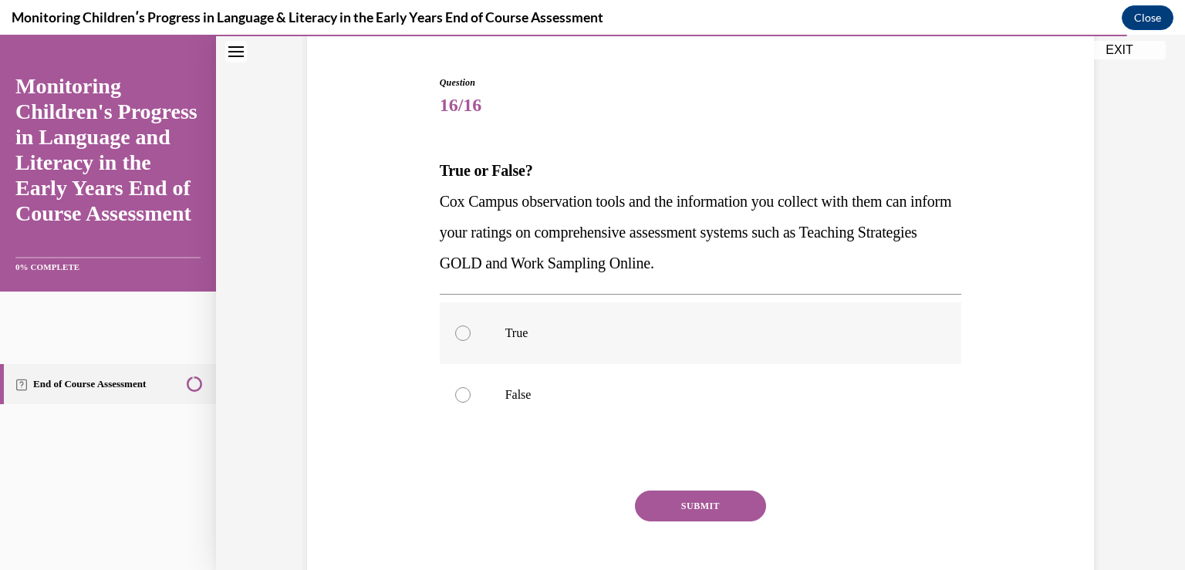
click at [923, 338] on label "True" at bounding box center [701, 333] width 522 height 62
click at [471, 338] on input "True" at bounding box center [462, 333] width 15 height 15
radio input "true"
click at [731, 519] on button "SUBMIT" at bounding box center [700, 506] width 131 height 31
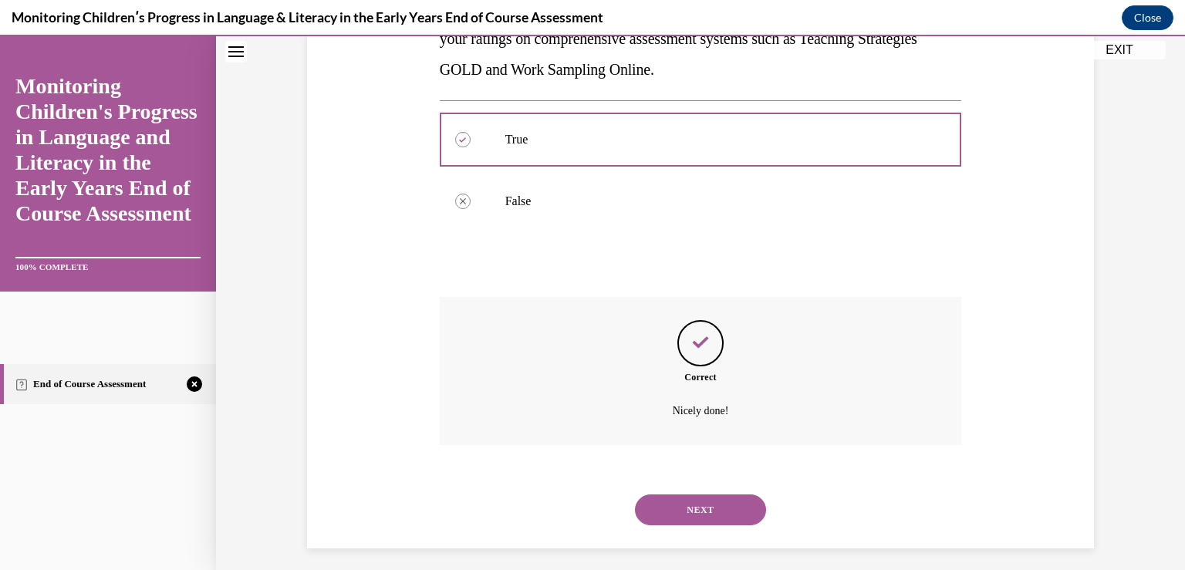
scroll to position [341, 0]
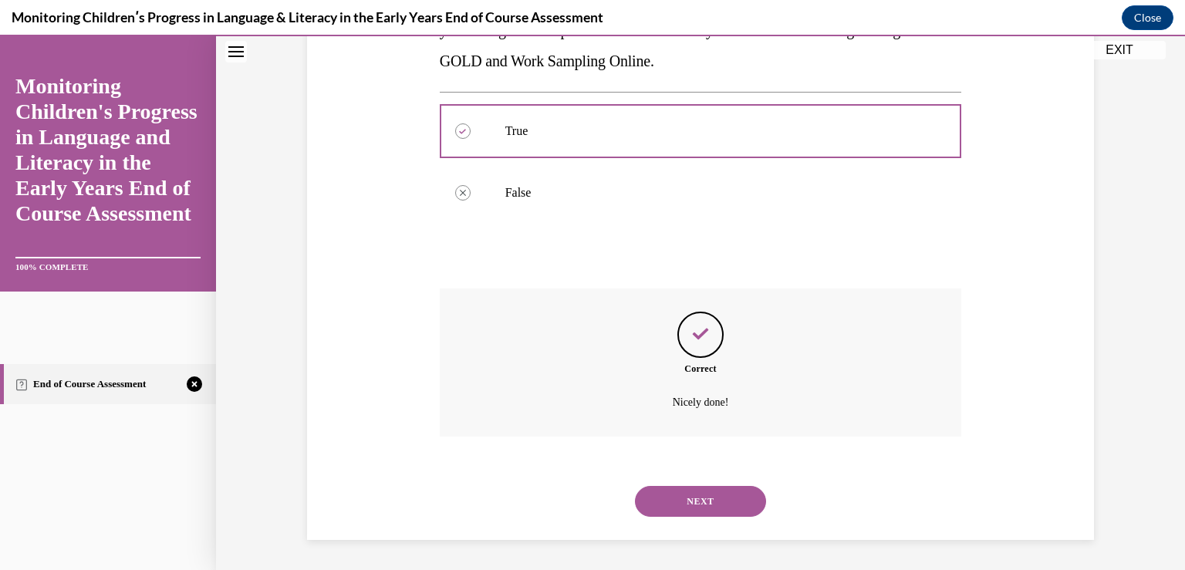
click at [724, 518] on div "NEXT" at bounding box center [701, 502] width 522 height 62
click at [722, 505] on button "NEXT" at bounding box center [700, 501] width 131 height 31
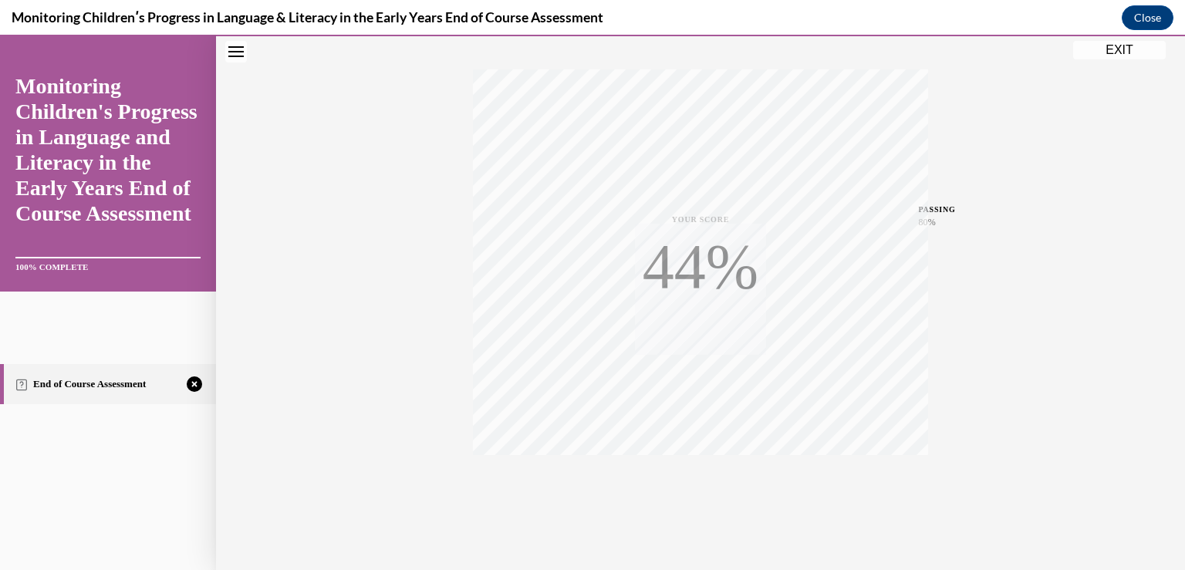
scroll to position [255, 0]
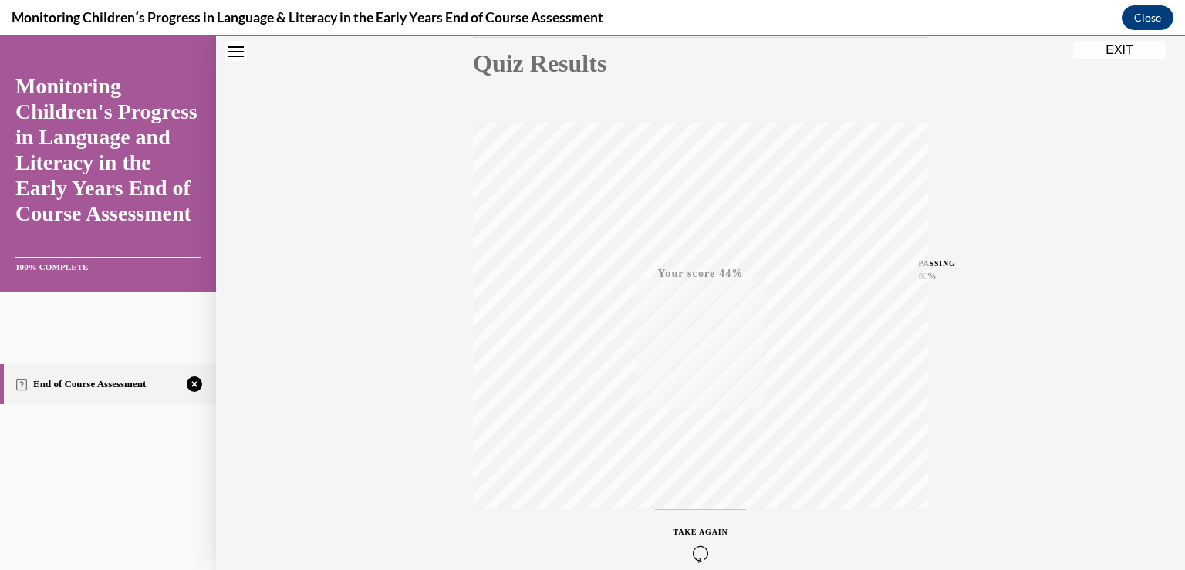
click at [679, 538] on div "TAKE AGAIN" at bounding box center [701, 544] width 55 height 36
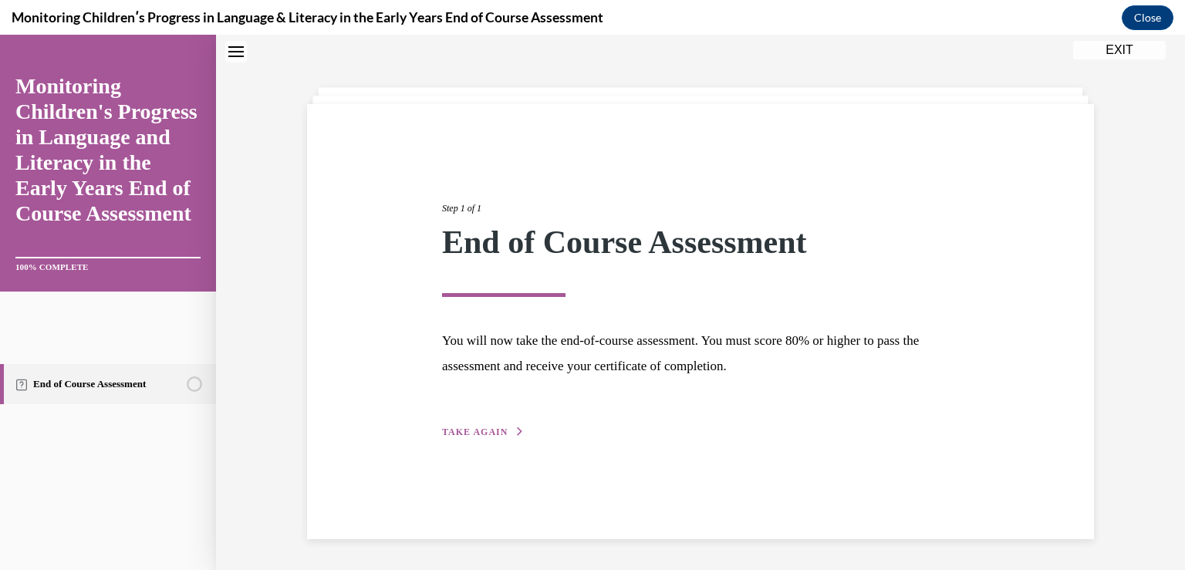
scroll to position [49, 0]
click at [464, 437] on button "TAKE AGAIN" at bounding box center [483, 432] width 83 height 14
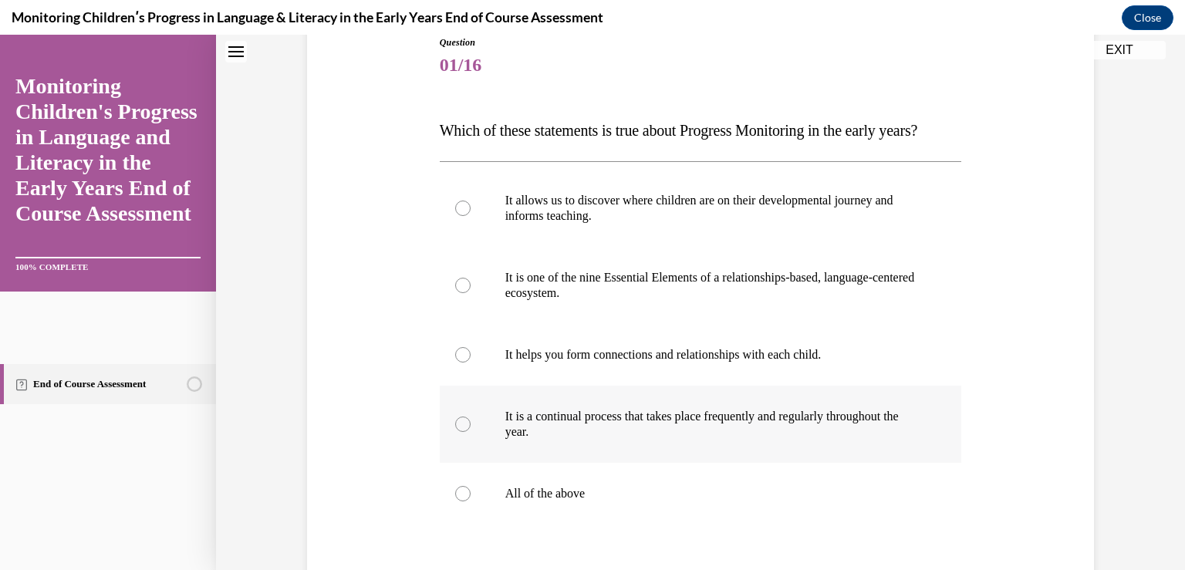
scroll to position [203, 0]
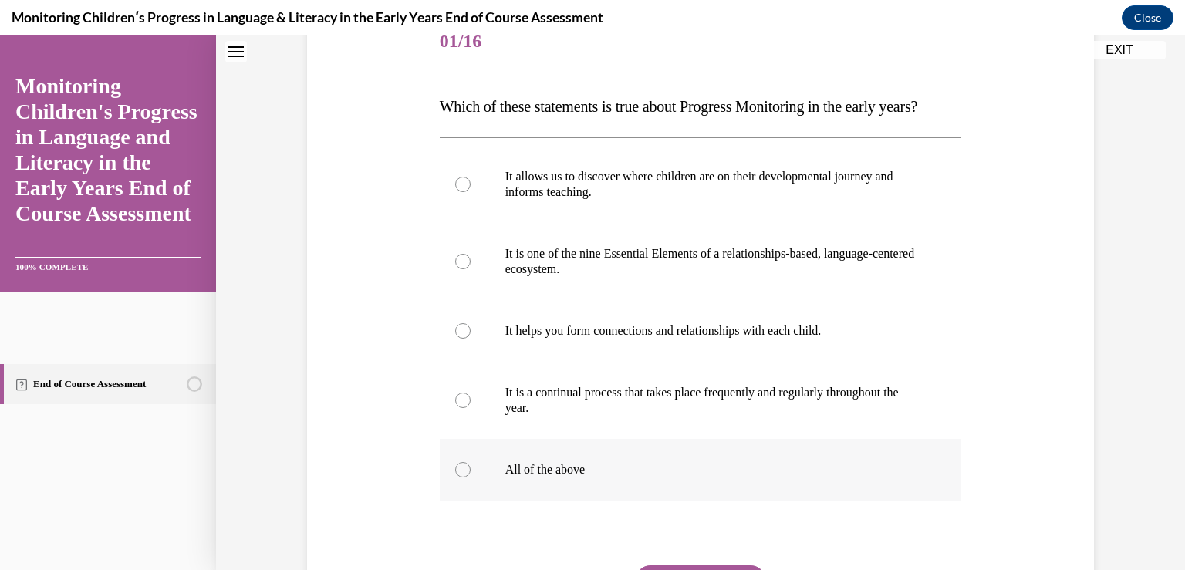
click at [505, 478] on p "All of the above" at bounding box center [714, 469] width 418 height 15
click at [471, 478] on input "All of the above" at bounding box center [462, 469] width 15 height 15
radio input "true"
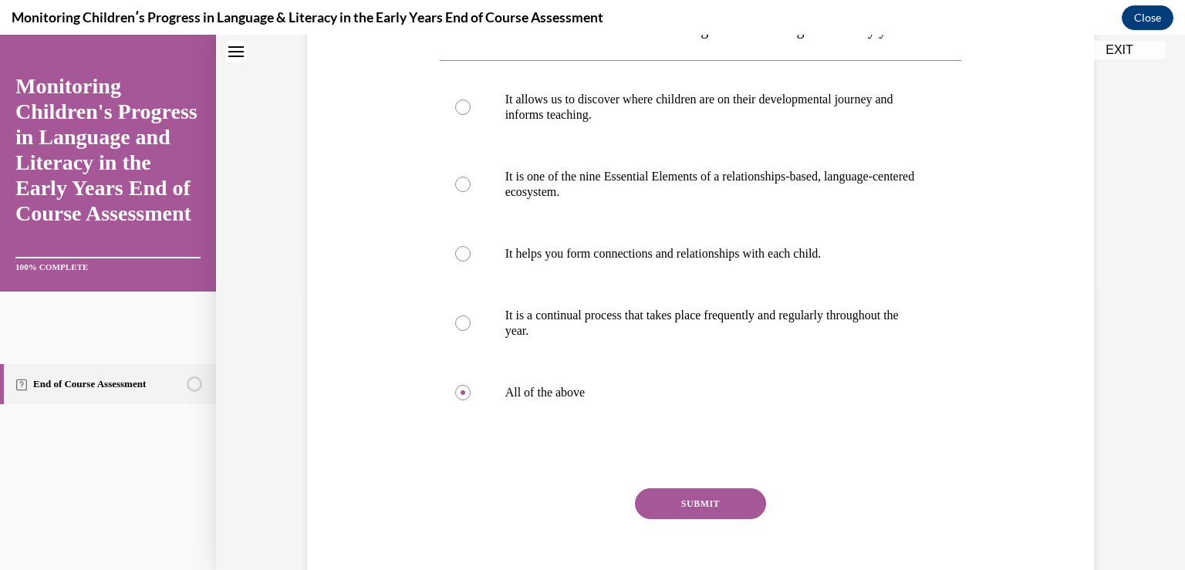
click at [672, 519] on button "SUBMIT" at bounding box center [700, 503] width 131 height 31
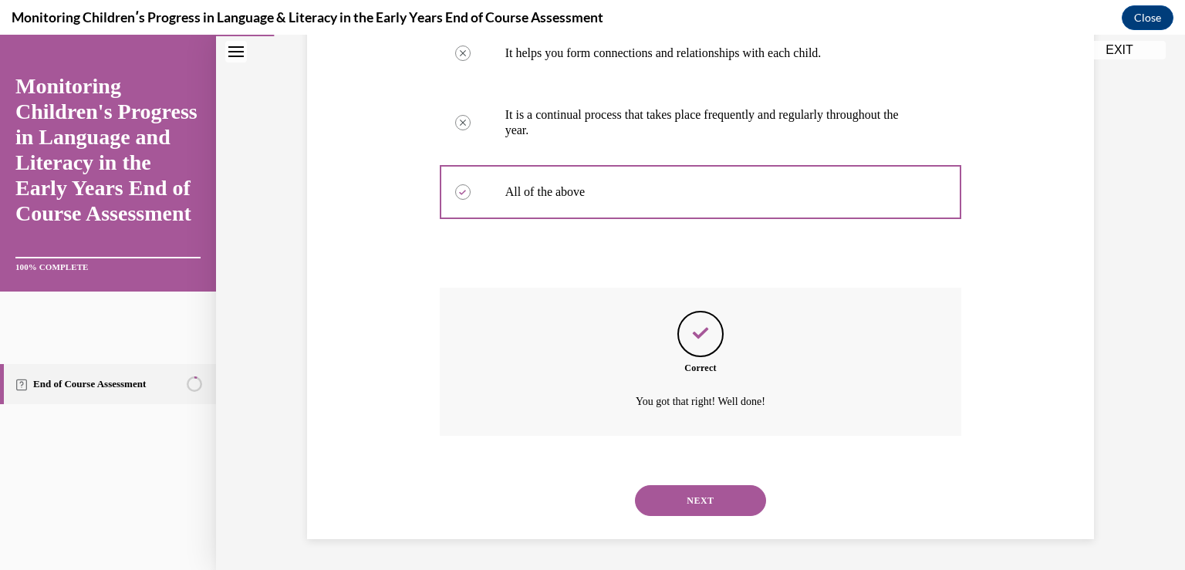
scroll to position [511, 0]
click at [680, 513] on button "NEXT" at bounding box center [700, 500] width 131 height 31
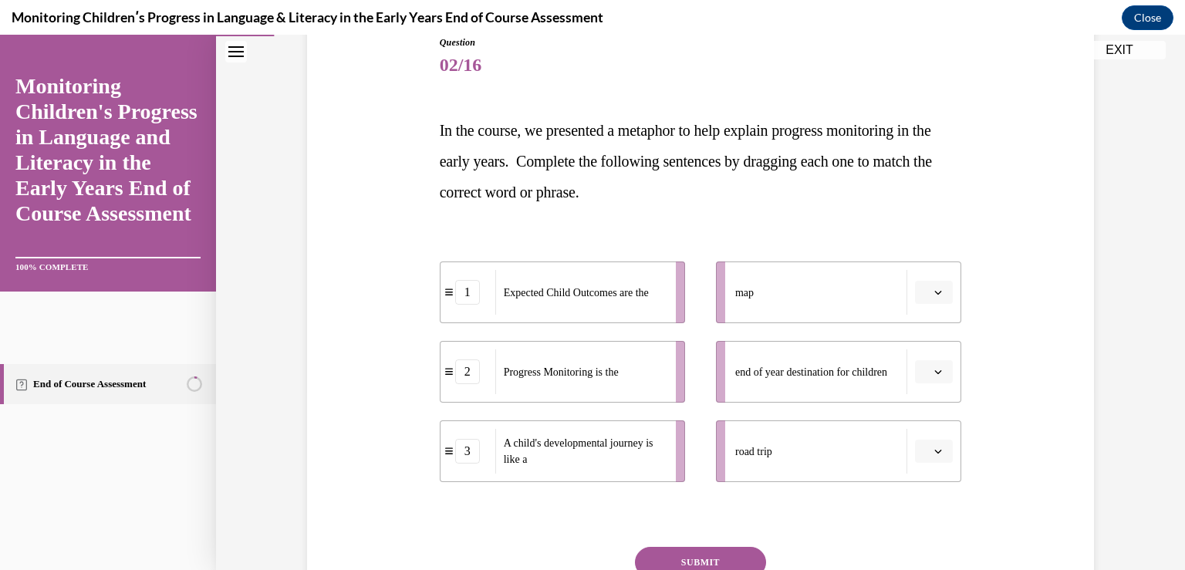
scroll to position [231, 0]
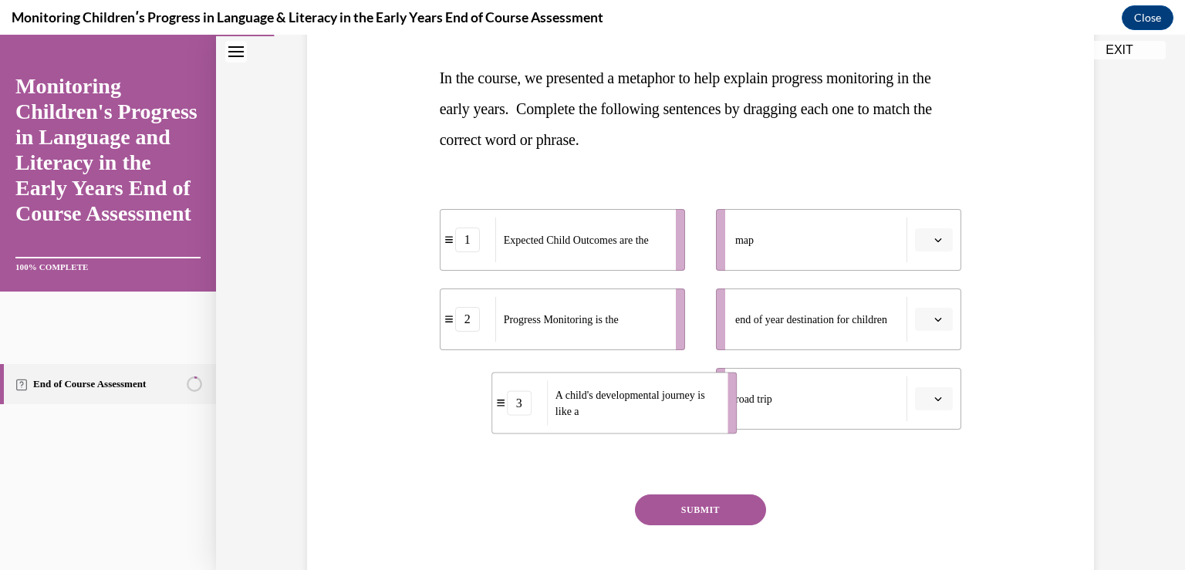
drag, startPoint x: 568, startPoint y: 403, endPoint x: 620, endPoint y: 407, distance: 51.9
click at [620, 407] on span "A child's developmental journey is like a" at bounding box center [637, 403] width 162 height 32
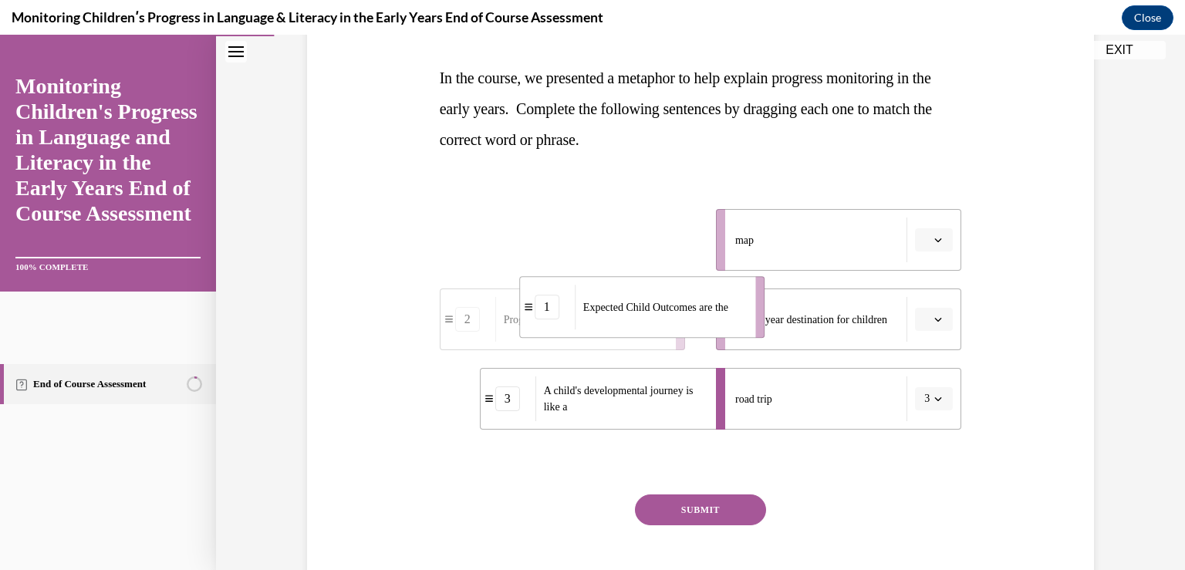
drag, startPoint x: 582, startPoint y: 255, endPoint x: 664, endPoint y: 327, distance: 109.3
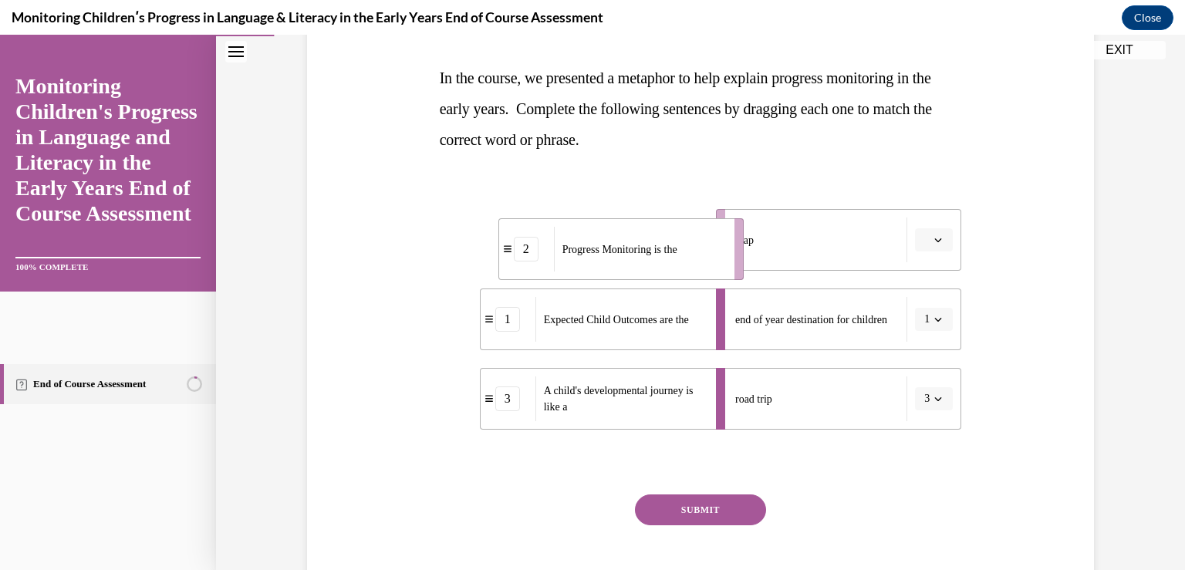
drag, startPoint x: 540, startPoint y: 228, endPoint x: 599, endPoint y: 237, distance: 59.4
click at [599, 237] on div "Progress Monitoring is the" at bounding box center [639, 249] width 171 height 45
click at [685, 501] on button "SUBMIT" at bounding box center [700, 510] width 131 height 31
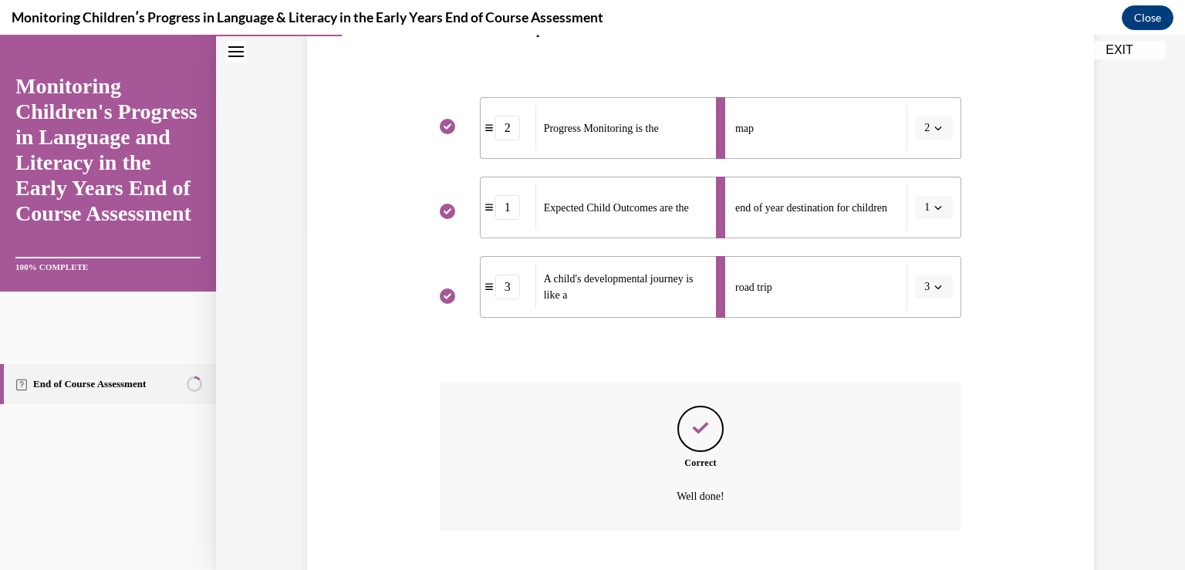
scroll to position [437, 0]
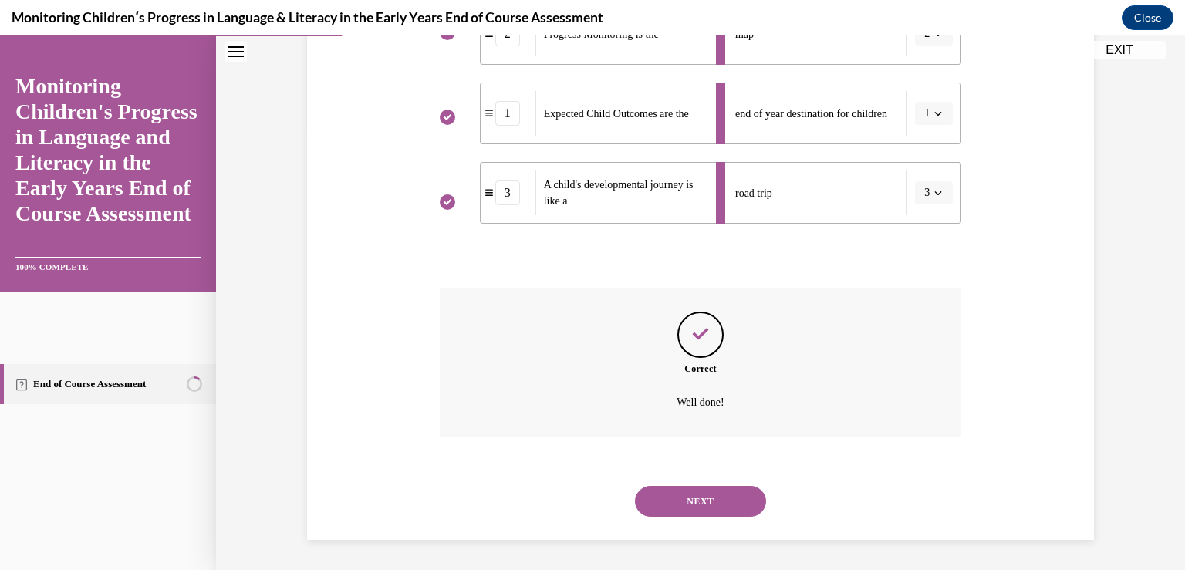
click at [683, 498] on button "NEXT" at bounding box center [700, 501] width 131 height 31
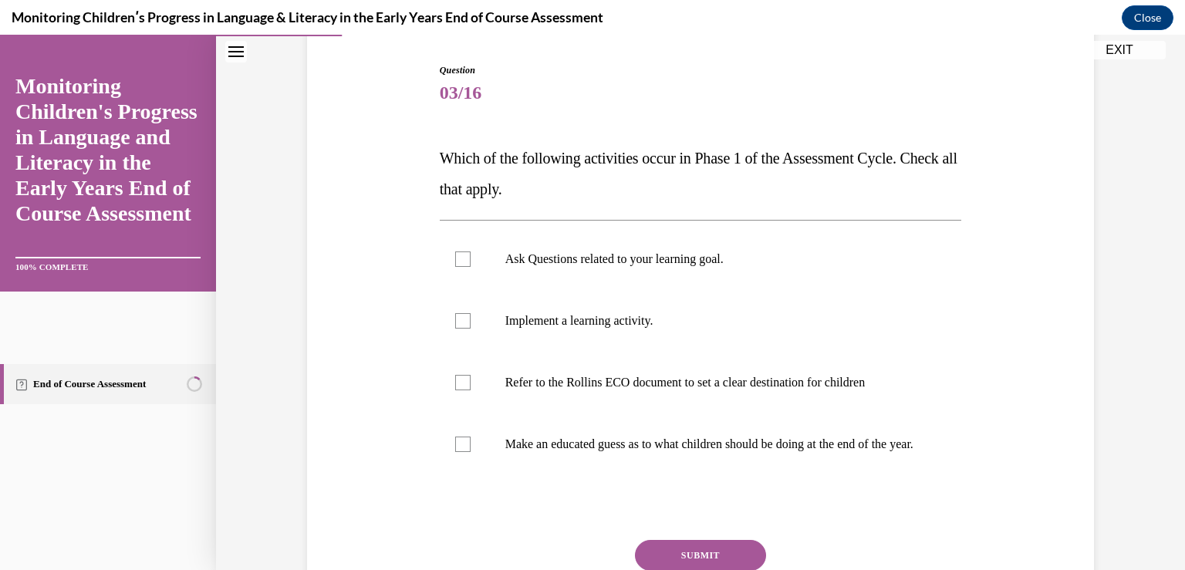
scroll to position [154, 0]
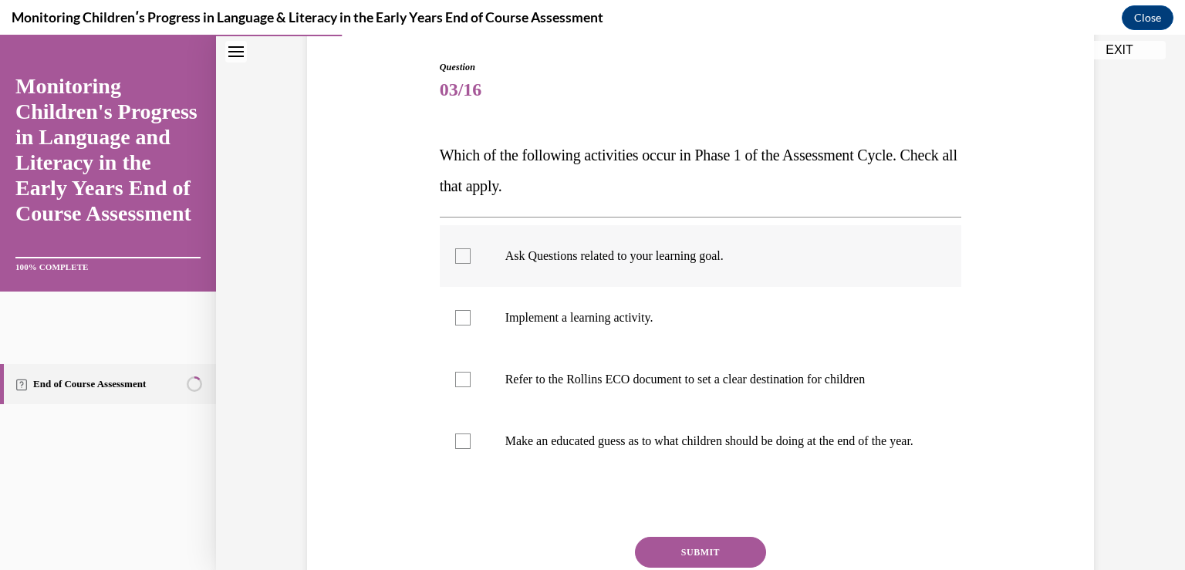
click at [562, 243] on label "Ask Questions related to your learning goal." at bounding box center [701, 256] width 522 height 62
click at [471, 248] on input "Ask Questions related to your learning goal." at bounding box center [462, 255] width 15 height 15
checkbox input "true"
click at [514, 370] on label "Refer to the Rollins ECO document to set a clear destination for children" at bounding box center [701, 380] width 522 height 62
click at [471, 372] on input "Refer to the Rollins ECO document to set a clear destination for children" at bounding box center [462, 379] width 15 height 15
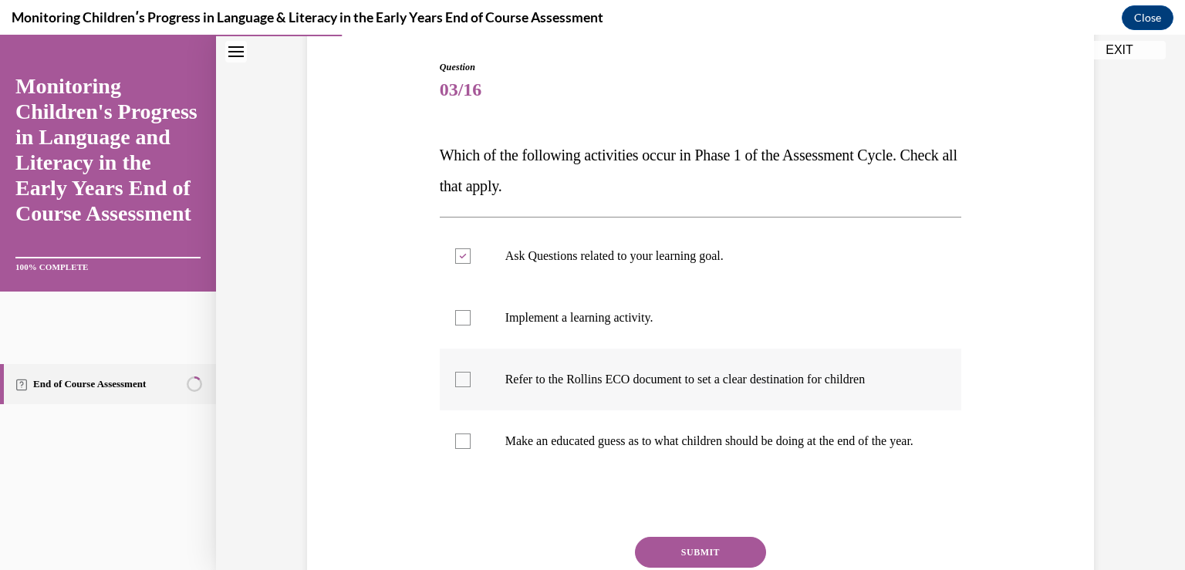
checkbox input "true"
click at [652, 564] on button "SUBMIT" at bounding box center [700, 552] width 131 height 31
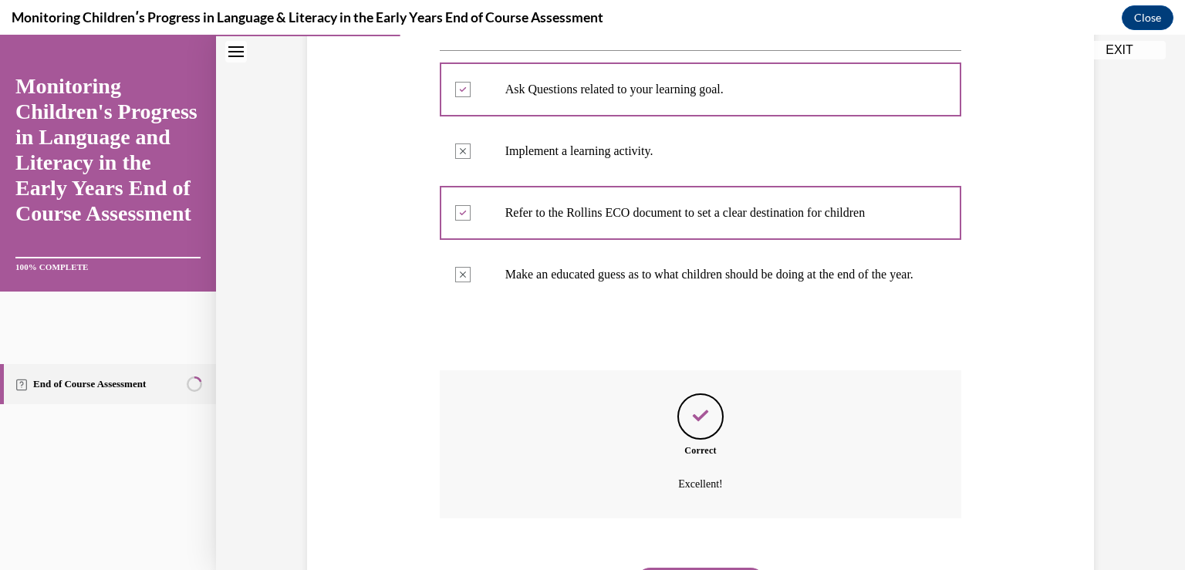
scroll to position [418, 0]
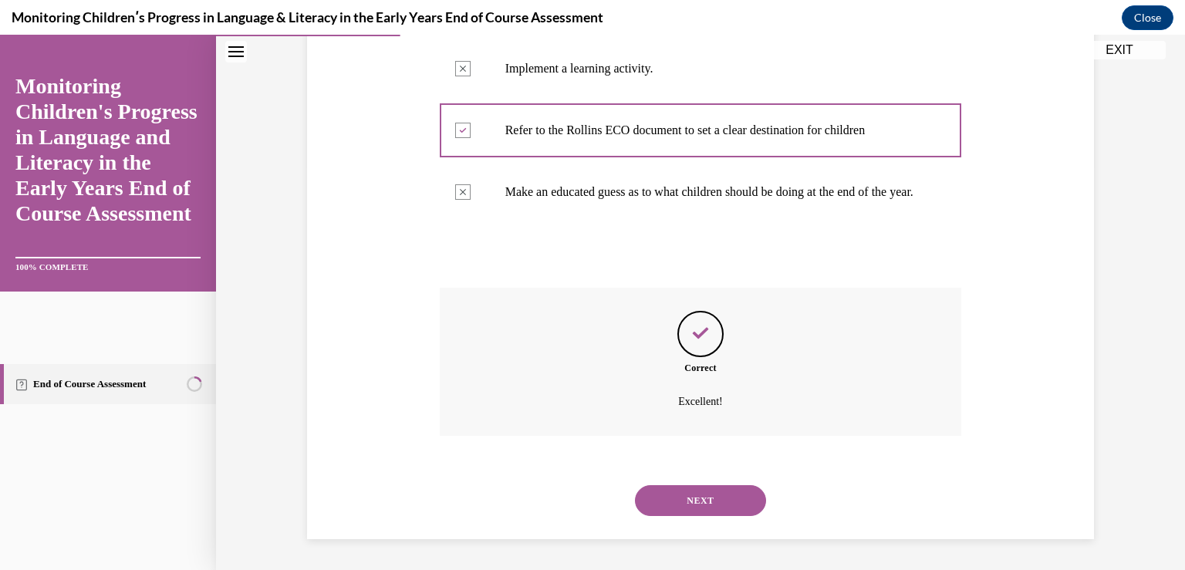
click at [687, 491] on button "NEXT" at bounding box center [700, 500] width 131 height 31
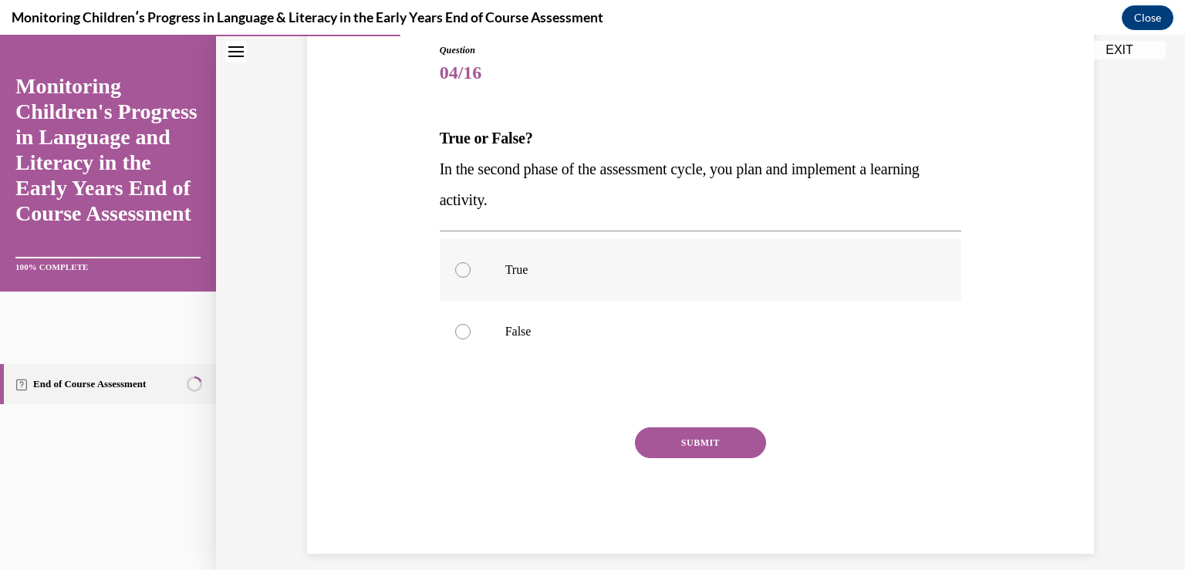
click at [708, 261] on label "True" at bounding box center [701, 270] width 522 height 62
click at [471, 262] on input "True" at bounding box center [462, 269] width 15 height 15
radio input "true"
click at [707, 431] on button "SUBMIT" at bounding box center [700, 442] width 131 height 31
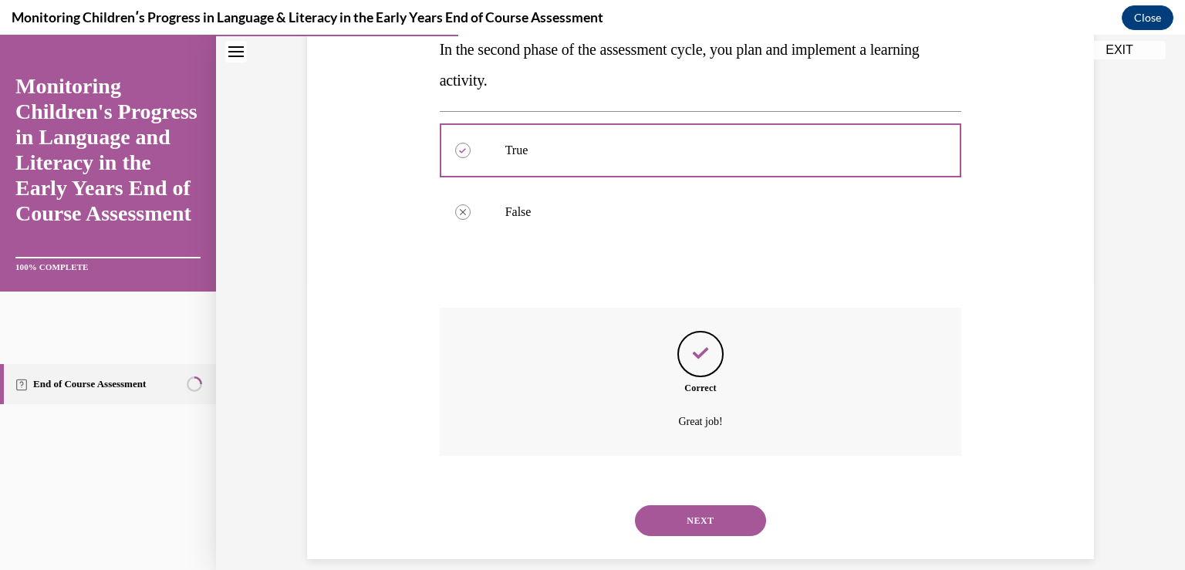
scroll to position [310, 0]
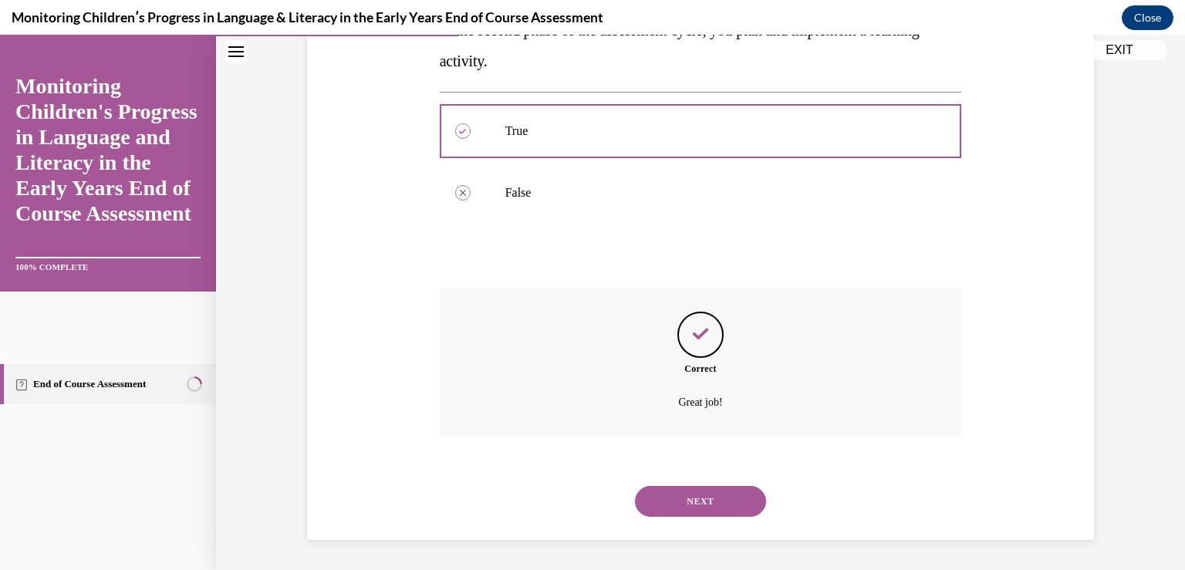
click at [697, 501] on button "NEXT" at bounding box center [700, 501] width 131 height 31
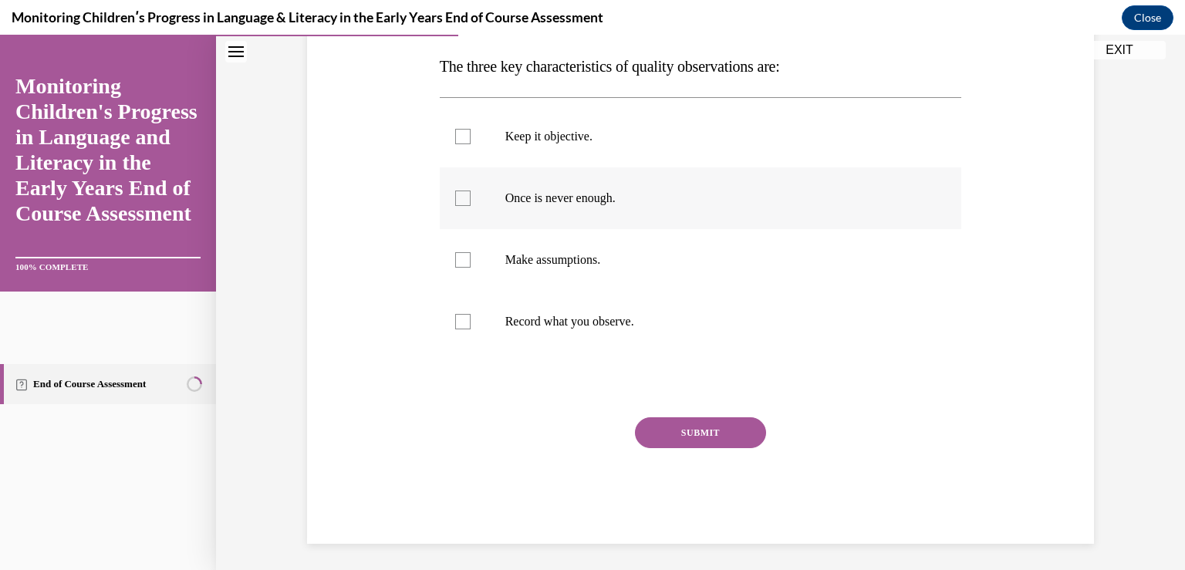
scroll to position [244, 0]
click at [674, 140] on p "Keep it objective." at bounding box center [714, 135] width 418 height 15
click at [471, 140] on input "Keep it objective." at bounding box center [462, 135] width 15 height 15
checkbox input "true"
click at [654, 201] on p "Once is never enough." at bounding box center [714, 197] width 418 height 15
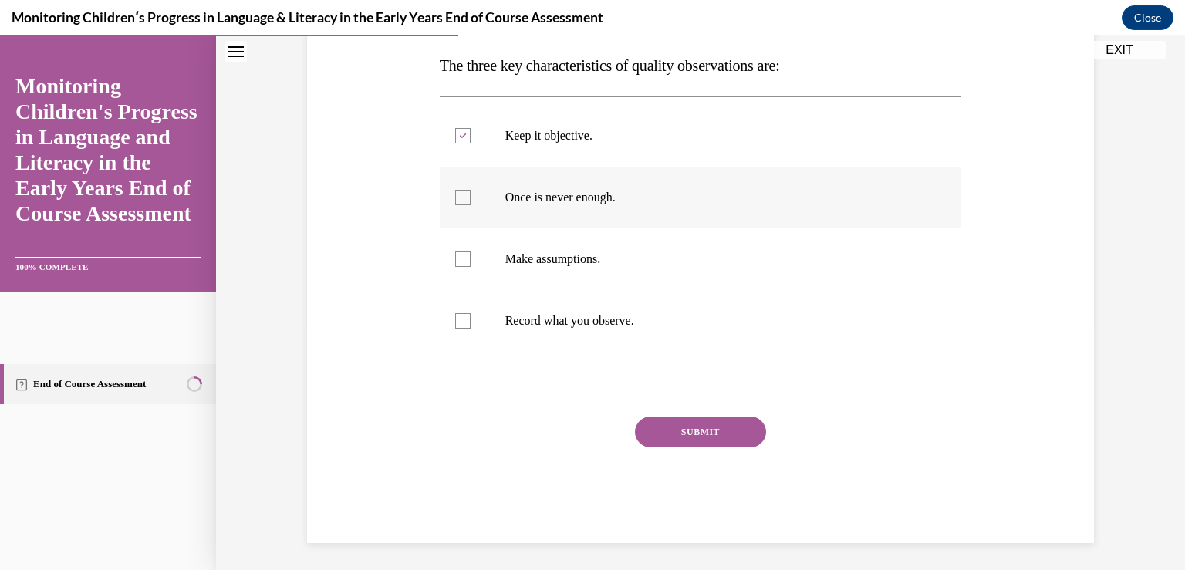
click at [471, 201] on input "Once is never enough." at bounding box center [462, 197] width 15 height 15
checkbox input "true"
click at [631, 320] on p "Record what you observe." at bounding box center [714, 320] width 418 height 15
click at [471, 320] on input "Record what you observe." at bounding box center [462, 320] width 15 height 15
checkbox input "true"
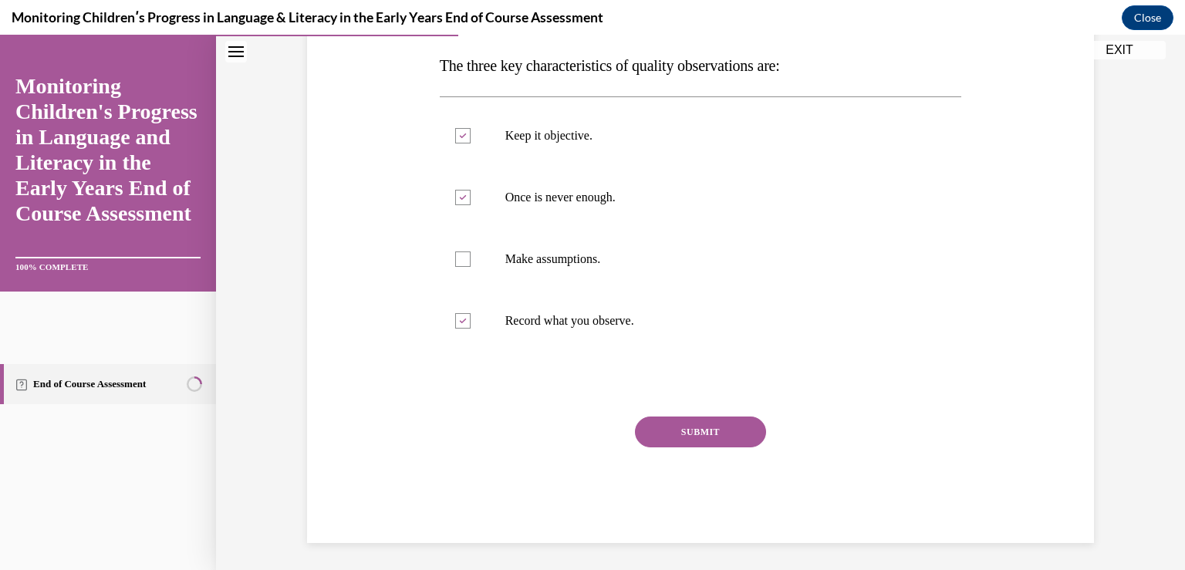
click at [654, 421] on button "SUBMIT" at bounding box center [700, 432] width 131 height 31
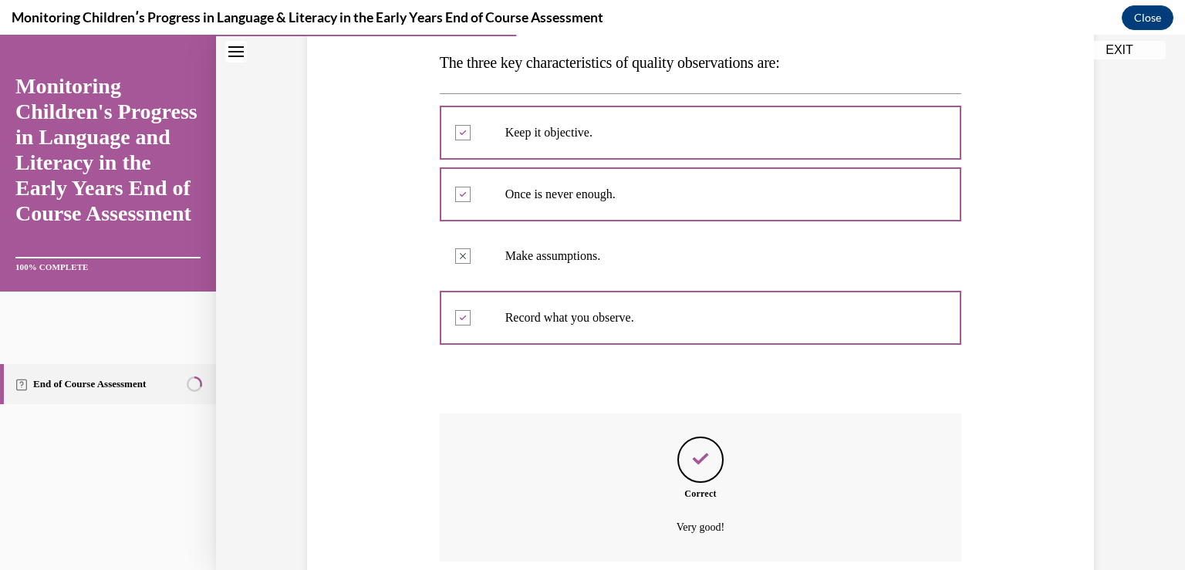
scroll to position [372, 0]
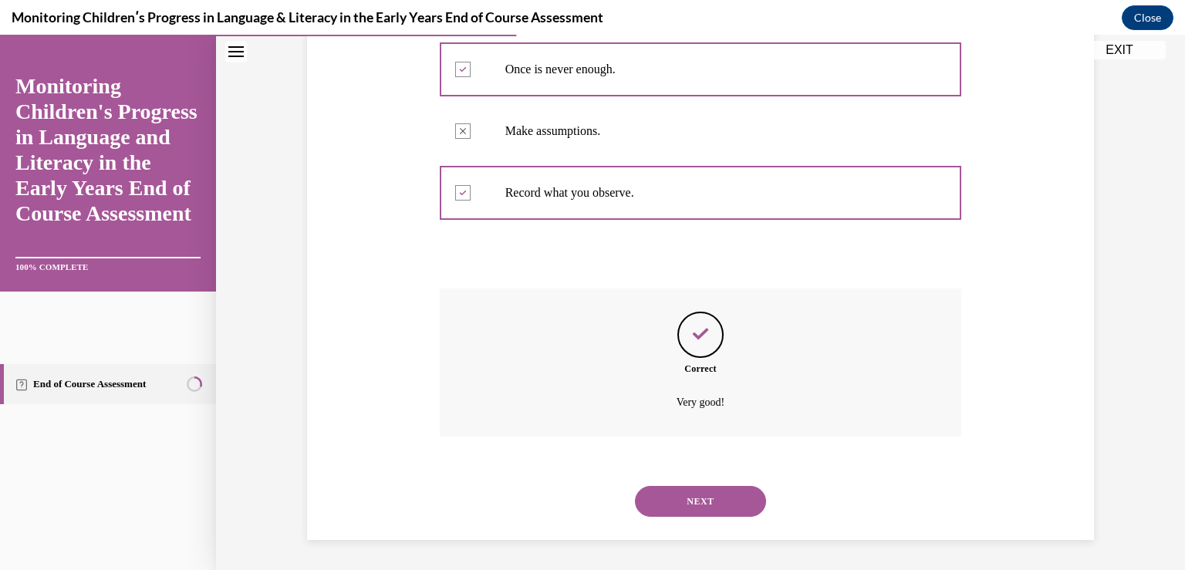
click at [679, 507] on button "NEXT" at bounding box center [700, 501] width 131 height 31
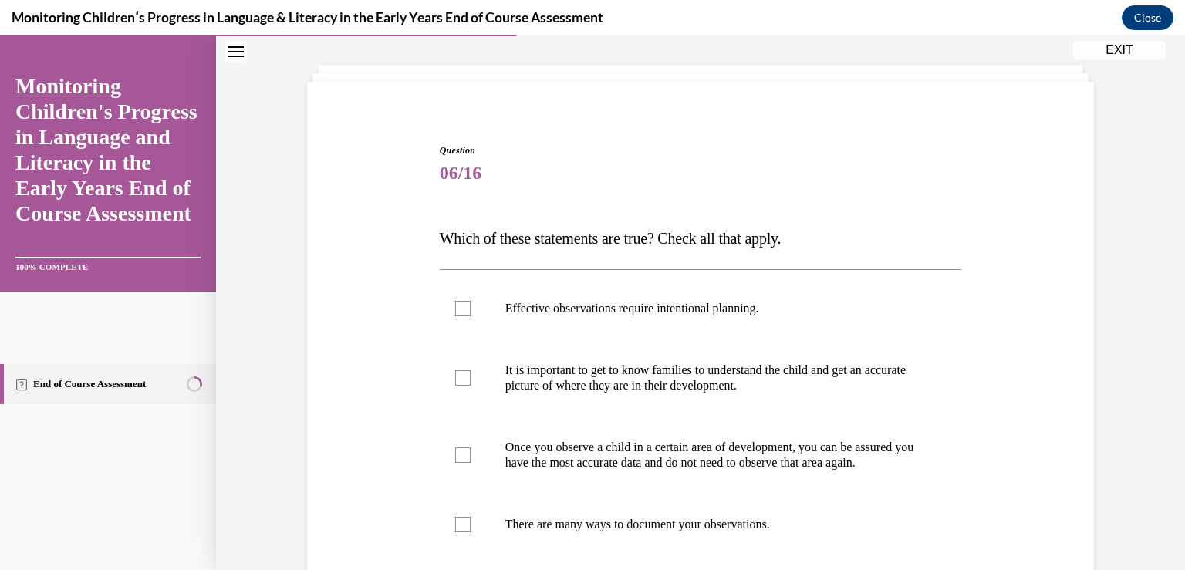
scroll to position [154, 0]
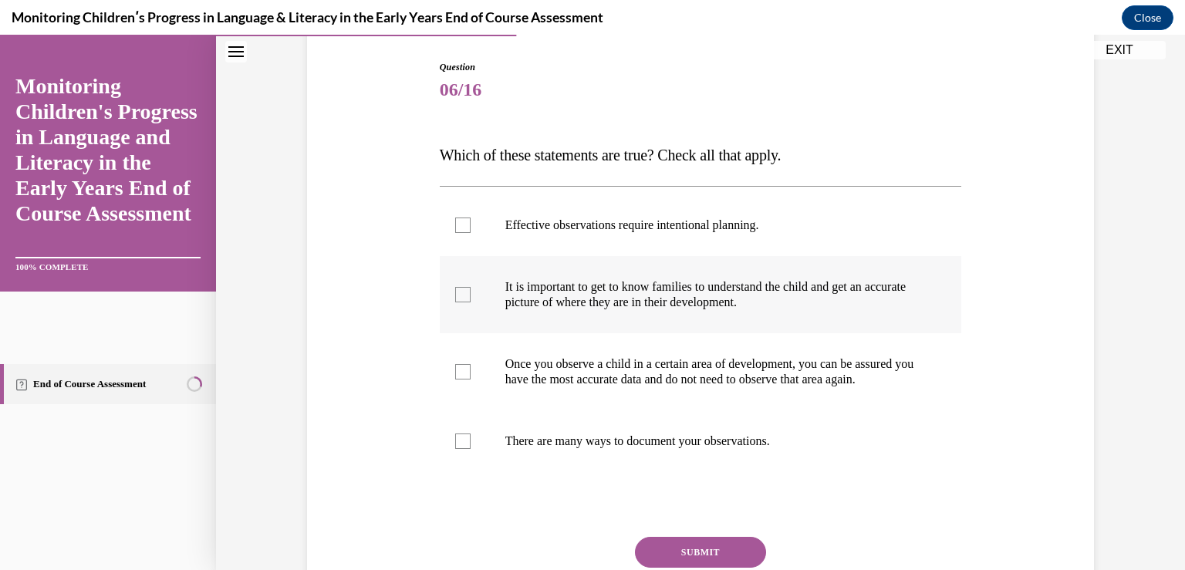
click at [670, 303] on p "It is important to get to know families to understand the child and get an accu…" at bounding box center [714, 294] width 418 height 31
click at [471, 302] on input "It is important to get to know families to understand the child and get an accu…" at bounding box center [462, 294] width 15 height 15
checkbox input "true"
drag, startPoint x: 673, startPoint y: 235, endPoint x: 664, endPoint y: 274, distance: 39.7
click at [673, 235] on label "Effective observations require intentional planning." at bounding box center [701, 225] width 522 height 62
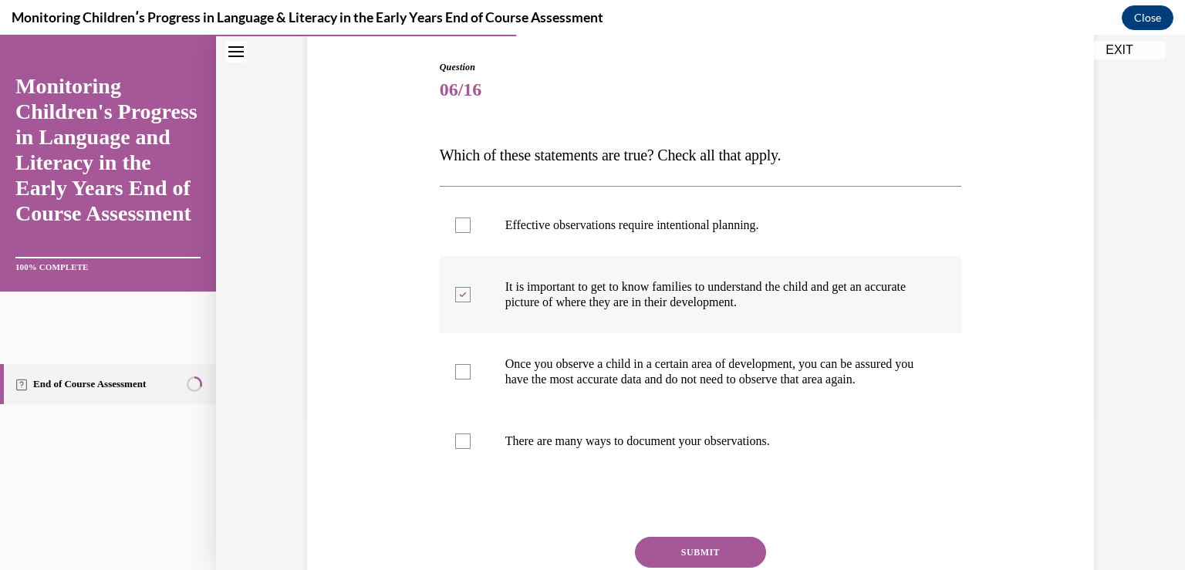
click at [471, 233] on input "Effective observations require intentional planning." at bounding box center [462, 225] width 15 height 15
checkbox input "true"
click at [642, 467] on label "There are many ways to document your observations." at bounding box center [701, 441] width 522 height 62
click at [471, 449] on input "There are many ways to document your observations." at bounding box center [462, 441] width 15 height 15
checkbox input "true"
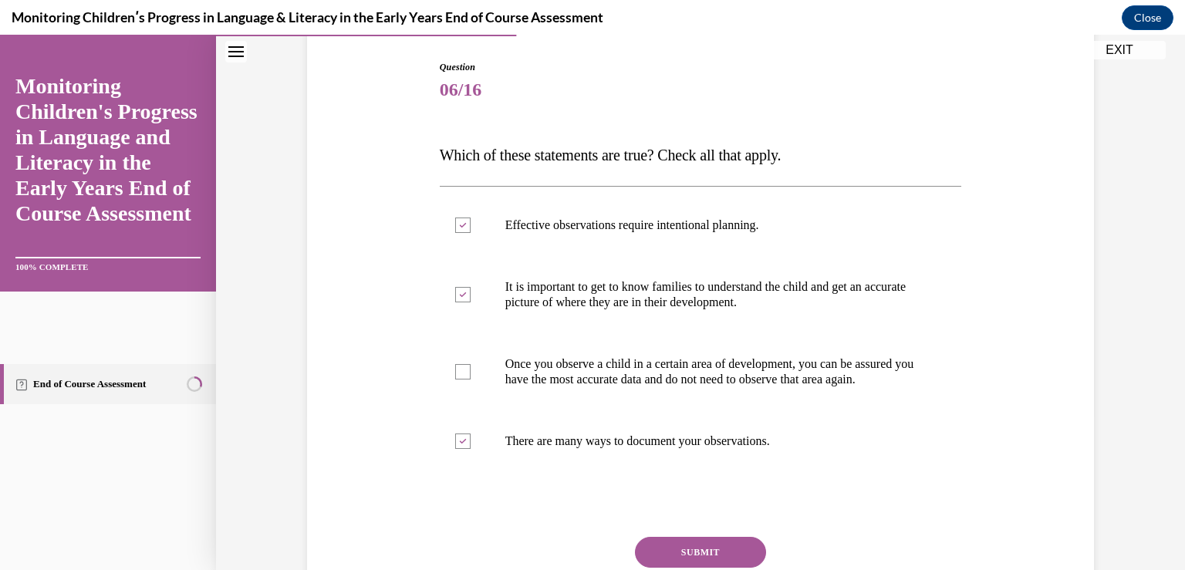
click at [656, 557] on button "SUBMIT" at bounding box center [700, 552] width 131 height 31
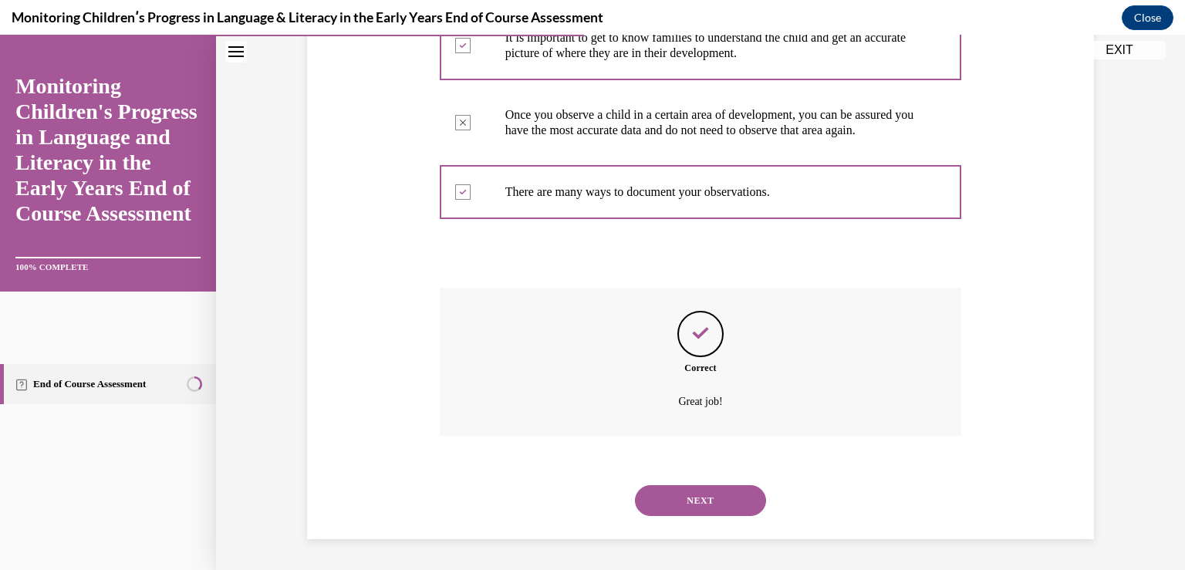
scroll to position [418, 0]
click at [677, 485] on button "NEXT" at bounding box center [700, 500] width 131 height 31
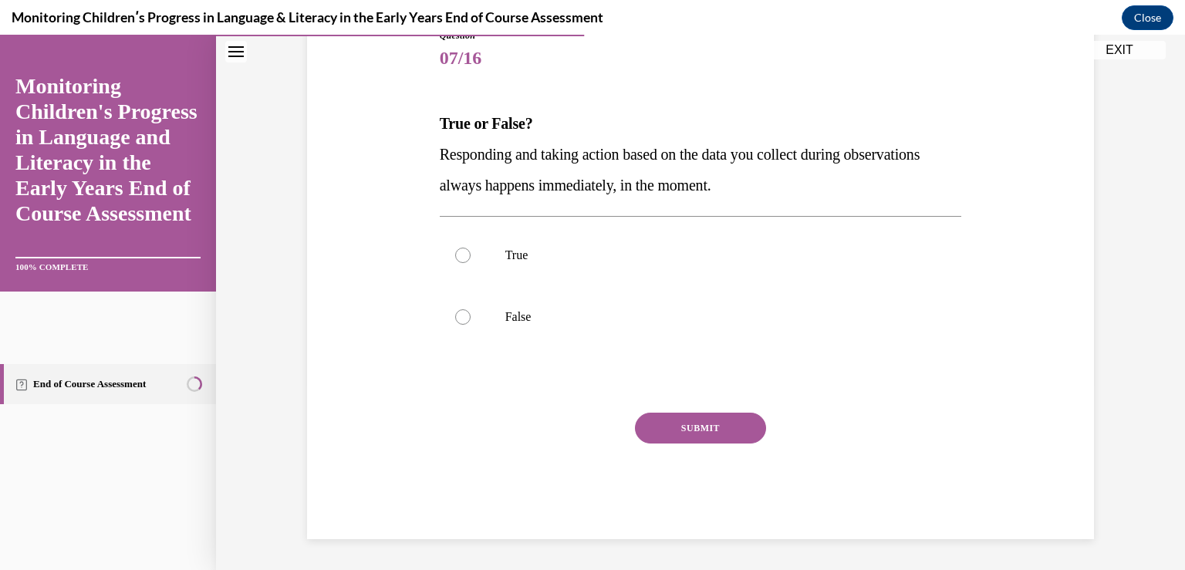
scroll to position [171, 0]
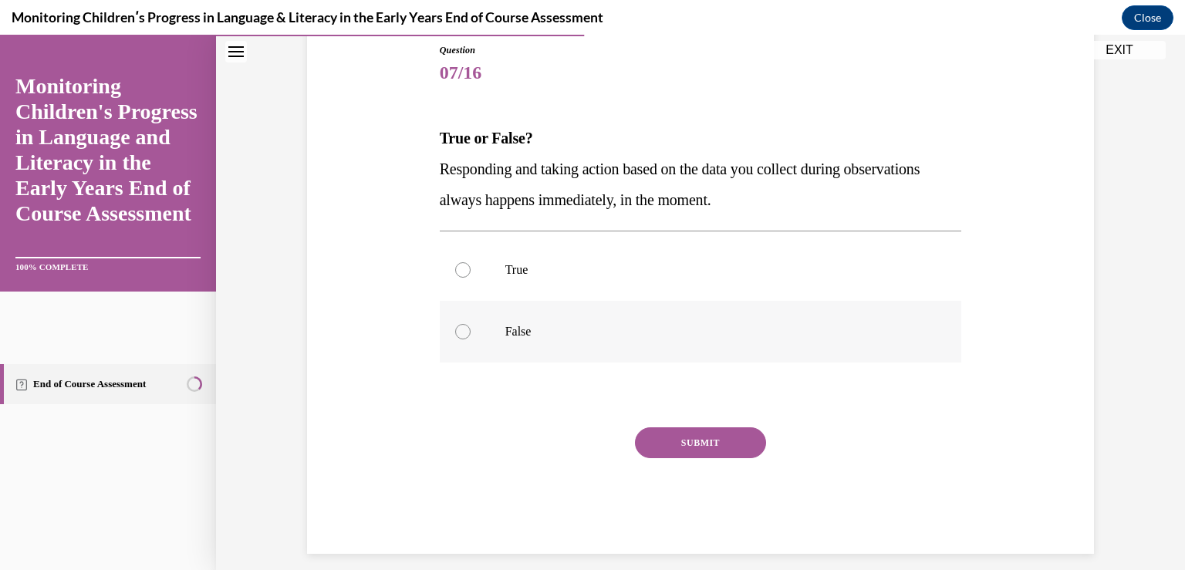
click at [540, 339] on label "False" at bounding box center [701, 332] width 522 height 62
click at [471, 339] on input "False" at bounding box center [462, 331] width 15 height 15
radio input "true"
click at [637, 426] on div "Question 07/16 True or False? Responding and taking action based on the data yo…" at bounding box center [701, 298] width 522 height 511
click at [660, 450] on button "SUBMIT" at bounding box center [700, 442] width 131 height 31
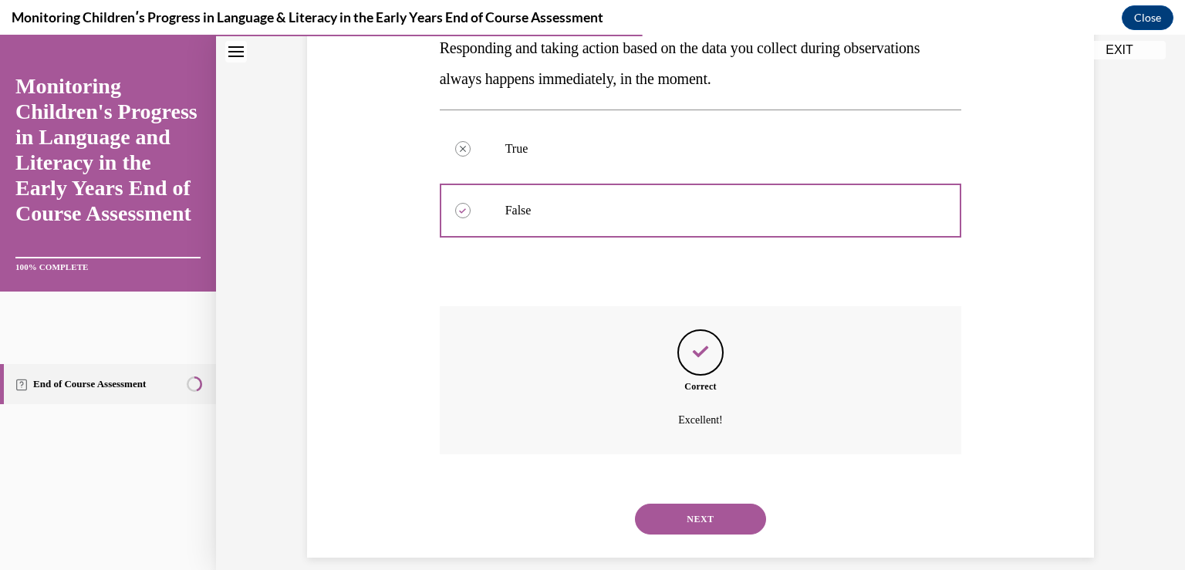
scroll to position [310, 0]
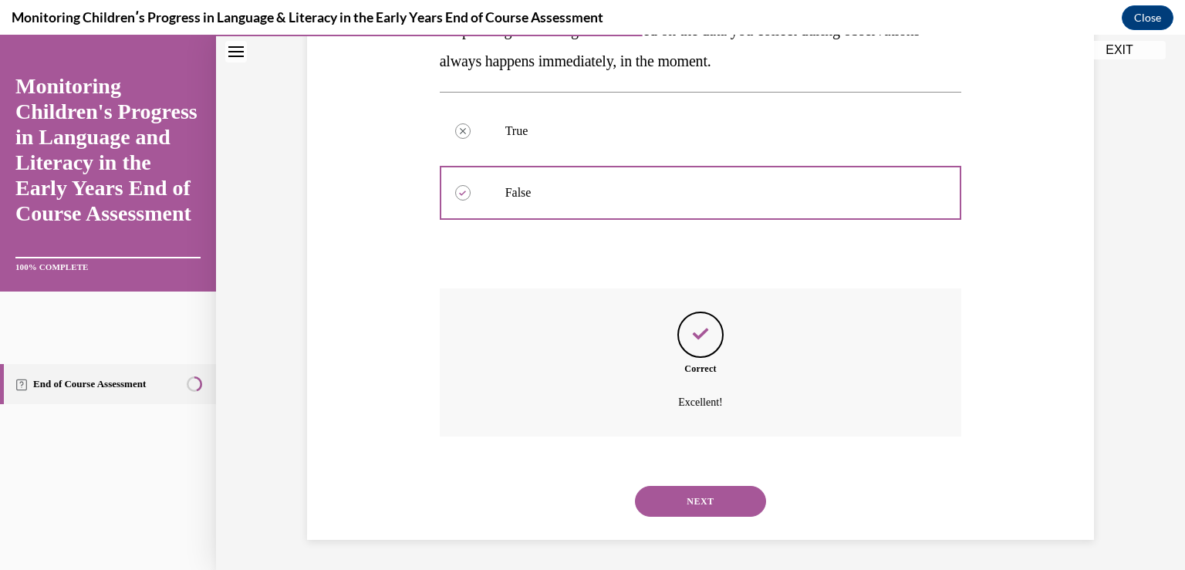
click at [675, 496] on button "NEXT" at bounding box center [700, 501] width 131 height 31
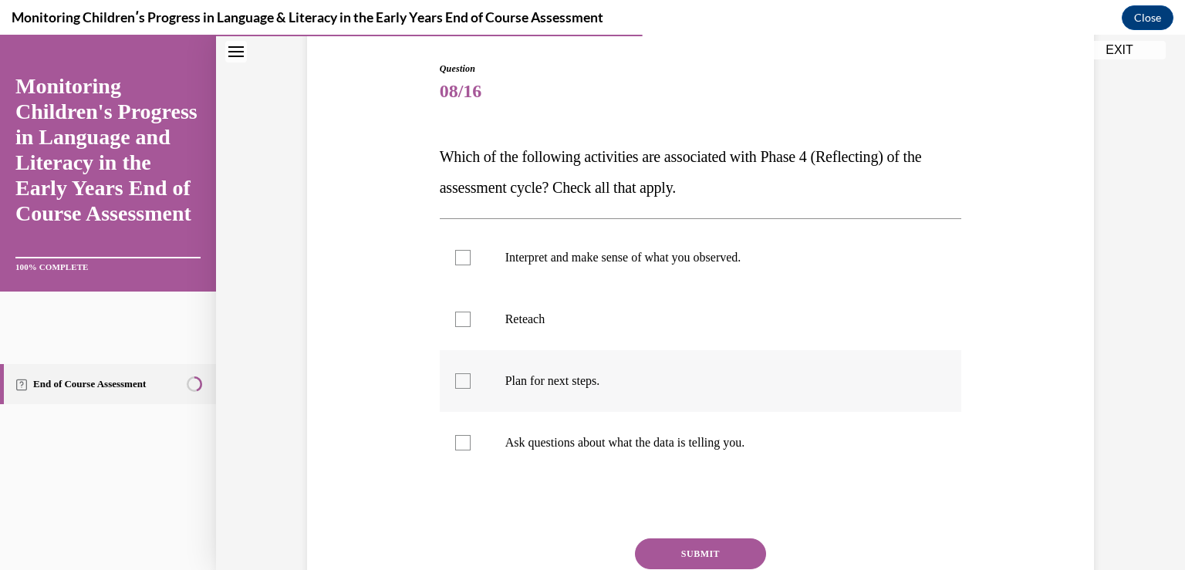
scroll to position [154, 0]
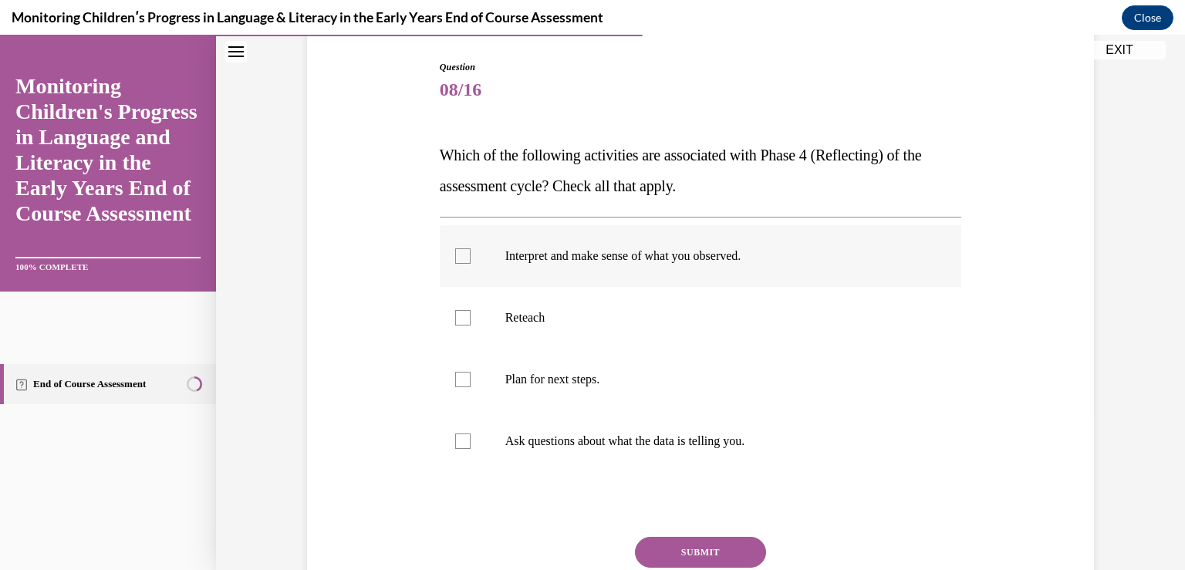
click at [509, 257] on p "Interpret and make sense of what you observed." at bounding box center [714, 255] width 418 height 15
click at [471, 257] on input "Interpret and make sense of what you observed." at bounding box center [462, 255] width 15 height 15
checkbox input "true"
click at [526, 382] on p "Plan for next steps." at bounding box center [714, 379] width 418 height 15
click at [471, 382] on input "Plan for next steps." at bounding box center [462, 379] width 15 height 15
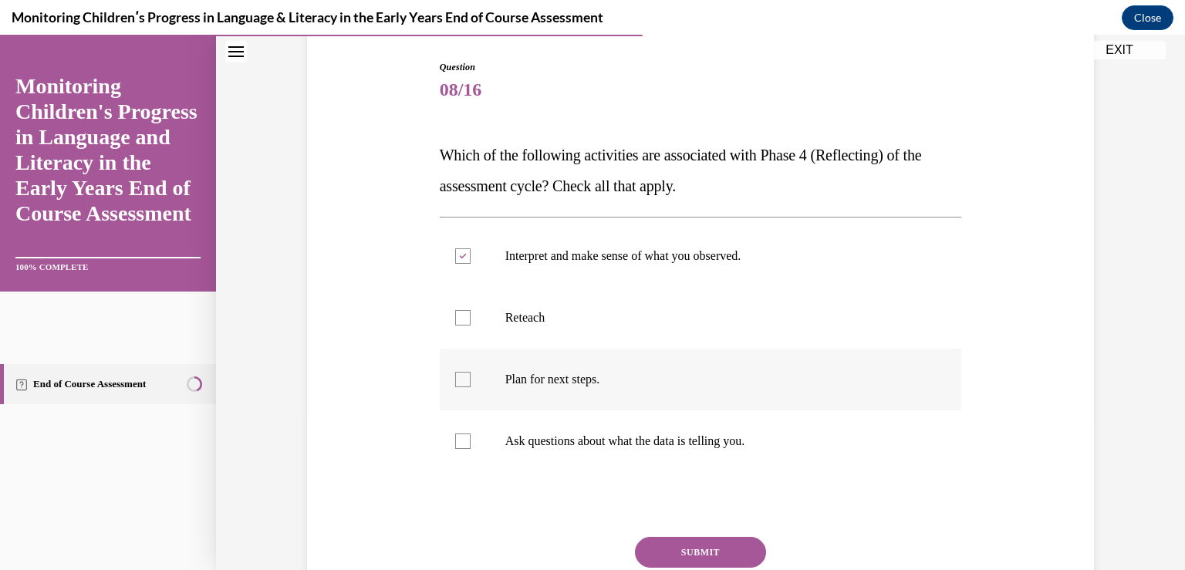
checkbox input "true"
click at [537, 430] on label "Ask questions about what the data is telling you." at bounding box center [701, 441] width 522 height 62
click at [471, 434] on input "Ask questions about what the data is telling you." at bounding box center [462, 441] width 15 height 15
checkbox input "true"
click at [659, 547] on button "SUBMIT" at bounding box center [700, 552] width 131 height 31
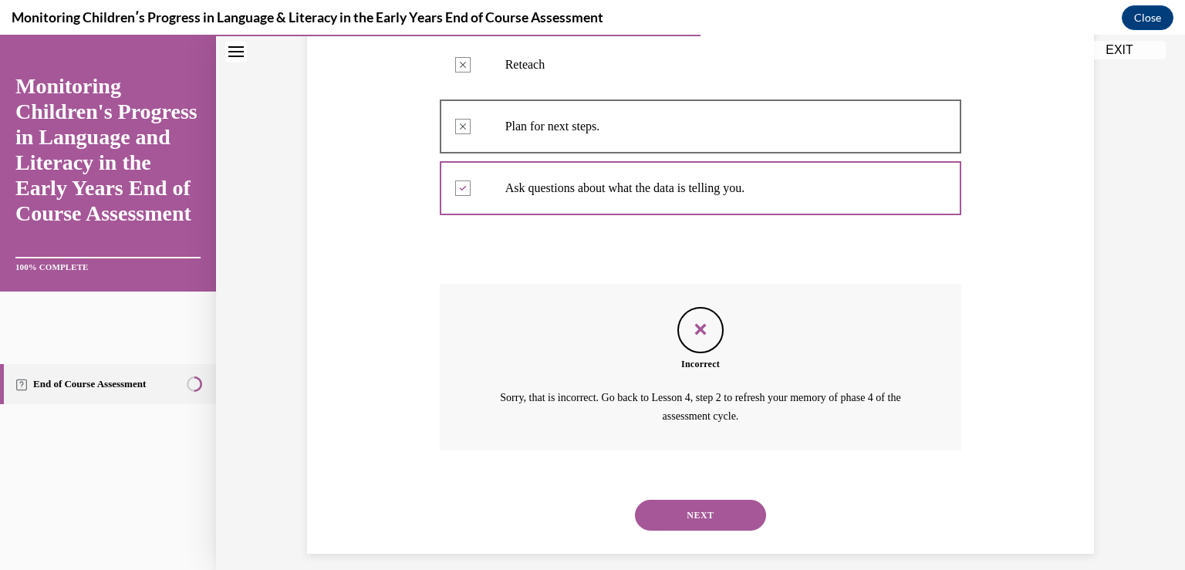
scroll to position [421, 0]
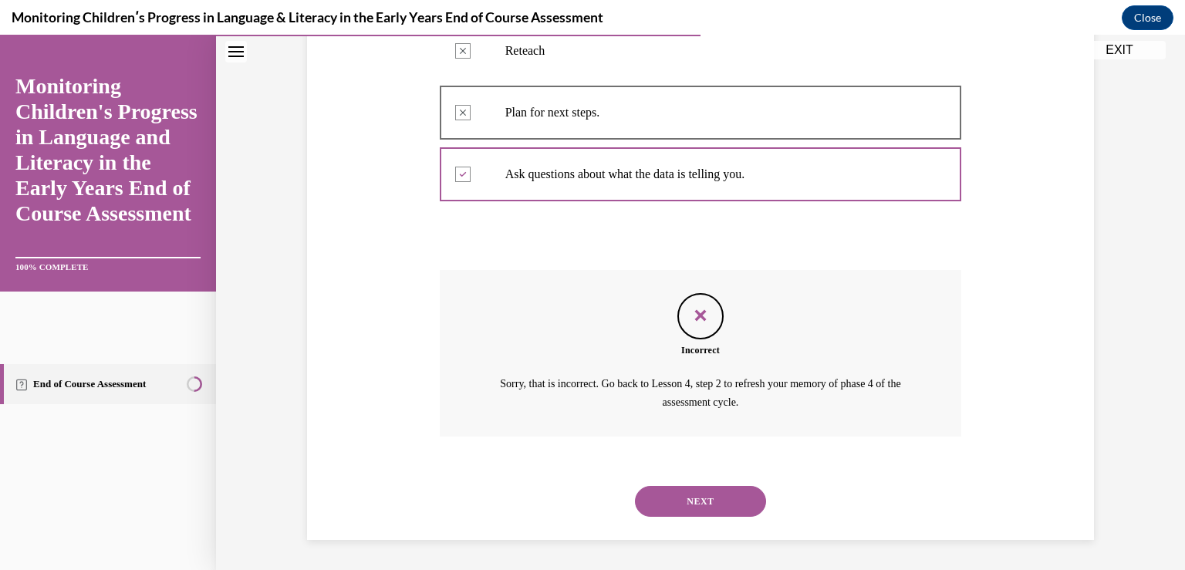
click at [697, 485] on div "NEXT" at bounding box center [701, 502] width 522 height 62
click at [697, 490] on button "NEXT" at bounding box center [700, 501] width 131 height 31
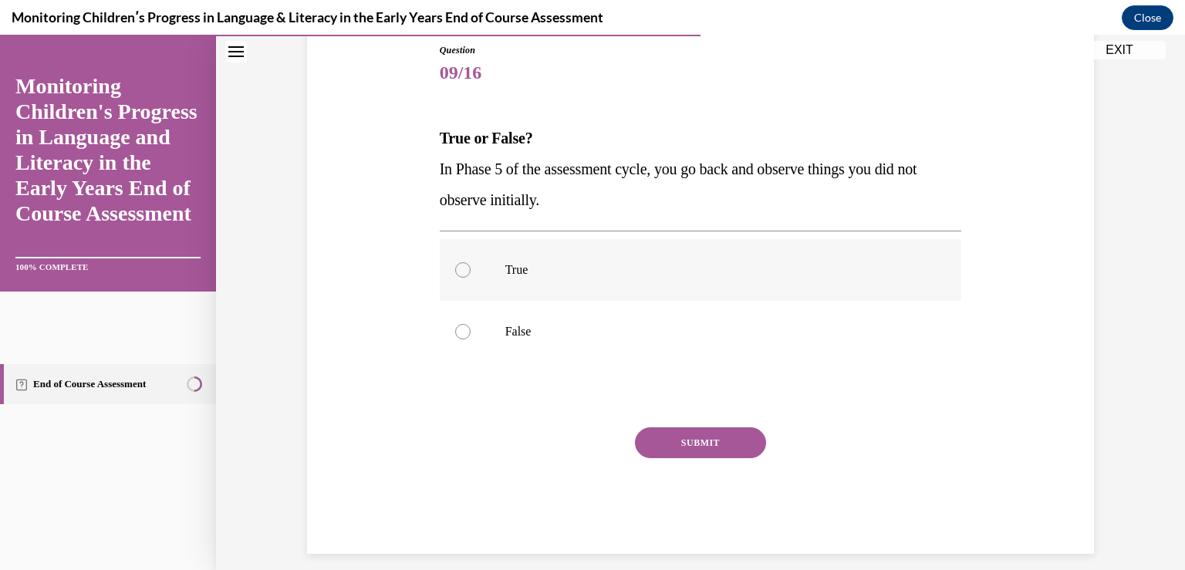
click at [505, 253] on label "True" at bounding box center [701, 270] width 522 height 62
click at [471, 262] on input "True" at bounding box center [462, 269] width 15 height 15
radio input "true"
click at [681, 454] on div "SUBMIT" at bounding box center [701, 465] width 522 height 77
click at [684, 436] on button "SUBMIT" at bounding box center [700, 442] width 131 height 31
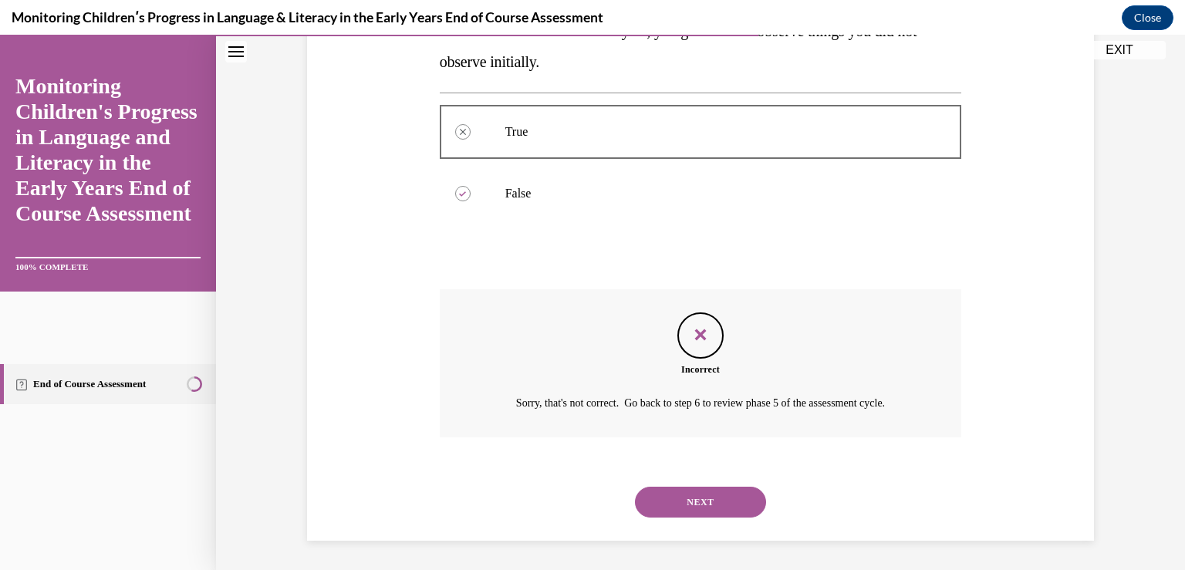
scroll to position [310, 0]
click at [679, 508] on button "NEXT" at bounding box center [700, 501] width 131 height 31
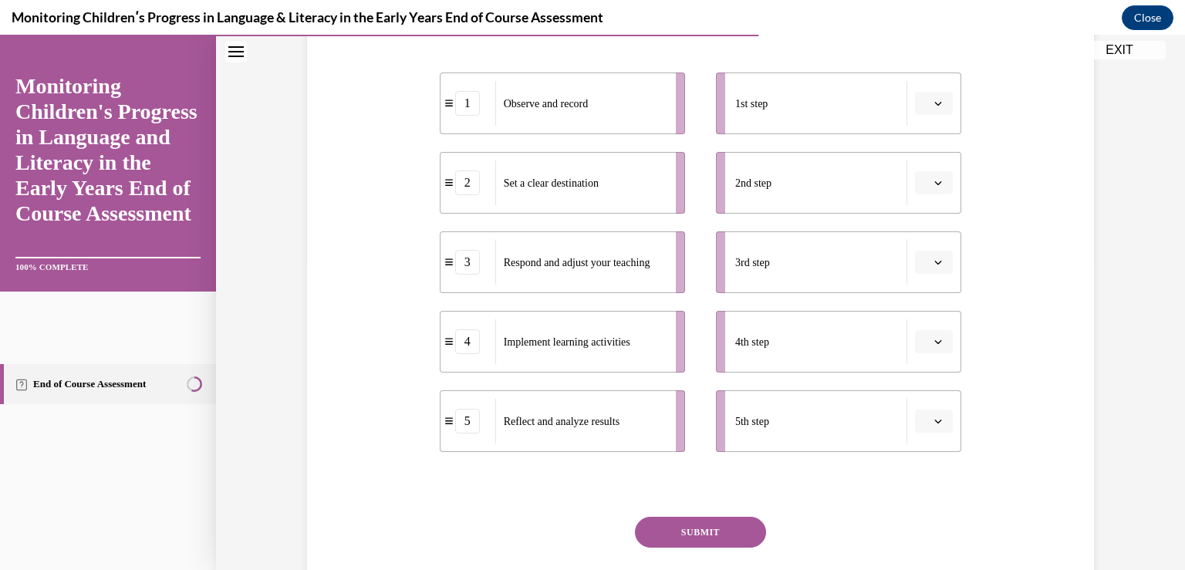
scroll to position [309, 0]
drag, startPoint x: 772, startPoint y: 101, endPoint x: 667, endPoint y: 171, distance: 126.3
click at [664, 181] on div "1 Observe and record 2 Set a clear destination 3 Respond and adjust your teachi…" at bounding box center [701, 244] width 522 height 410
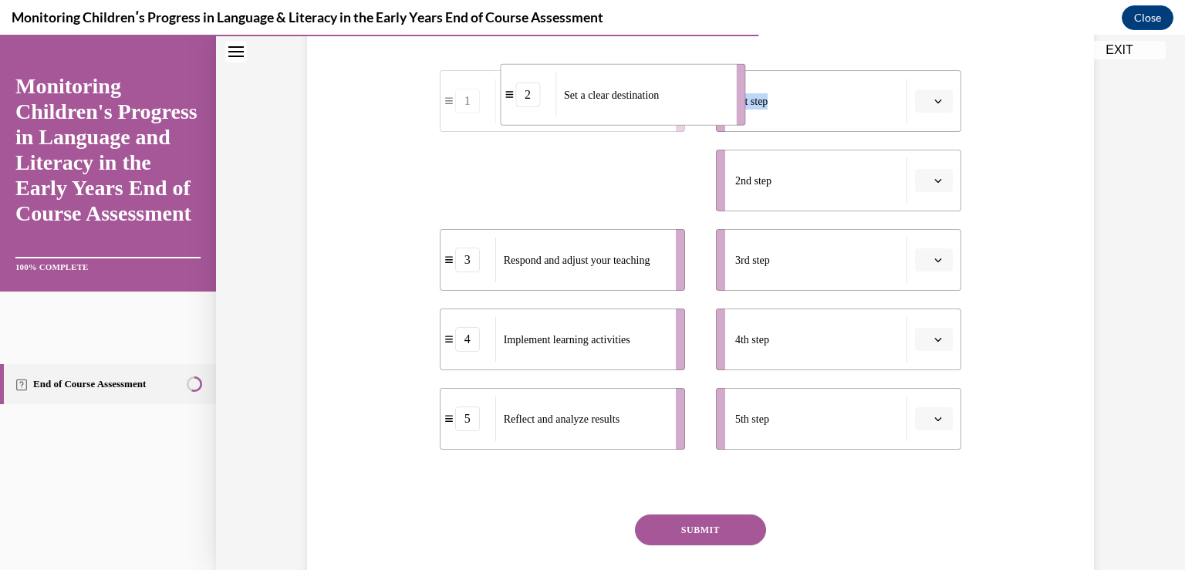
drag, startPoint x: 641, startPoint y: 181, endPoint x: 701, endPoint y: 100, distance: 99.8
click at [701, 100] on div "Set a clear destination" at bounding box center [641, 95] width 171 height 45
click at [701, 140] on ul "1st step 2 2nd step 3rd step 4th step 5th step" at bounding box center [831, 260] width 261 height 380
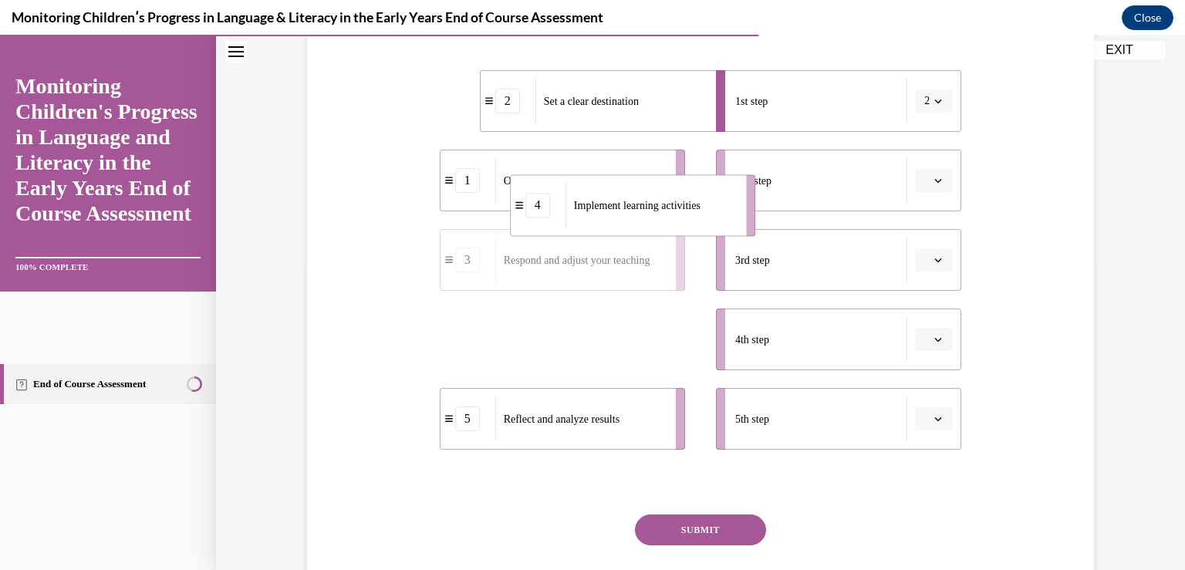
drag, startPoint x: 614, startPoint y: 341, endPoint x: 697, endPoint y: 186, distance: 175.7
click at [697, 200] on span "Implement learning activities" at bounding box center [637, 206] width 127 height 12
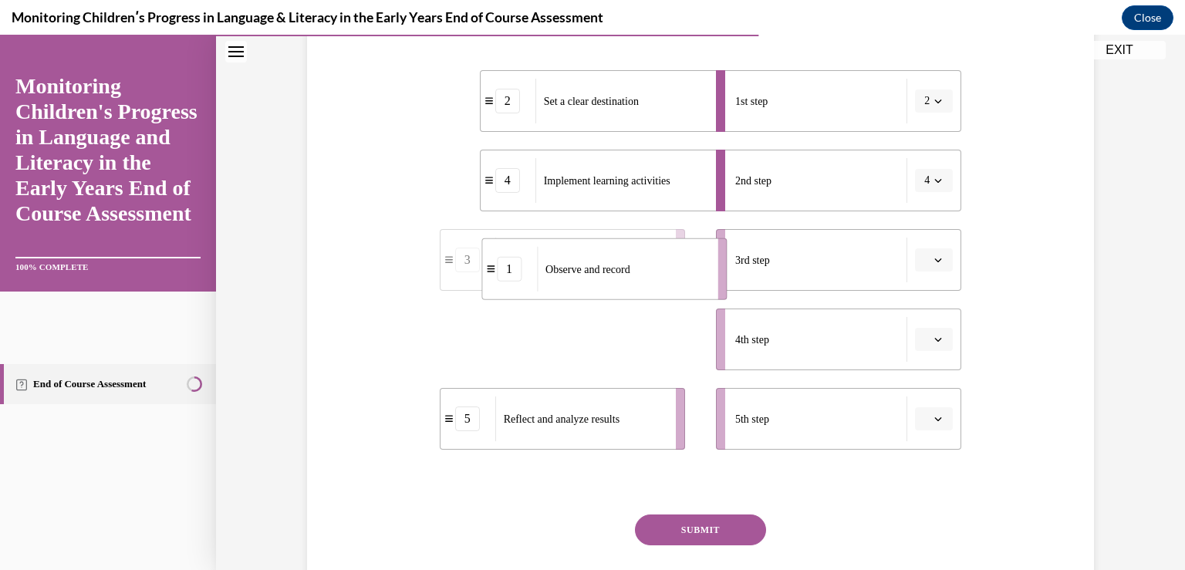
drag, startPoint x: 639, startPoint y: 334, endPoint x: 681, endPoint y: 263, distance: 82.7
click at [681, 263] on div "Observe and record" at bounding box center [622, 269] width 171 height 45
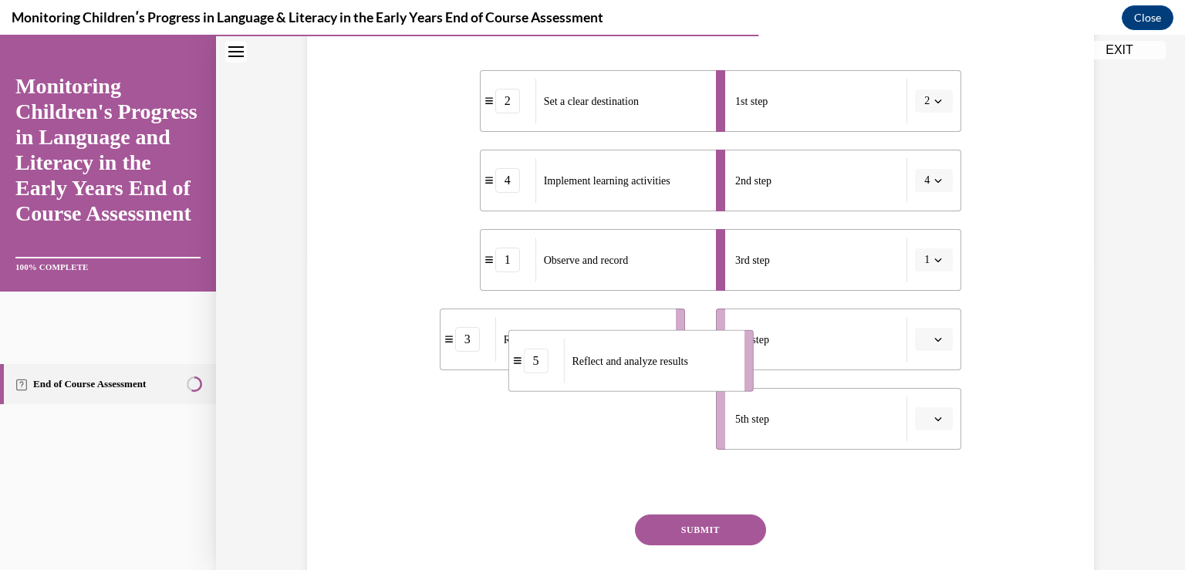
drag, startPoint x: 607, startPoint y: 424, endPoint x: 676, endPoint y: 368, distance: 88.8
click at [679, 361] on span "Reflect and analyze results" at bounding box center [630, 361] width 116 height 16
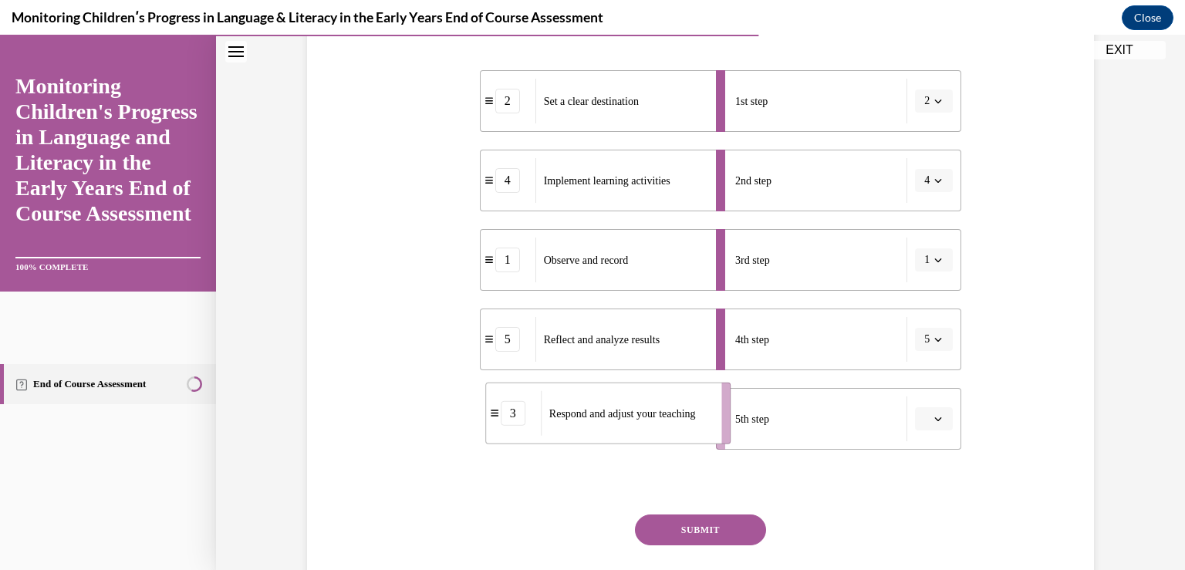
drag, startPoint x: 617, startPoint y: 424, endPoint x: 665, endPoint y: 420, distance: 48.0
click at [665, 417] on span "Respond and adjust your teaching" at bounding box center [622, 413] width 147 height 16
click at [670, 518] on button "SUBMIT" at bounding box center [700, 530] width 131 height 31
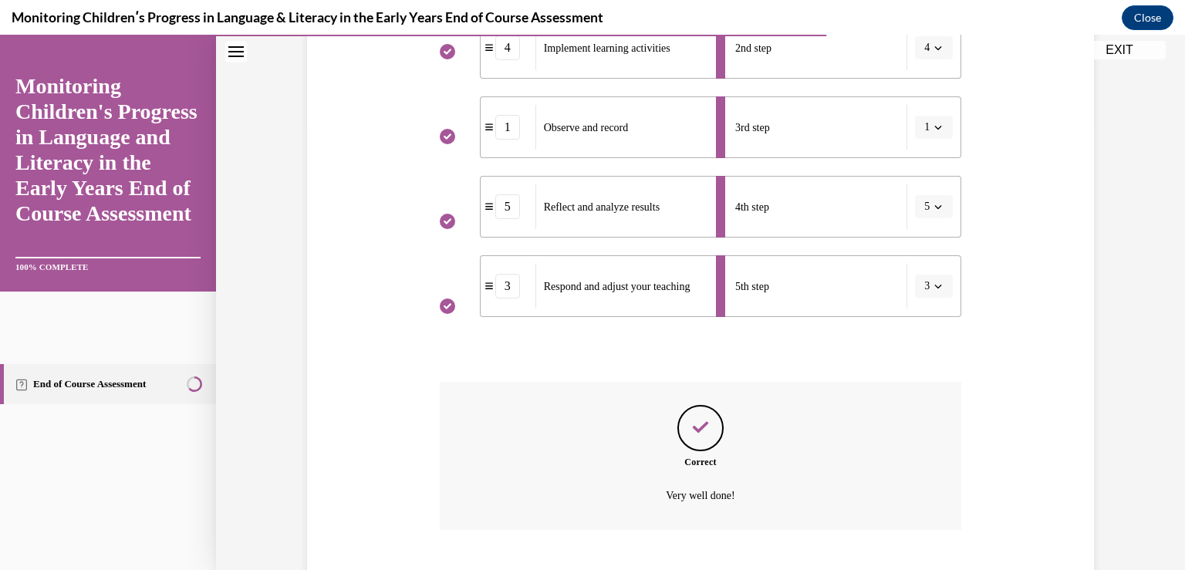
scroll to position [535, 0]
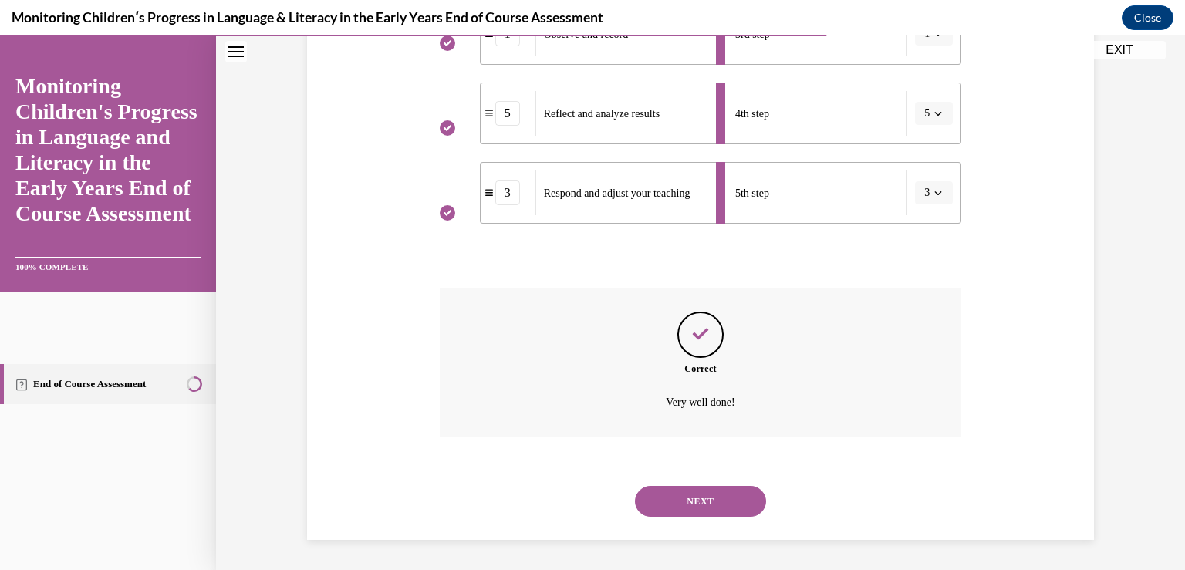
click at [672, 511] on button "NEXT" at bounding box center [700, 501] width 131 height 31
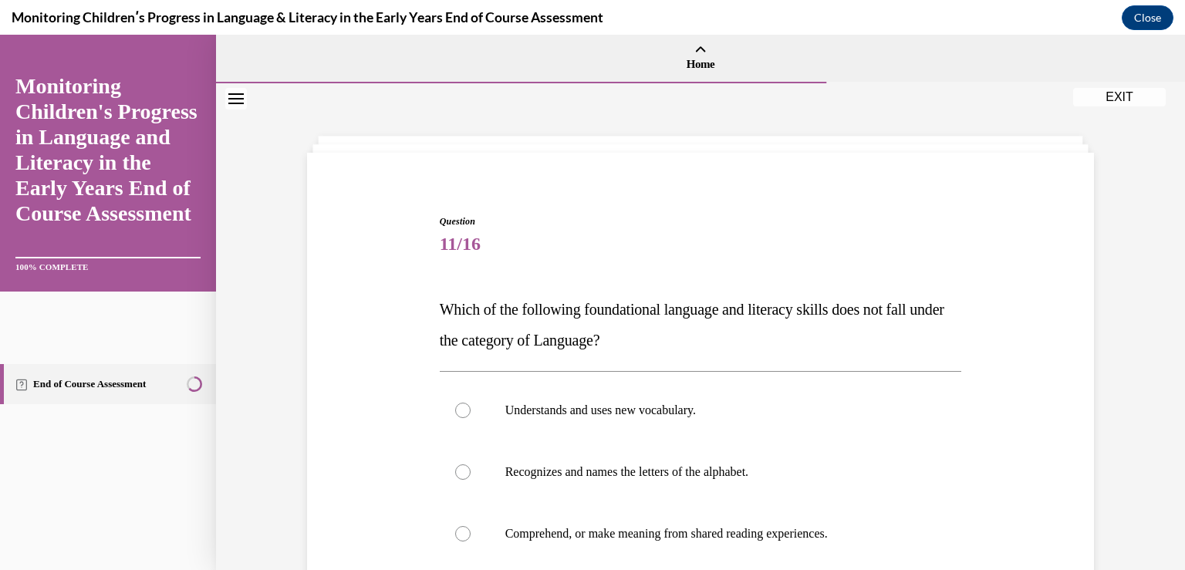
scroll to position [154, 0]
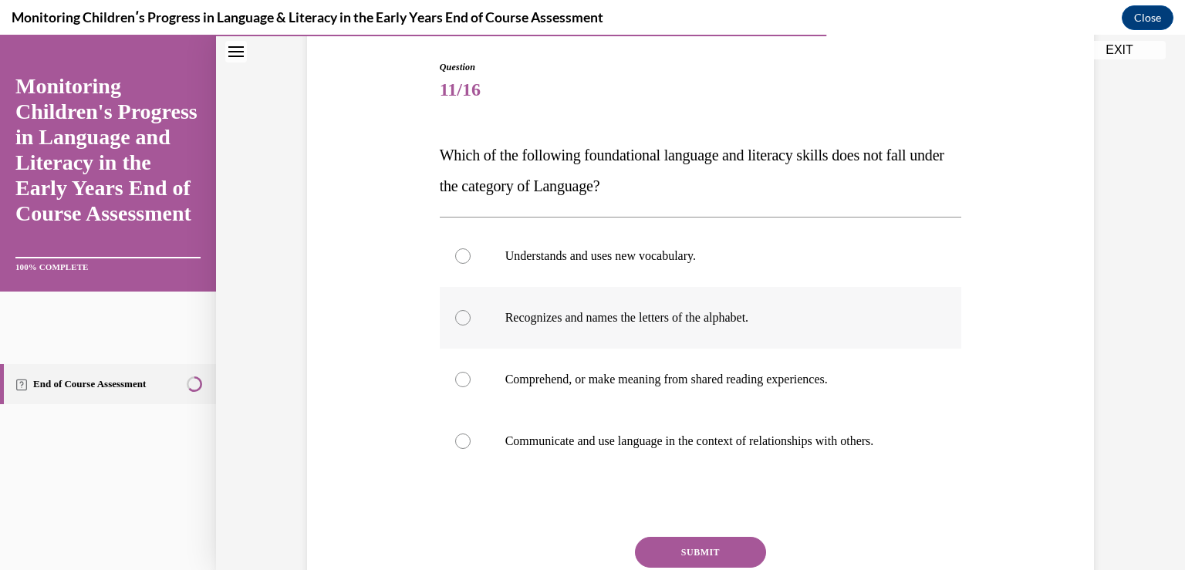
click at [550, 328] on label "Recognizes and names the letters of the alphabet." at bounding box center [701, 318] width 522 height 62
click at [471, 326] on input "Recognizes and names the letters of the alphabet." at bounding box center [462, 317] width 15 height 15
radio input "true"
click at [661, 552] on button "SUBMIT" at bounding box center [700, 552] width 131 height 31
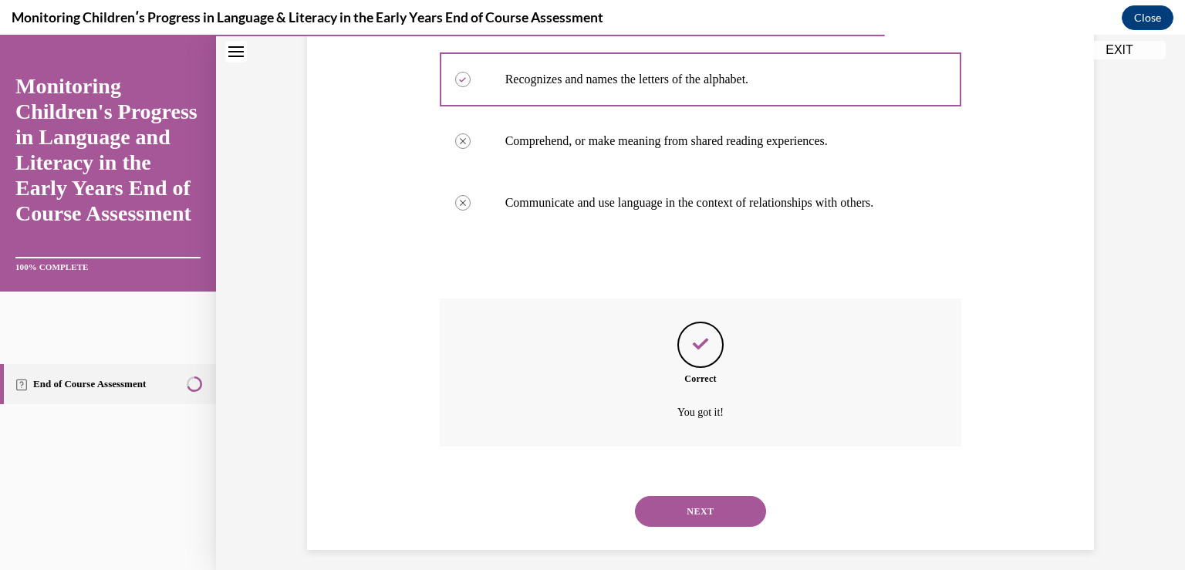
scroll to position [403, 0]
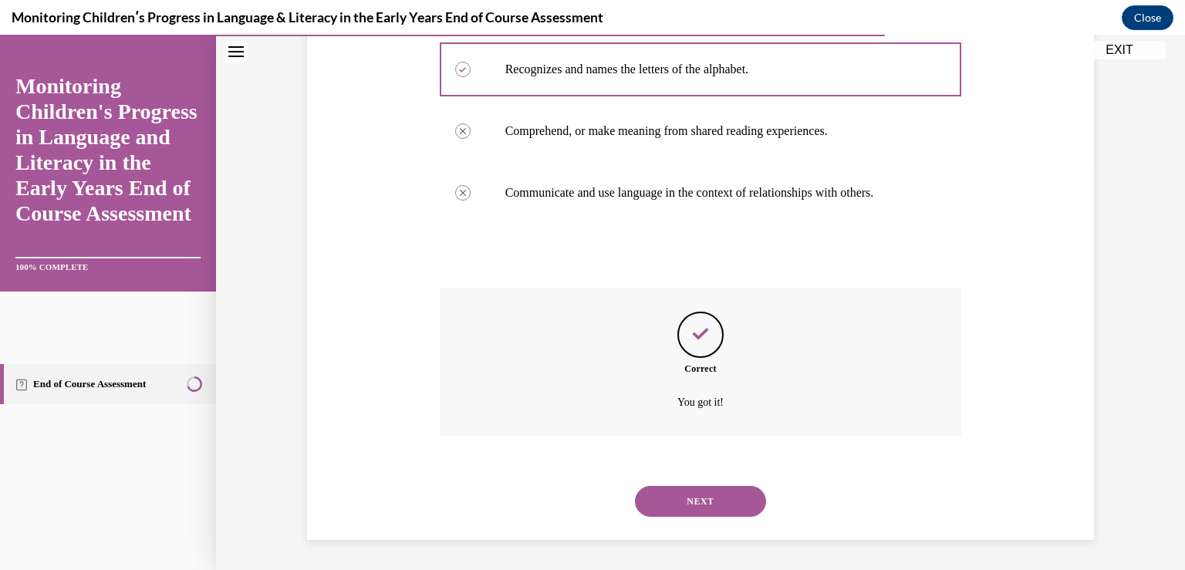
click at [677, 501] on button "NEXT" at bounding box center [700, 501] width 131 height 31
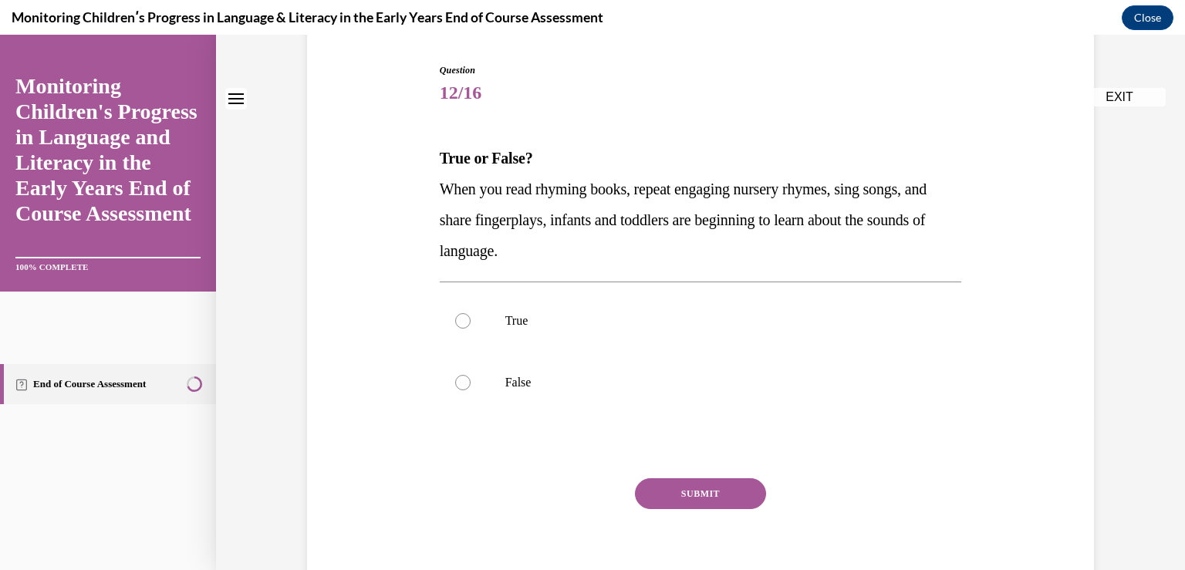
scroll to position [154, 0]
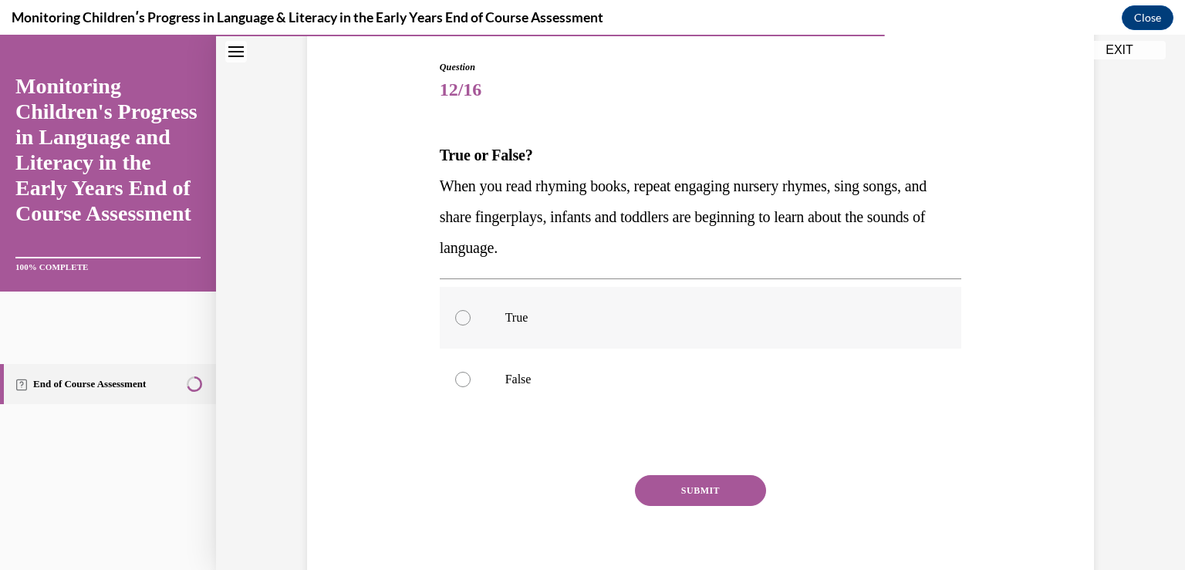
click at [523, 316] on p "True" at bounding box center [714, 317] width 418 height 15
click at [471, 316] on input "True" at bounding box center [462, 317] width 15 height 15
radio input "true"
click at [691, 475] on button "SUBMIT" at bounding box center [700, 490] width 131 height 31
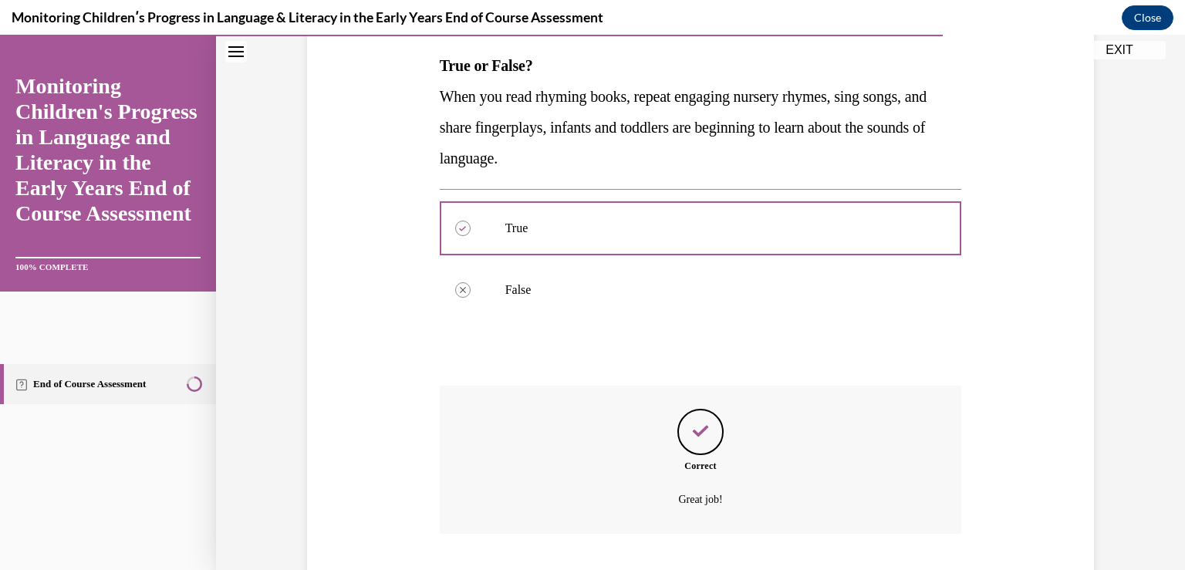
scroll to position [341, 0]
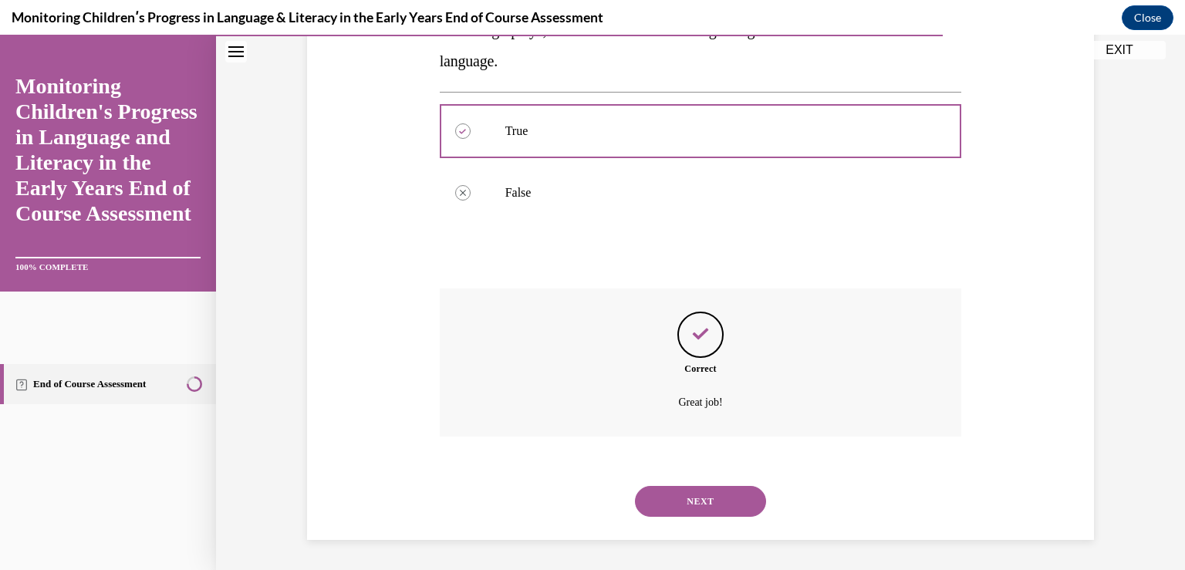
click at [648, 508] on button "NEXT" at bounding box center [700, 501] width 131 height 31
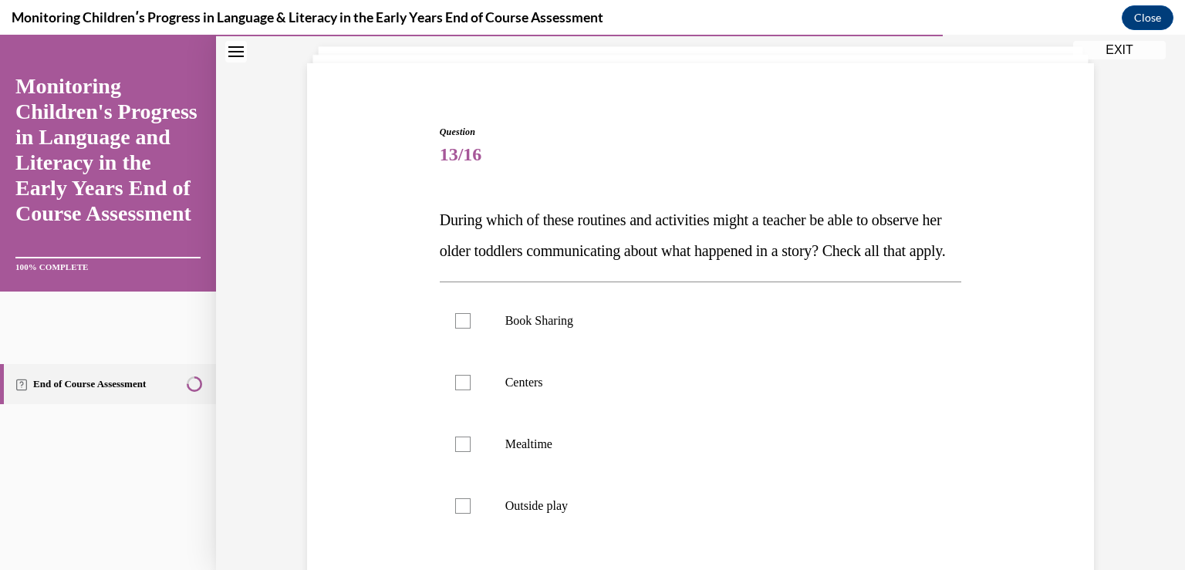
scroll to position [167, 0]
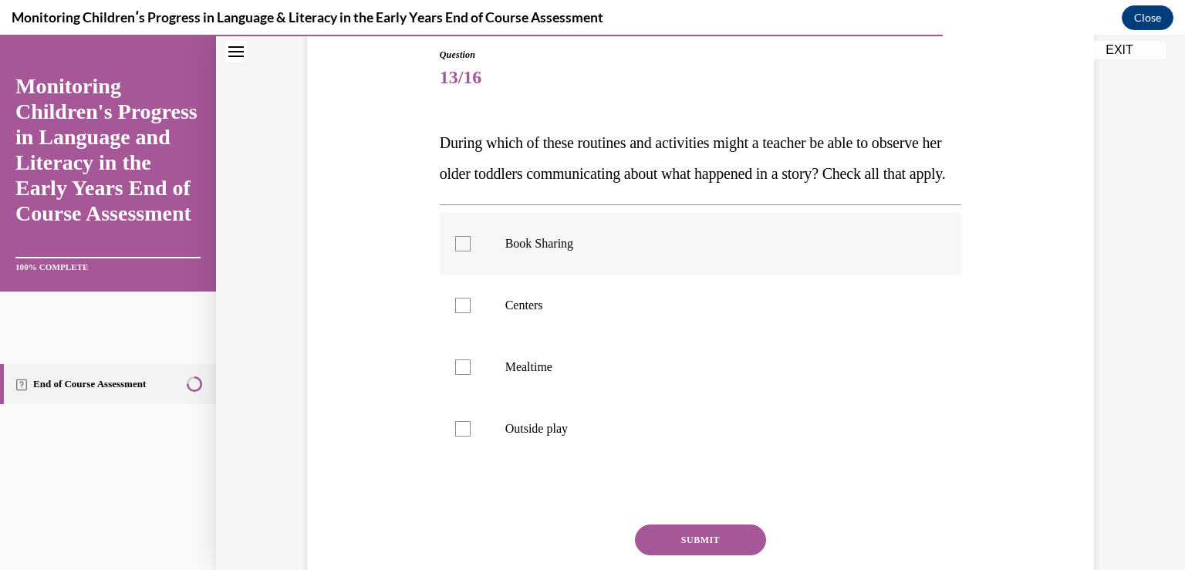
click at [505, 252] on p "Book Sharing" at bounding box center [714, 243] width 418 height 15
click at [471, 252] on input "Book Sharing" at bounding box center [462, 243] width 15 height 15
checkbox input "true"
click at [512, 336] on label "Centers" at bounding box center [701, 306] width 522 height 62
click at [471, 313] on input "Centers" at bounding box center [462, 305] width 15 height 15
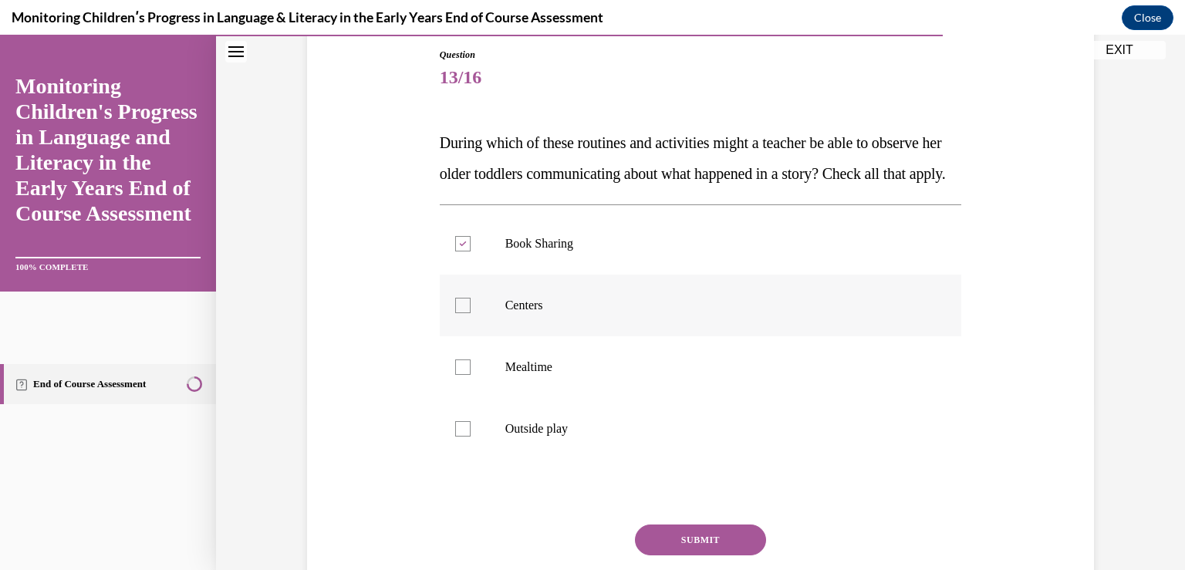
checkbox input "true"
click at [516, 375] on p "Mealtime" at bounding box center [714, 367] width 418 height 15
click at [471, 375] on input "Mealtime" at bounding box center [462, 367] width 15 height 15
checkbox input "true"
click at [525, 444] on label "Outside play" at bounding box center [701, 429] width 522 height 62
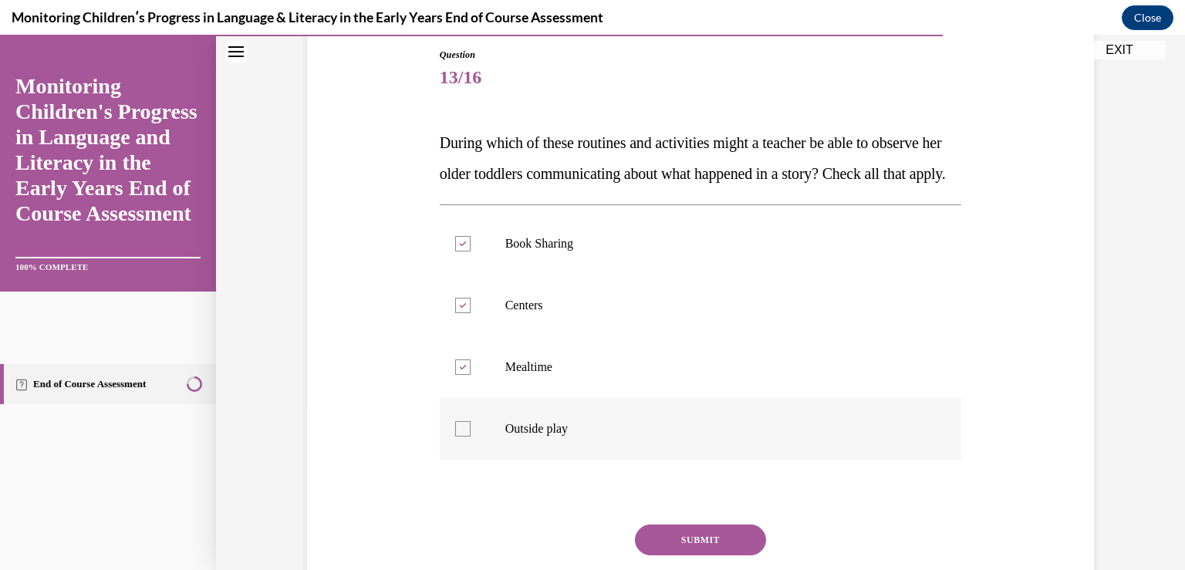
click at [471, 437] on input "Outside play" at bounding box center [462, 428] width 15 height 15
checkbox input "true"
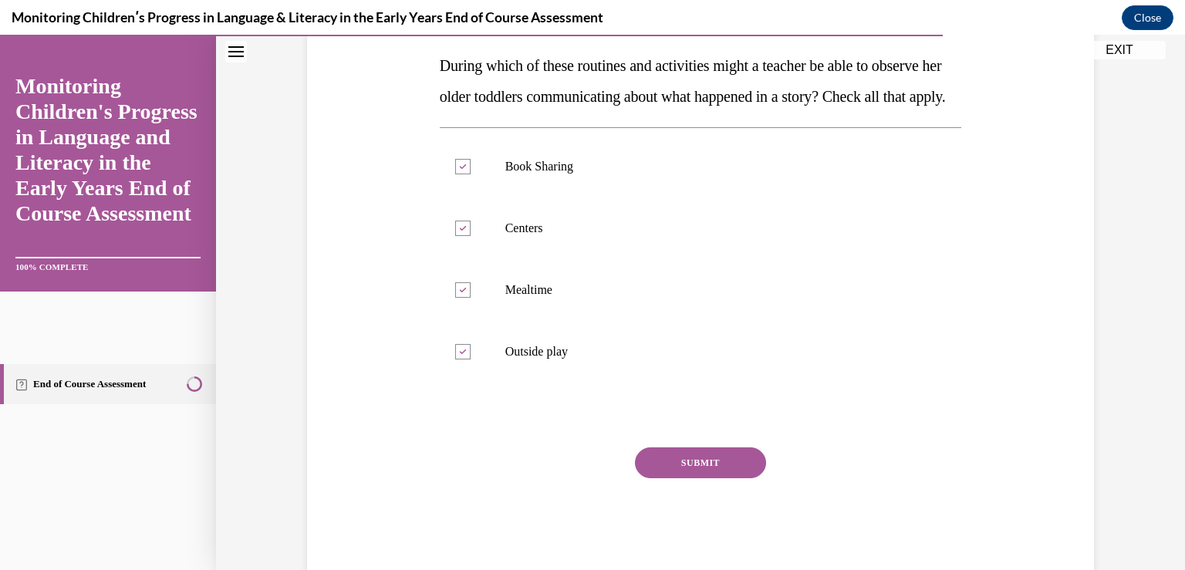
click at [689, 478] on button "SUBMIT" at bounding box center [700, 463] width 131 height 31
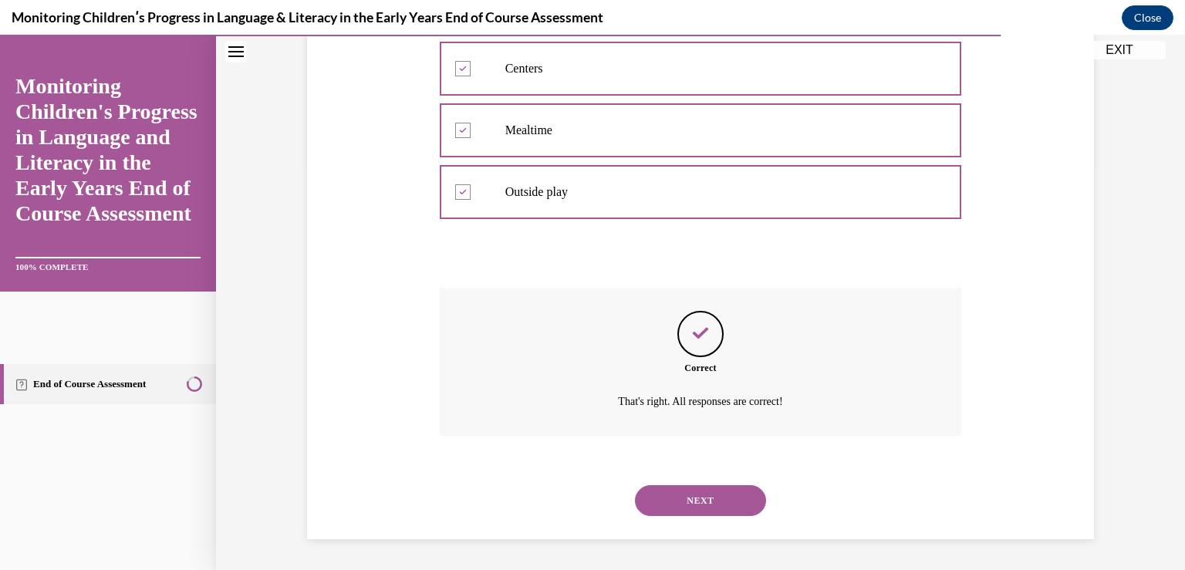
scroll to position [434, 0]
click at [677, 498] on button "NEXT" at bounding box center [700, 500] width 131 height 31
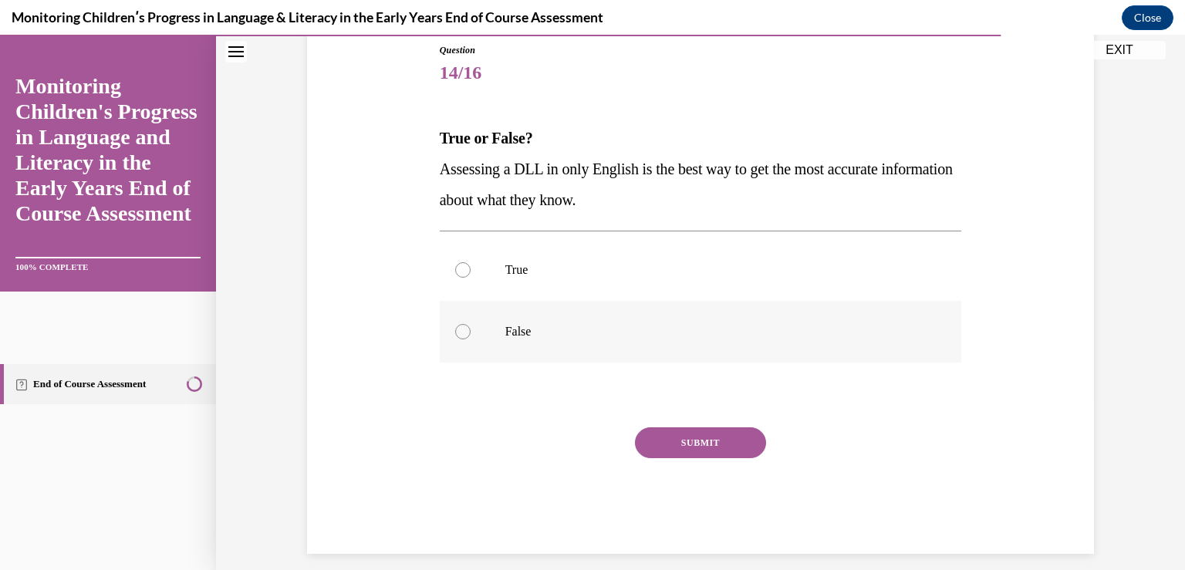
click at [506, 326] on p "False" at bounding box center [714, 331] width 418 height 15
click at [471, 326] on input "False" at bounding box center [462, 331] width 15 height 15
radio input "true"
click at [670, 436] on button "SUBMIT" at bounding box center [700, 442] width 131 height 31
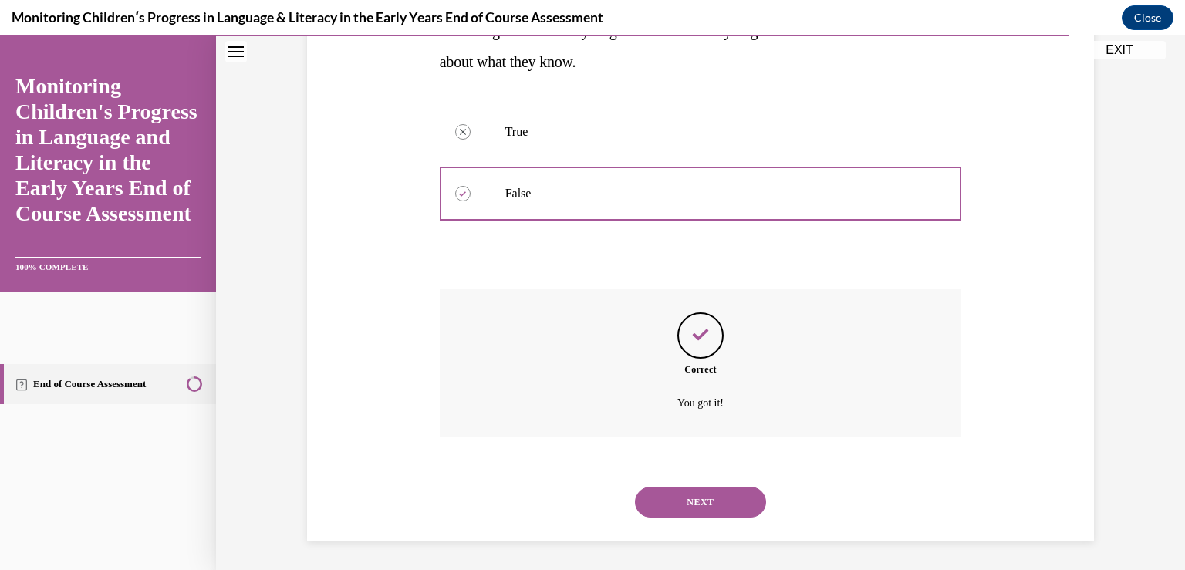
scroll to position [310, 0]
click at [680, 500] on button "NEXT" at bounding box center [700, 501] width 131 height 31
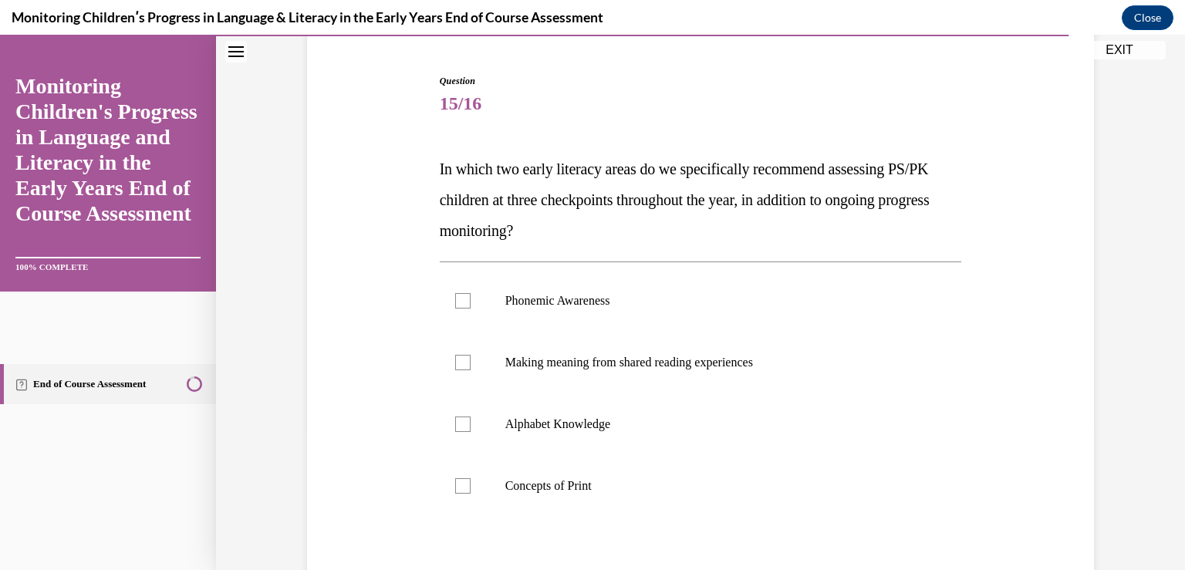
scroll to position [154, 0]
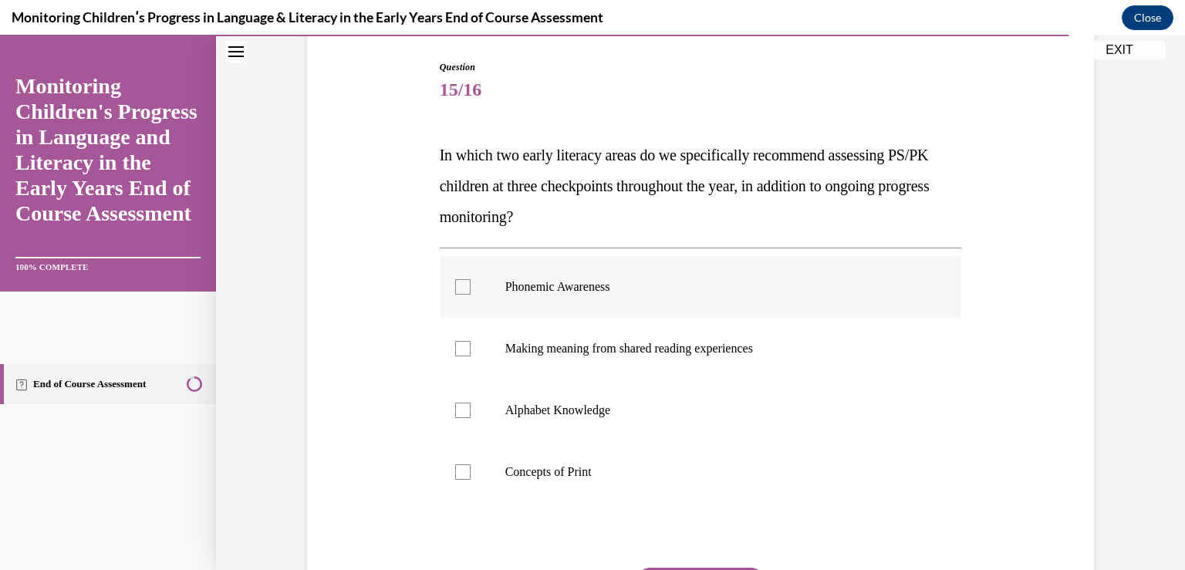
click at [518, 297] on label "Phonemic Awareness" at bounding box center [701, 287] width 522 height 62
click at [471, 295] on input "Phonemic Awareness" at bounding box center [462, 286] width 15 height 15
checkbox input "true"
click at [517, 331] on label "Making meaning from shared reading experiences" at bounding box center [701, 349] width 522 height 62
click at [471, 341] on input "Making meaning from shared reading experiences" at bounding box center [462, 348] width 15 height 15
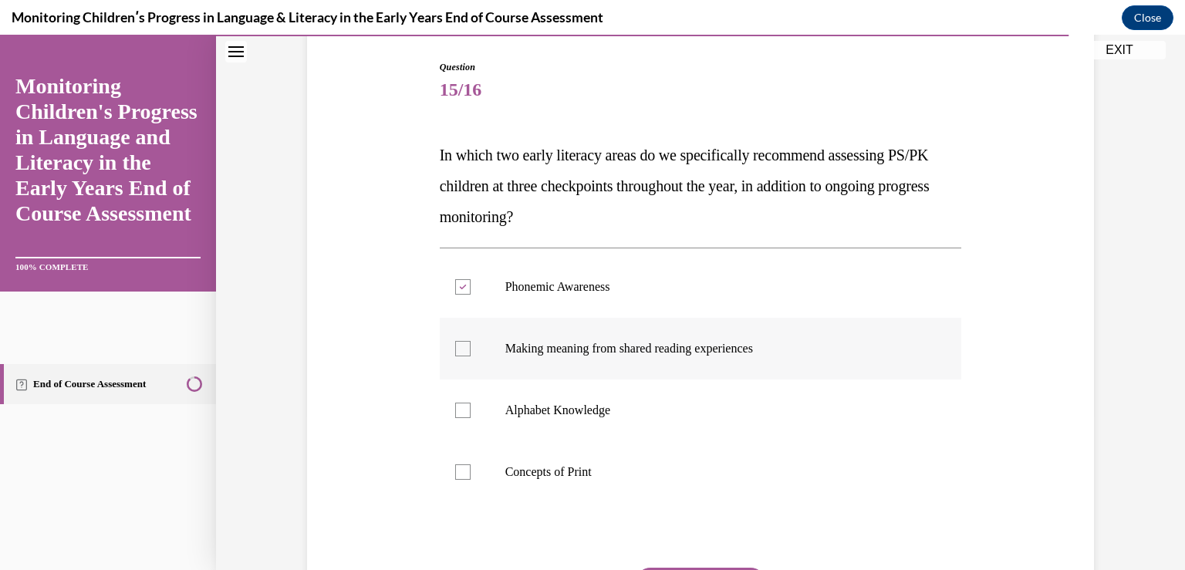
checkbox input "true"
click at [522, 395] on label "Alphabet Knowledge" at bounding box center [701, 411] width 522 height 62
click at [471, 403] on input "Alphabet Knowledge" at bounding box center [462, 410] width 15 height 15
checkbox input "true"
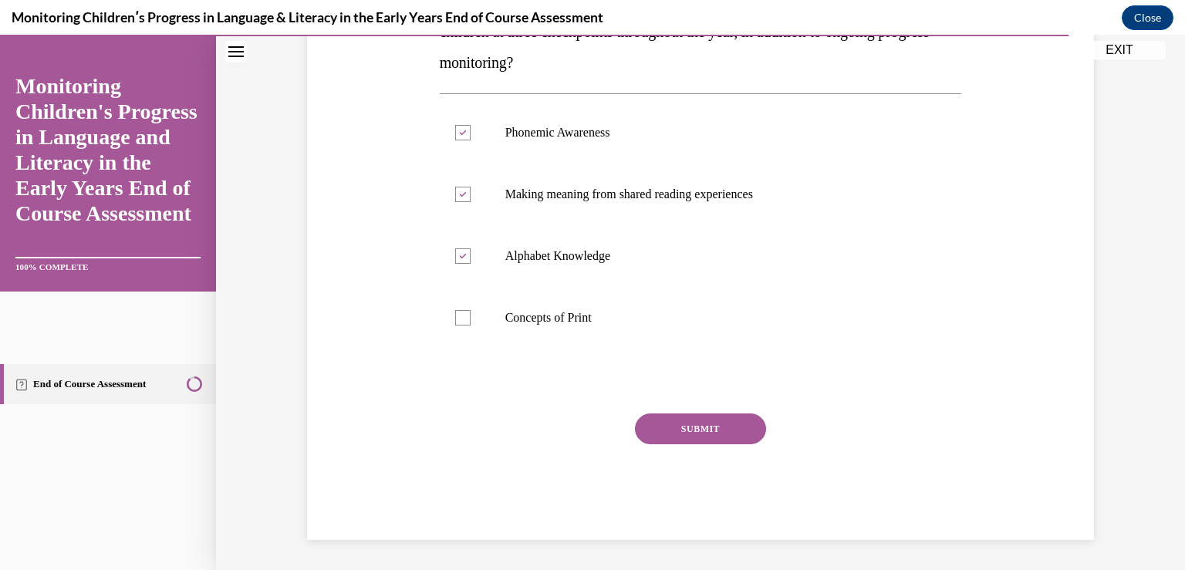
click at [696, 436] on button "SUBMIT" at bounding box center [700, 429] width 131 height 31
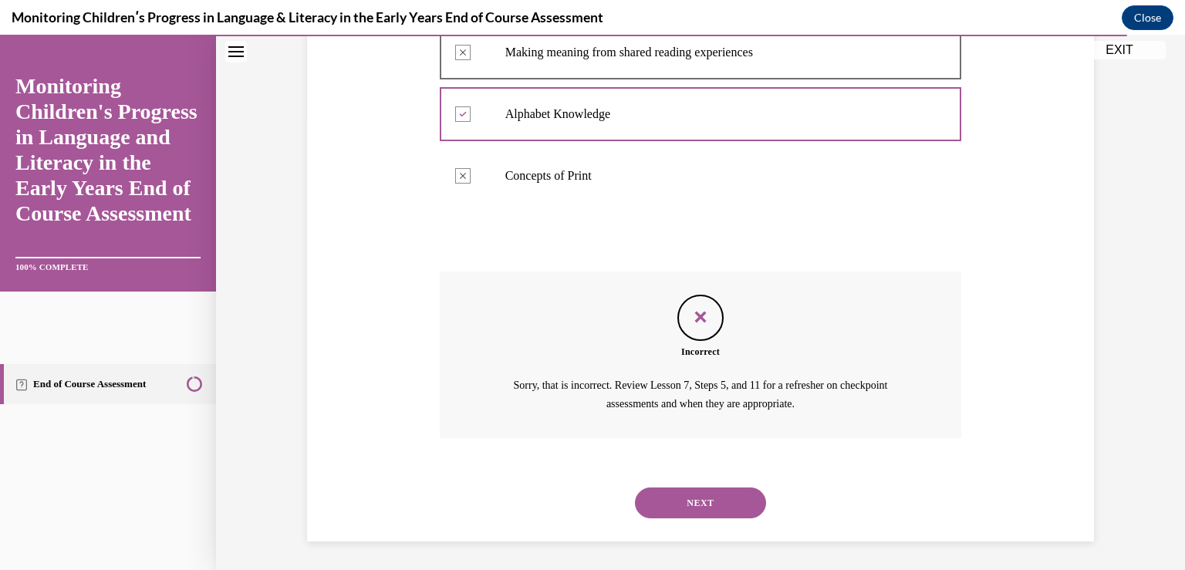
scroll to position [452, 0]
click at [676, 516] on div "NEXT" at bounding box center [701, 502] width 522 height 62
click at [673, 503] on button "NEXT" at bounding box center [700, 501] width 131 height 31
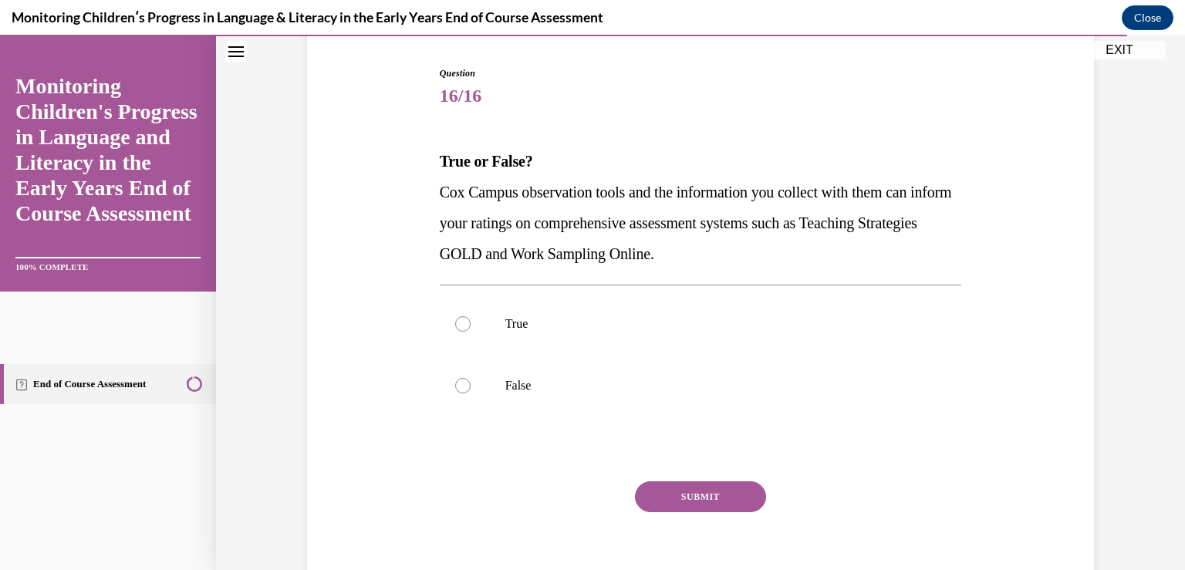
scroll to position [154, 0]
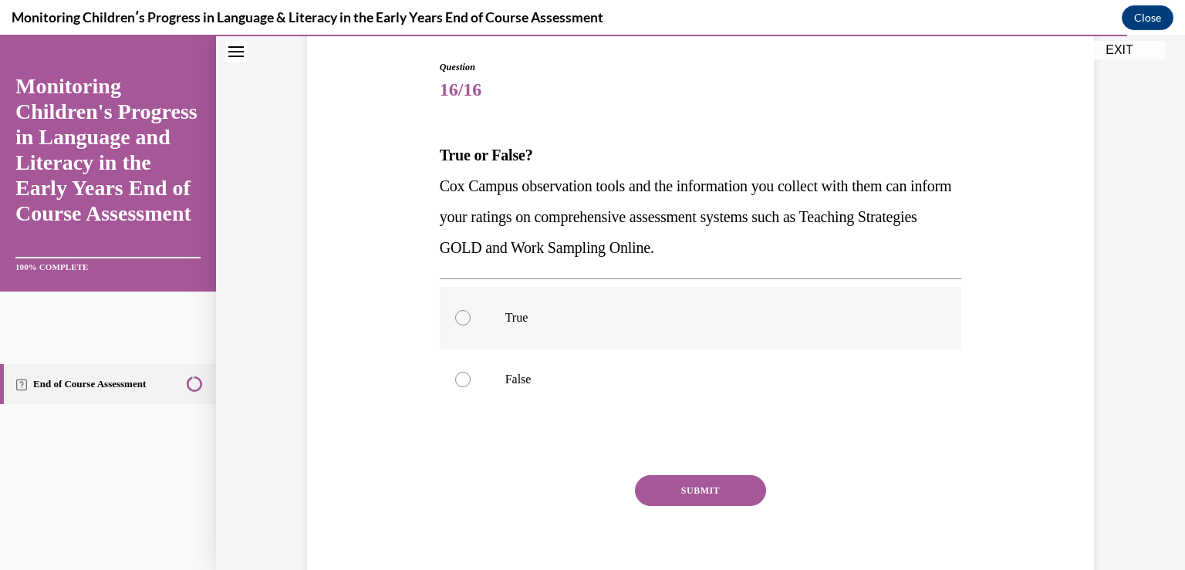
click at [497, 315] on label "True" at bounding box center [701, 318] width 522 height 62
click at [471, 315] on input "True" at bounding box center [462, 317] width 15 height 15
radio input "true"
click at [643, 482] on button "SUBMIT" at bounding box center [700, 490] width 131 height 31
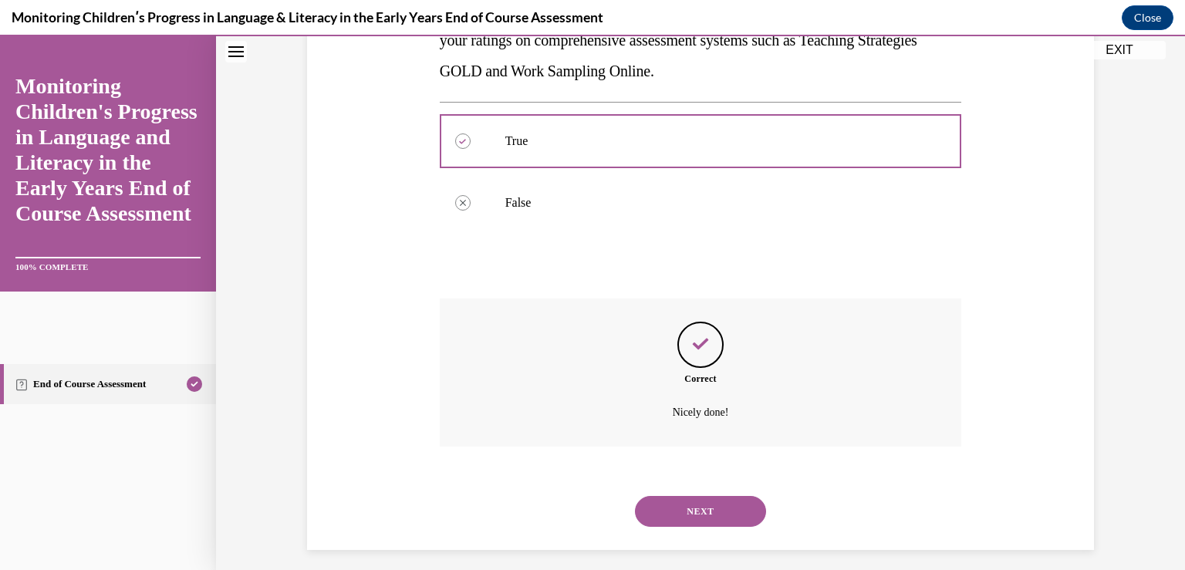
scroll to position [341, 0]
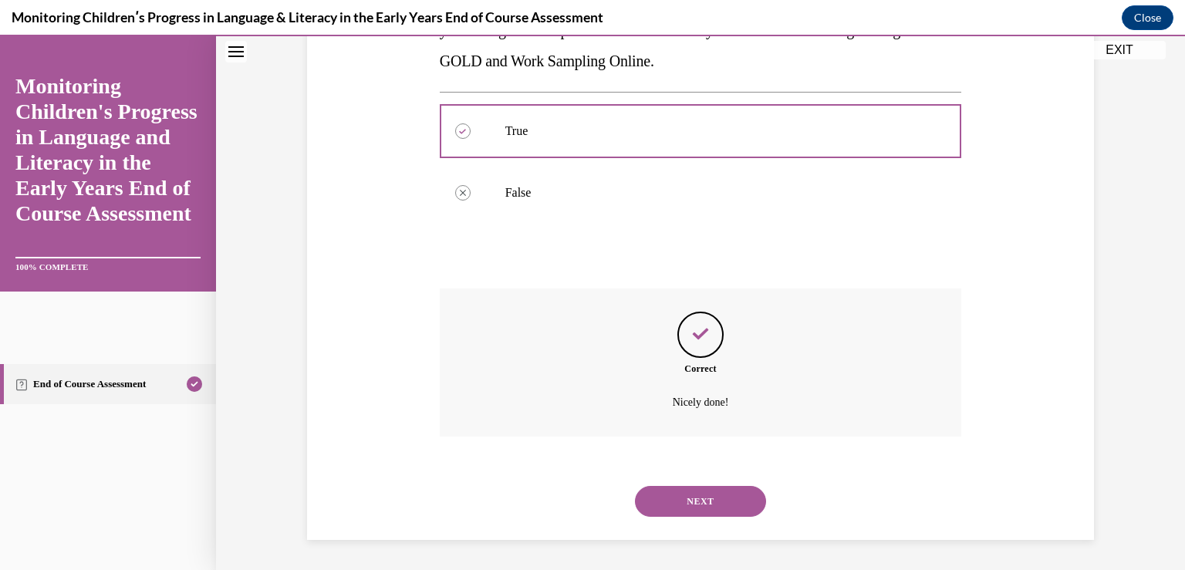
click at [685, 503] on button "NEXT" at bounding box center [700, 501] width 131 height 31
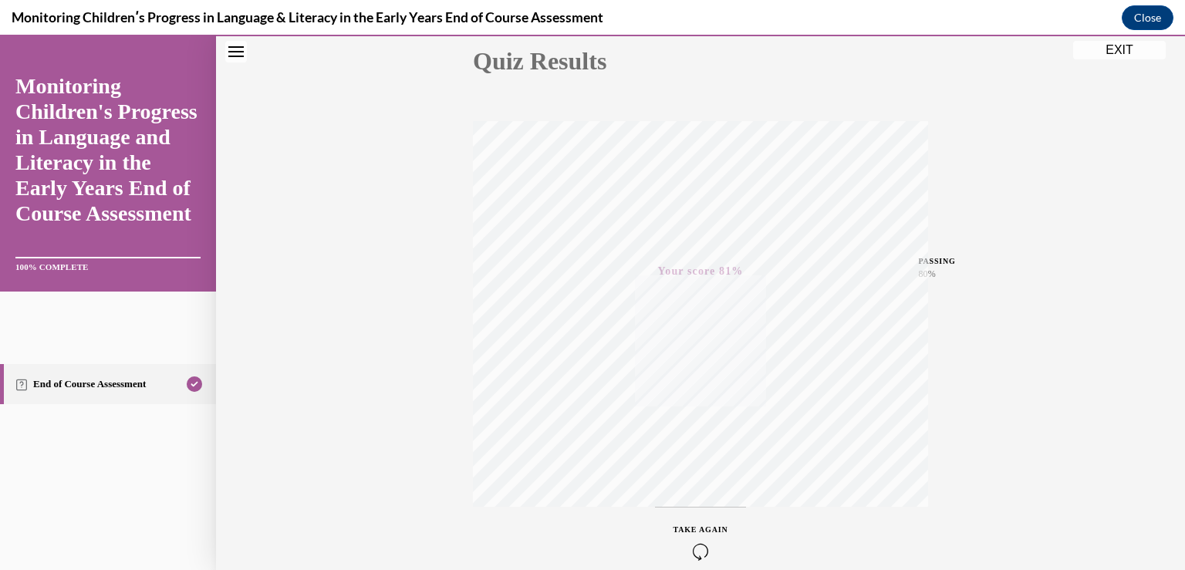
scroll to position [100, 0]
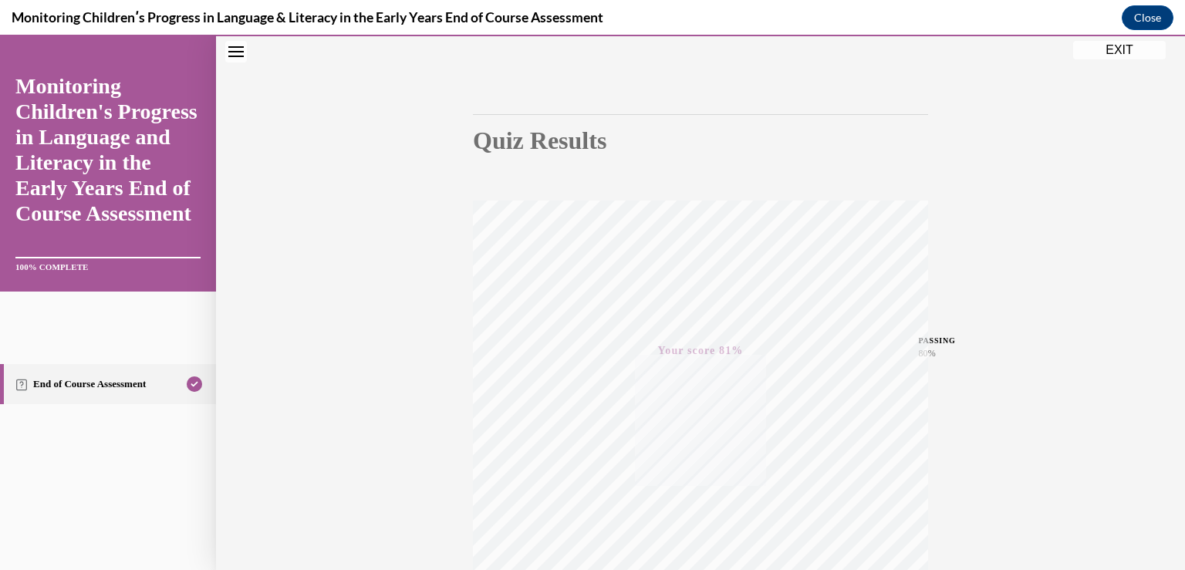
click at [1104, 51] on button "EXIT" at bounding box center [1119, 50] width 93 height 19
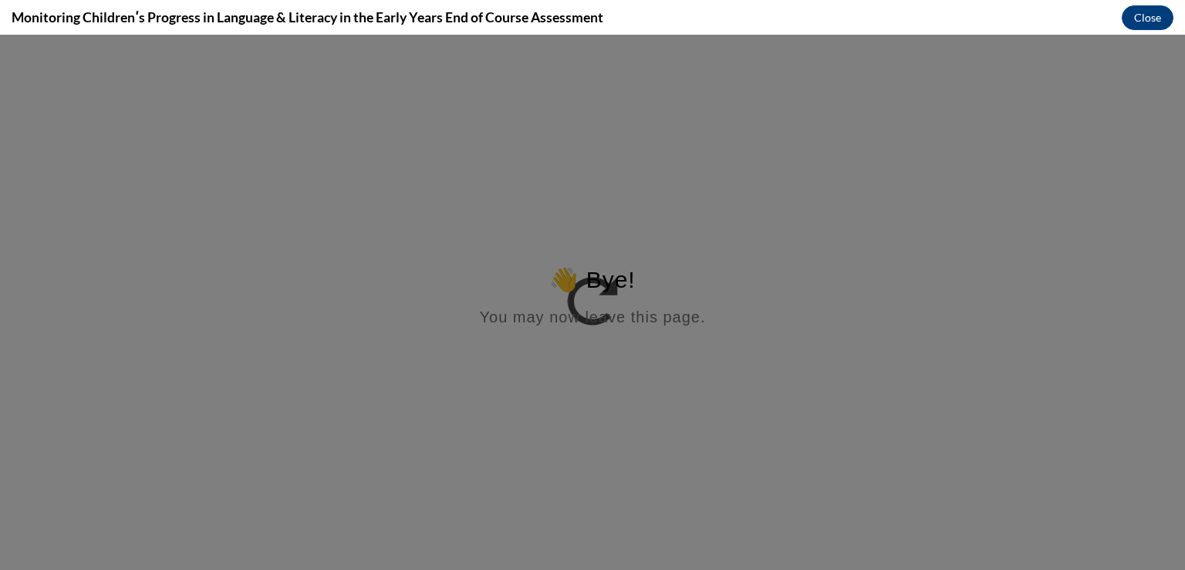
scroll to position [0, 0]
